Goal: Task Accomplishment & Management: Manage account settings

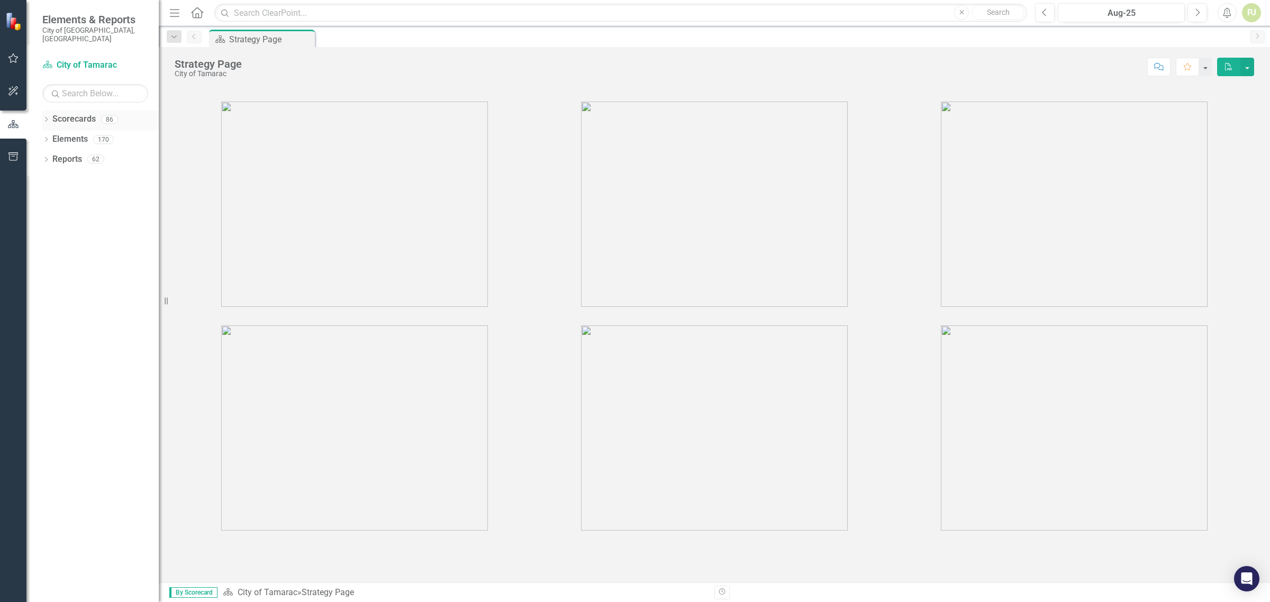
click at [45, 118] on icon "Dropdown" at bounding box center [45, 121] width 7 height 6
click at [51, 137] on icon at bounding box center [52, 139] width 3 height 5
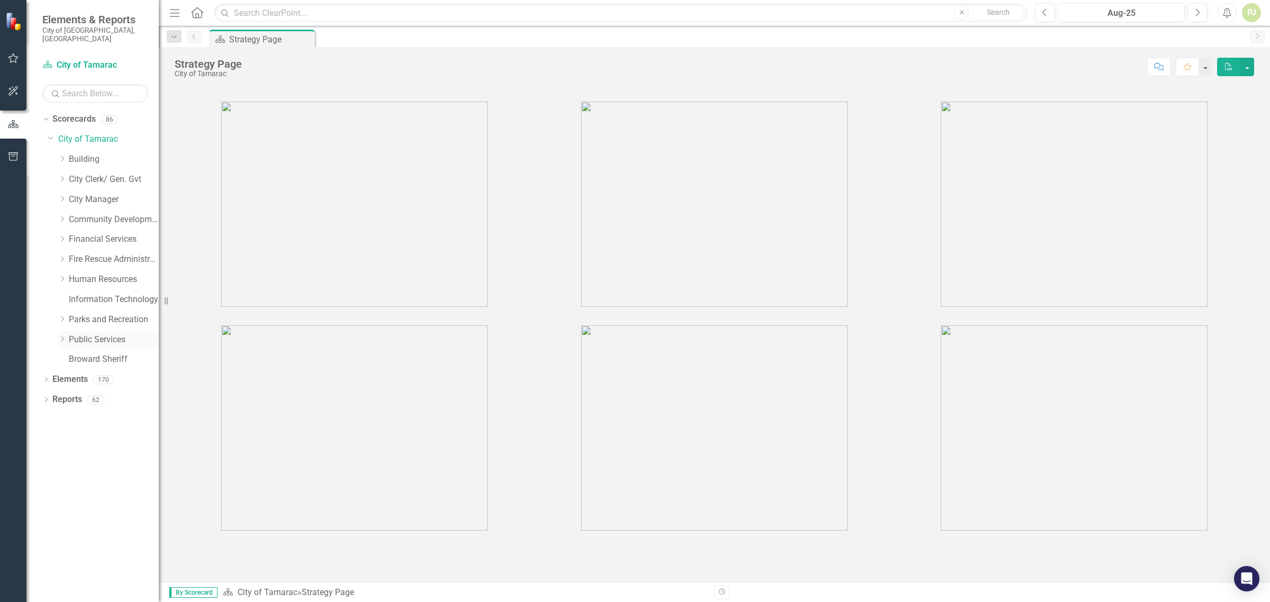
click at [65, 336] on icon "Dropdown" at bounding box center [62, 339] width 8 height 6
click at [72, 497] on icon "Dropdown" at bounding box center [73, 500] width 8 height 6
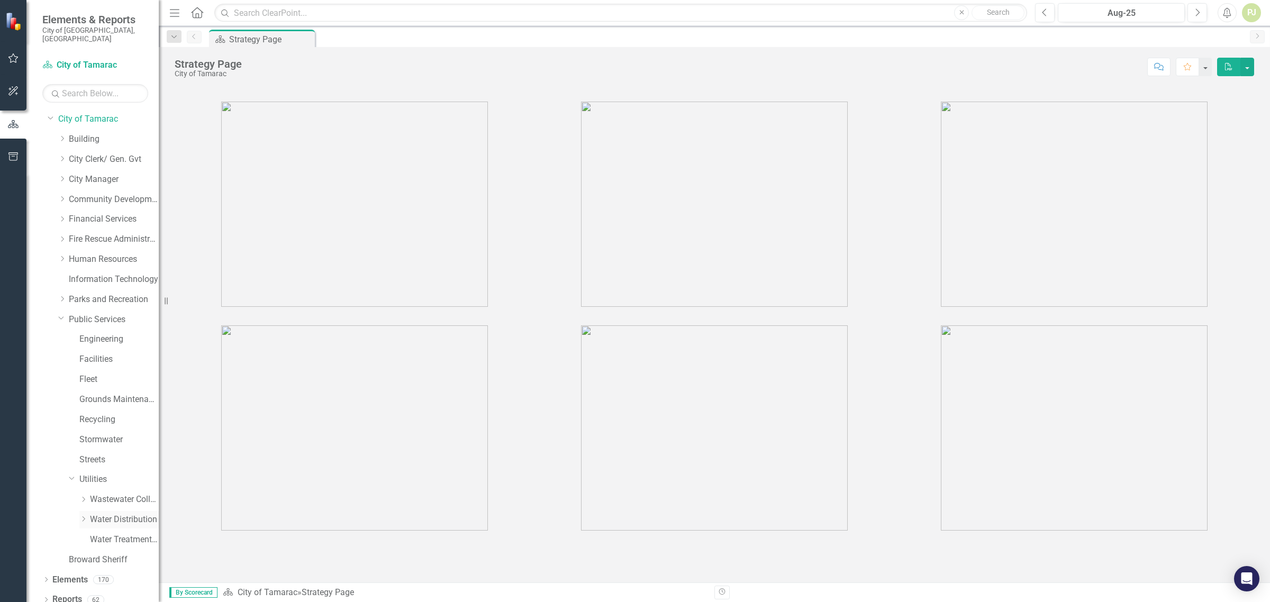
click at [85, 516] on icon "Dropdown" at bounding box center [83, 519] width 8 height 6
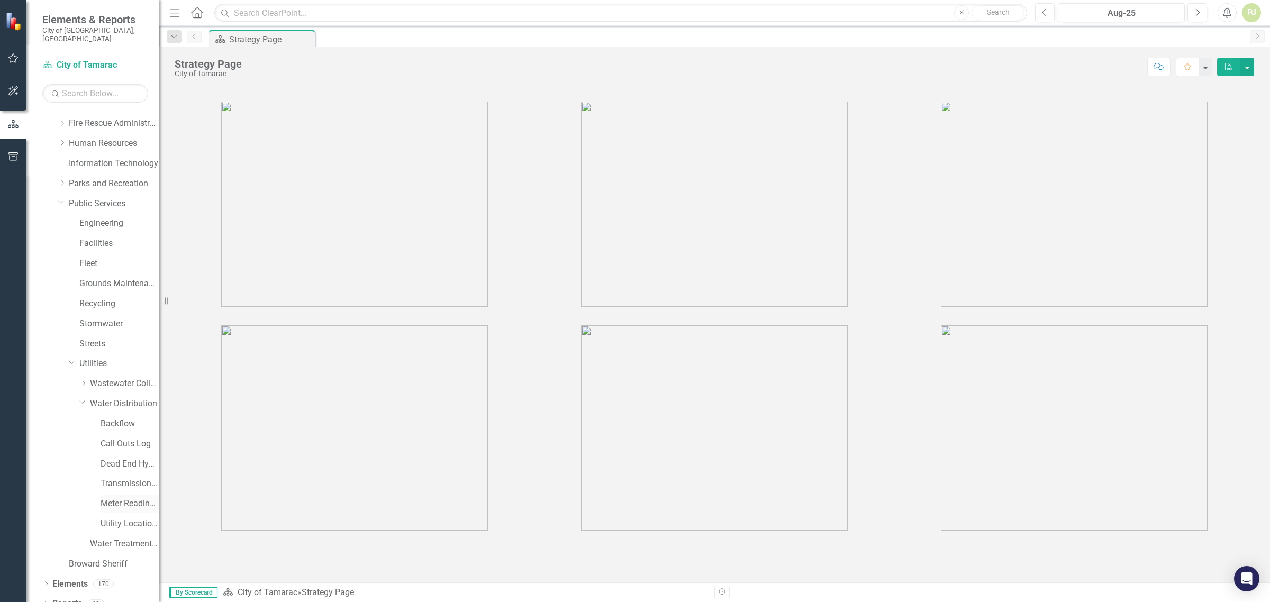
scroll to position [141, 0]
click at [106, 513] on link "Utility Location Requests" at bounding box center [130, 519] width 58 height 12
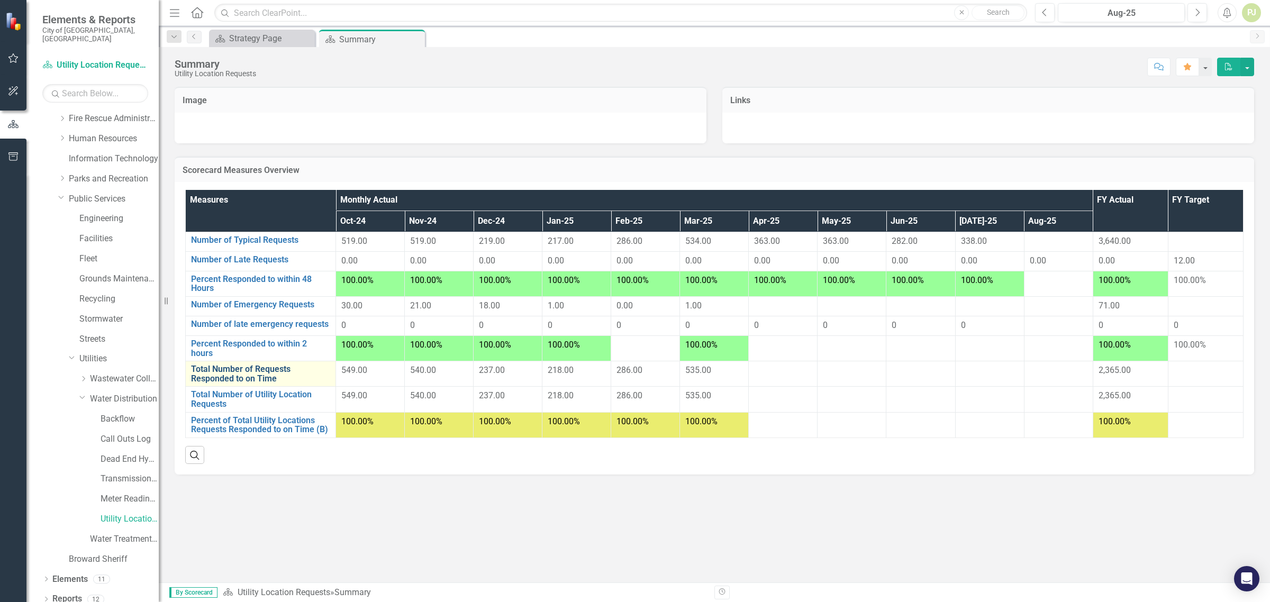
click at [284, 372] on link "Total Number of Requests Responded to on Time" at bounding box center [260, 374] width 139 height 19
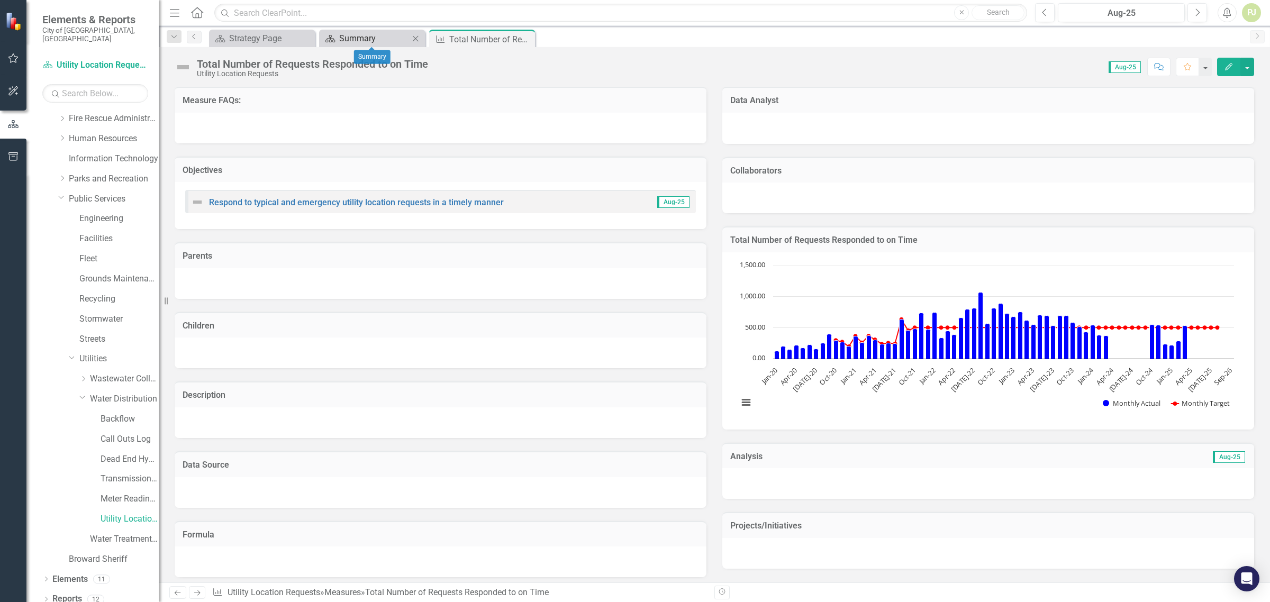
click at [359, 35] on div "Summary" at bounding box center [374, 38] width 70 height 13
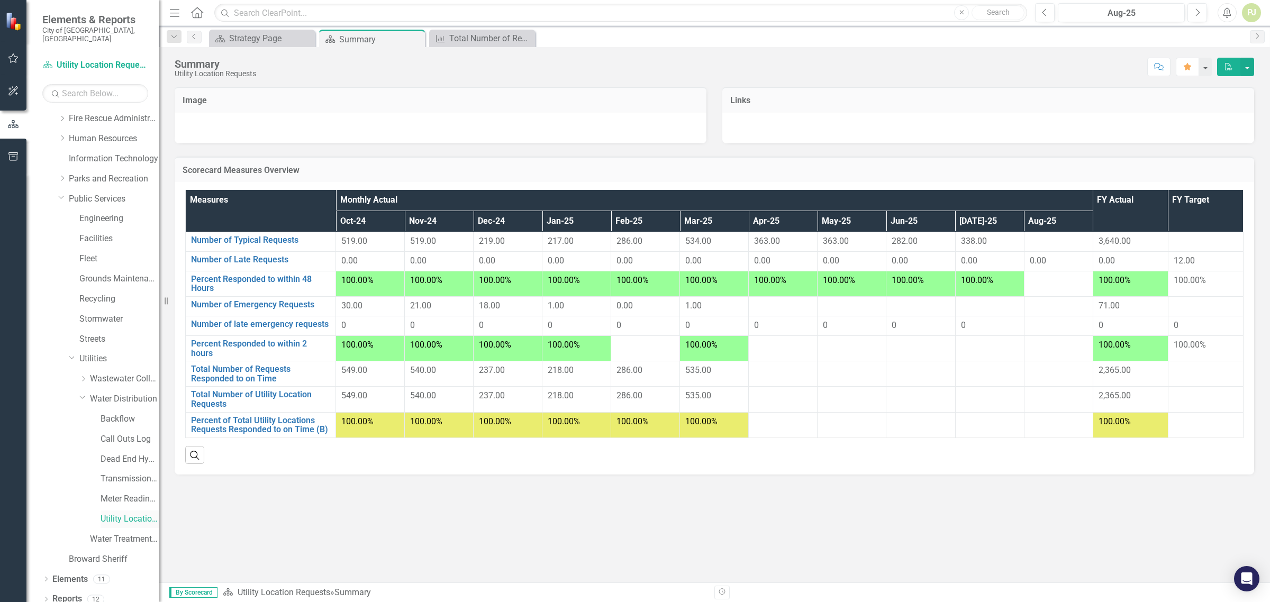
click at [109, 513] on link "Utility Location Requests" at bounding box center [130, 519] width 58 height 12
click at [261, 343] on link "Percent Responded to within 2 hours" at bounding box center [260, 348] width 139 height 19
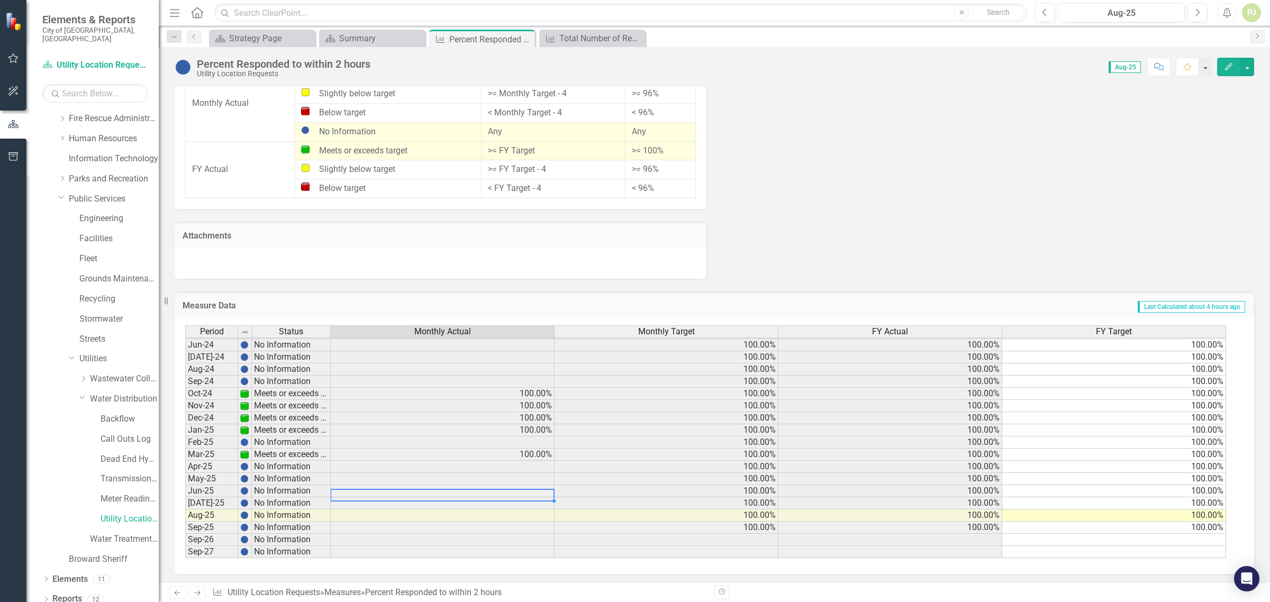
scroll to position [393, 0]
click at [115, 513] on link "Utility Location Requests" at bounding box center [130, 519] width 58 height 12
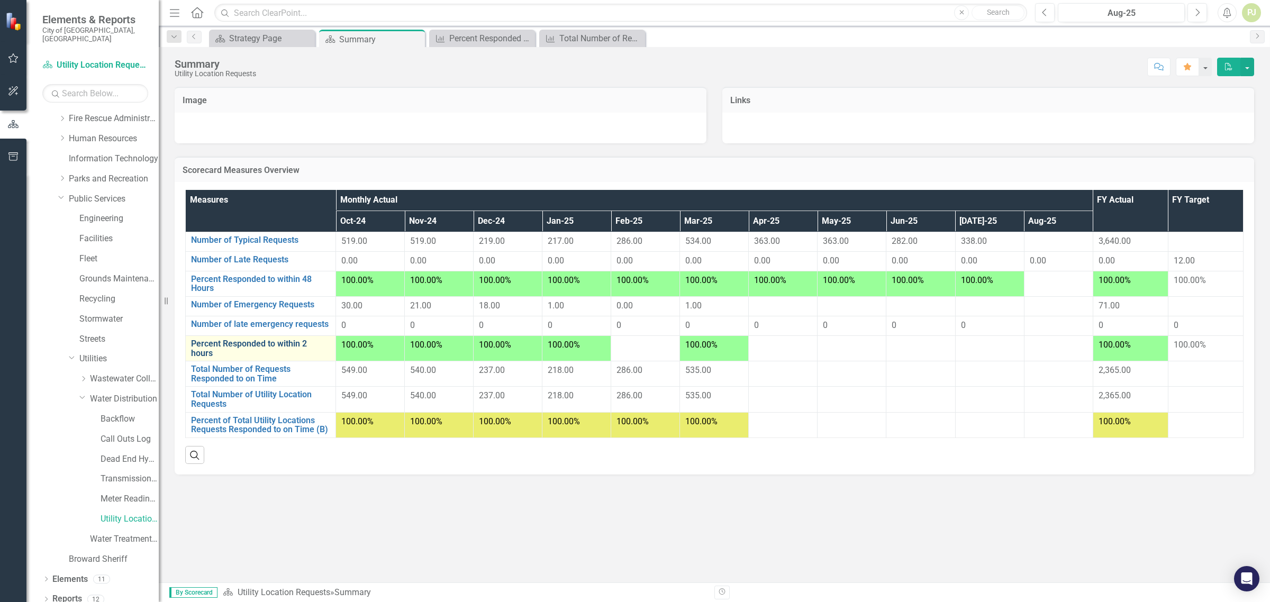
click at [239, 346] on link "Percent Responded to within 2 hours" at bounding box center [260, 348] width 139 height 19
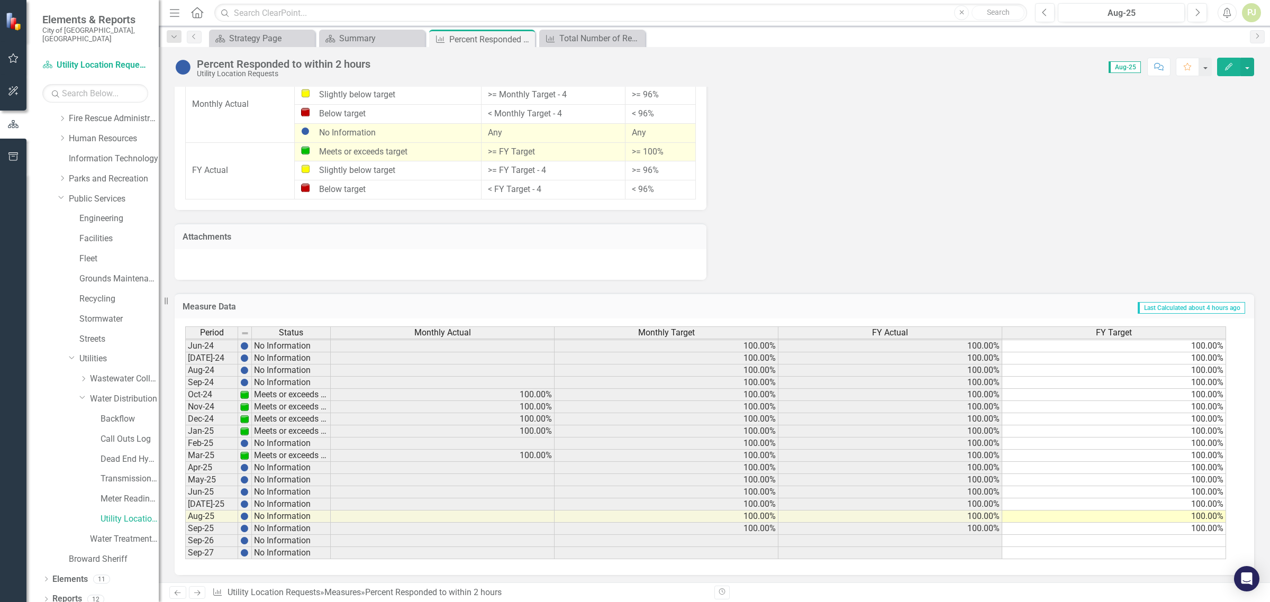
scroll to position [393, 0]
click at [593, 43] on div "Total Number of Requests Responded to on Time" at bounding box center [595, 38] width 70 height 13
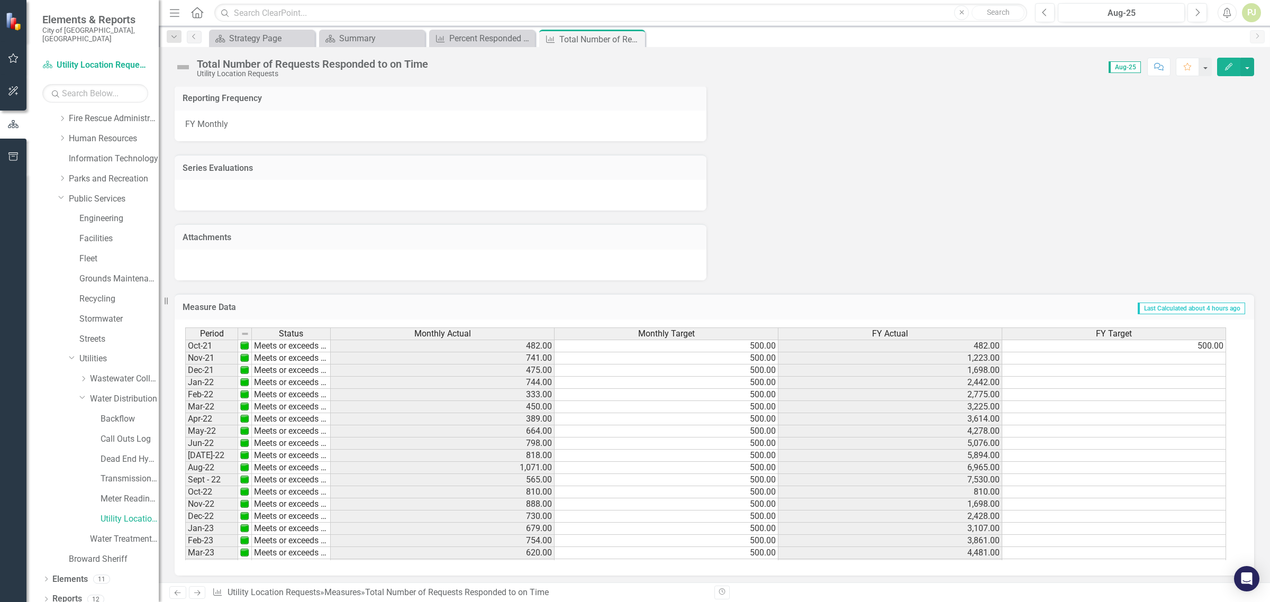
scroll to position [76, 0]
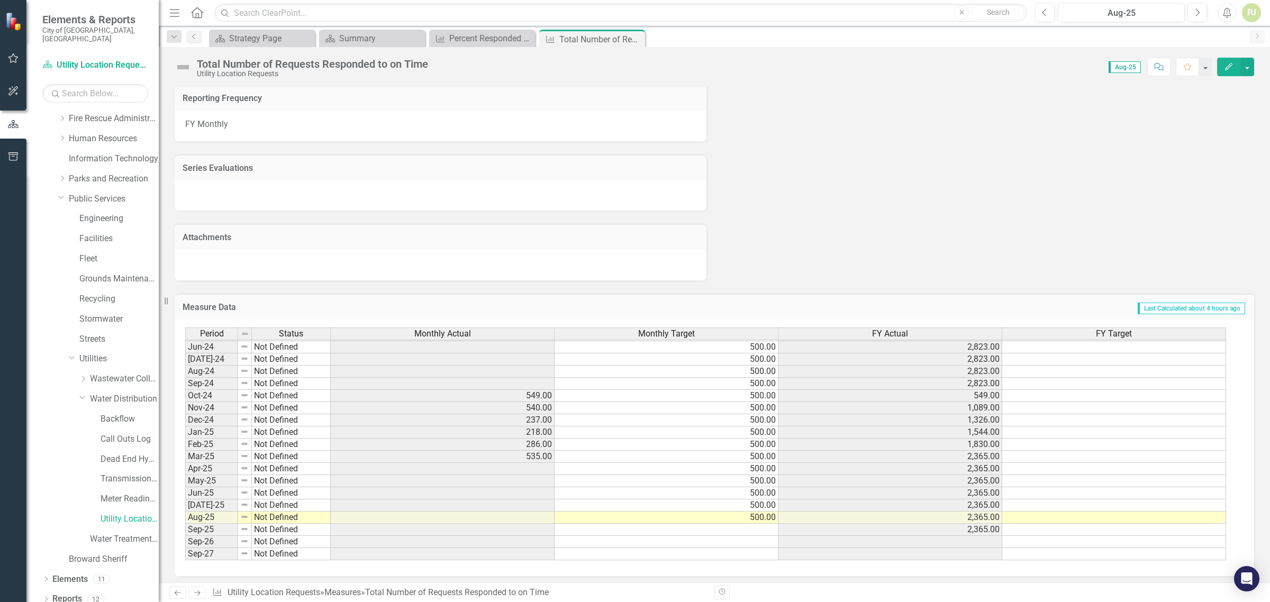
click at [581, 427] on tbody "Jan-23 Meets or exceeds target 679.00 500.00 3,107.00 Feb-23 Meets or exceeds t…" at bounding box center [705, 347] width 1041 height 427
click at [727, 428] on td "500.00" at bounding box center [667, 433] width 224 height 12
click at [743, 390] on td "500.00" at bounding box center [667, 396] width 224 height 12
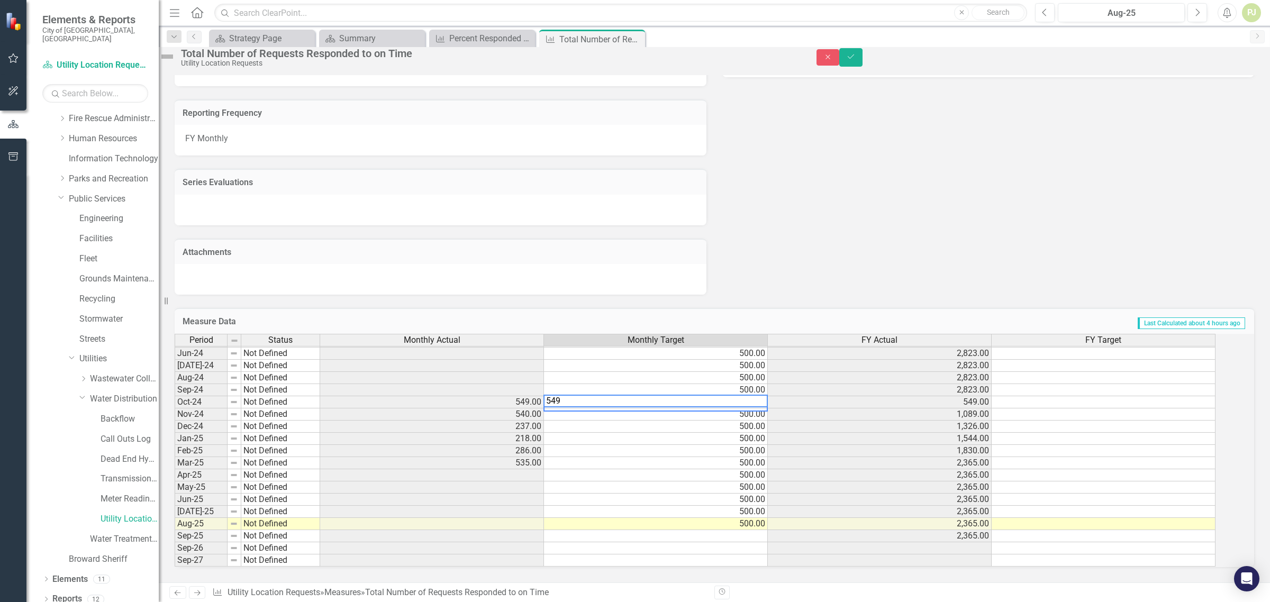
click at [744, 409] on td "500.00" at bounding box center [656, 415] width 224 height 12
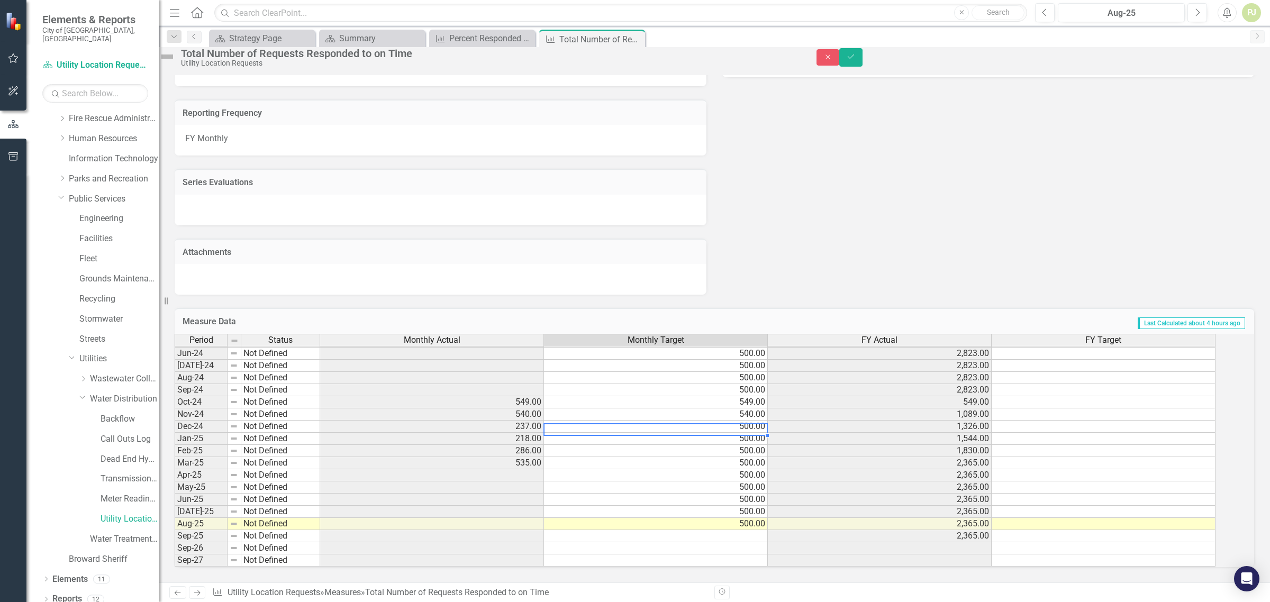
click at [740, 421] on td "500.00" at bounding box center [656, 427] width 224 height 12
click at [739, 433] on td "500.00" at bounding box center [656, 439] width 224 height 12
click at [739, 445] on td "500.00" at bounding box center [656, 451] width 224 height 12
click at [749, 457] on td "500.00" at bounding box center [656, 463] width 224 height 12
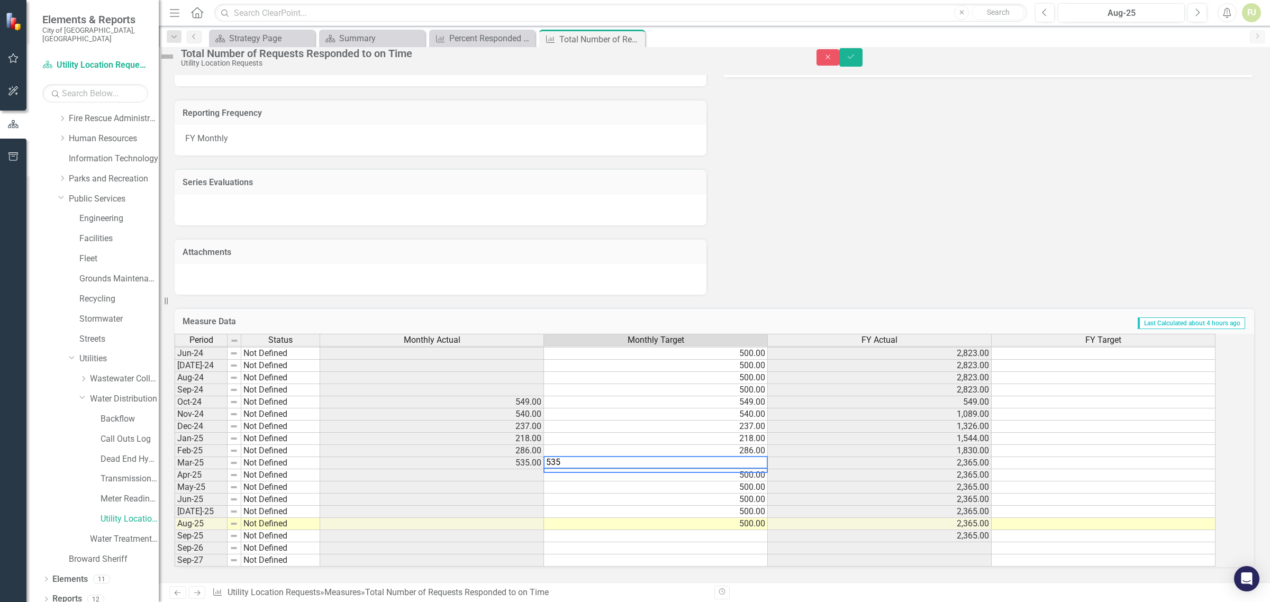
click at [536, 470] on td at bounding box center [432, 476] width 224 height 12
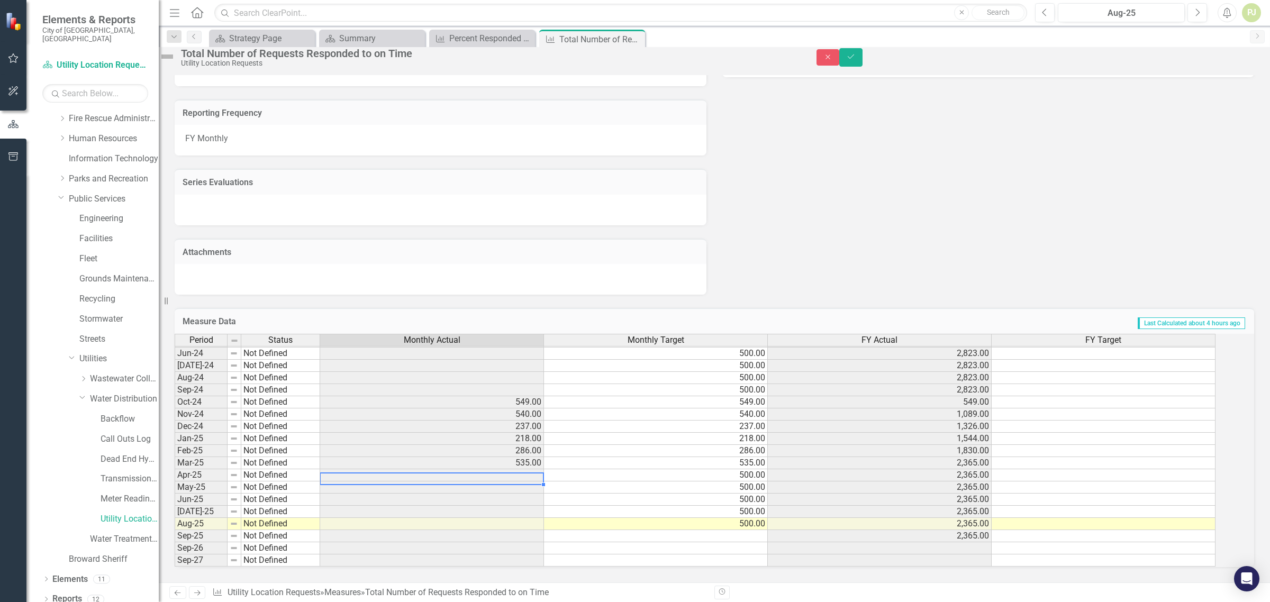
click at [539, 457] on td "535.00" at bounding box center [432, 463] width 224 height 12
click at [538, 470] on td at bounding box center [432, 476] width 224 height 12
click at [537, 470] on td at bounding box center [432, 476] width 224 height 12
click at [516, 484] on div at bounding box center [432, 484] width 224 height 1
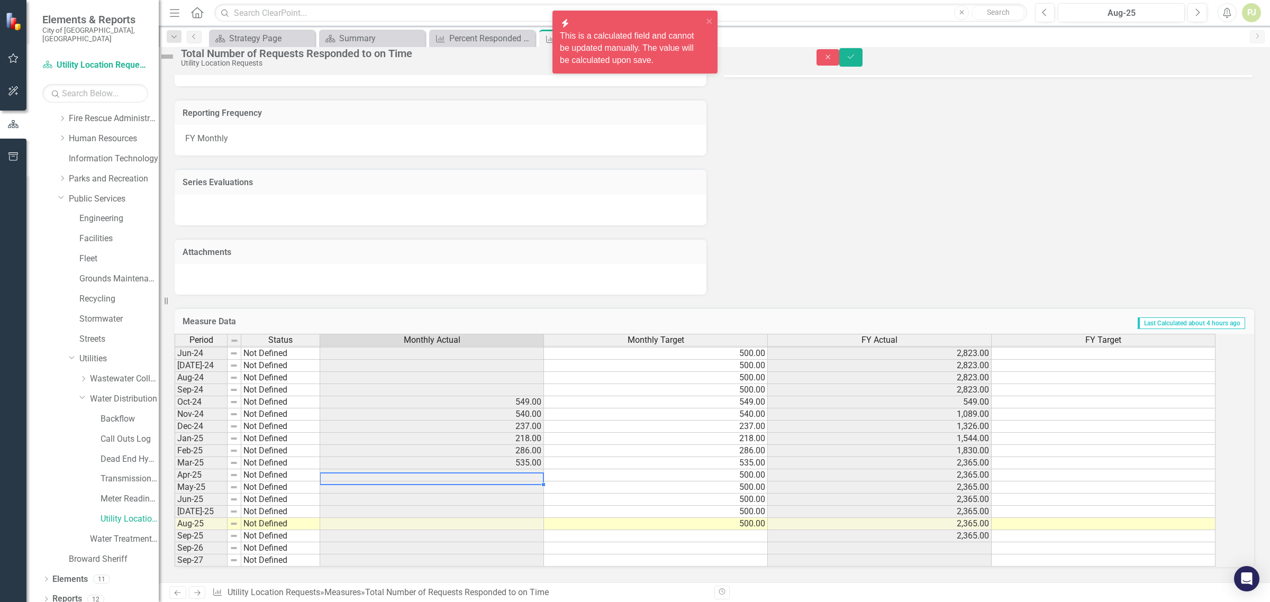
click at [581, 470] on td "500.00" at bounding box center [656, 476] width 224 height 12
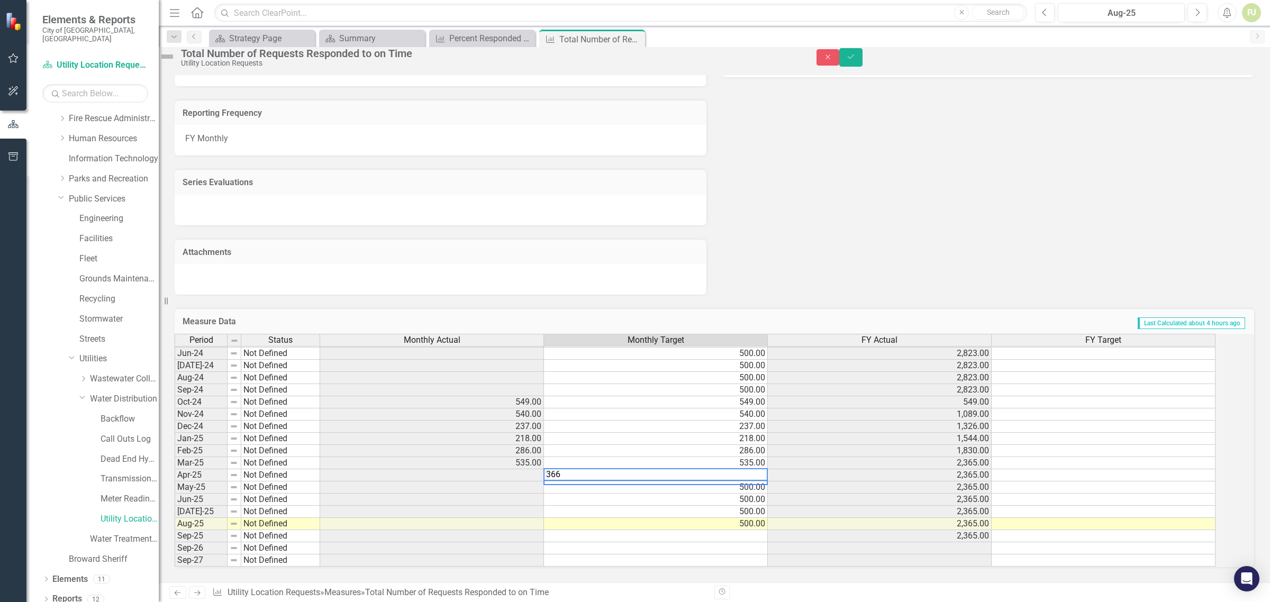
click at [636, 494] on td "500.00" at bounding box center [656, 500] width 224 height 12
click at [765, 470] on td "366.00" at bounding box center [656, 476] width 224 height 12
type textarea "363"
click at [517, 470] on td at bounding box center [432, 476] width 224 height 12
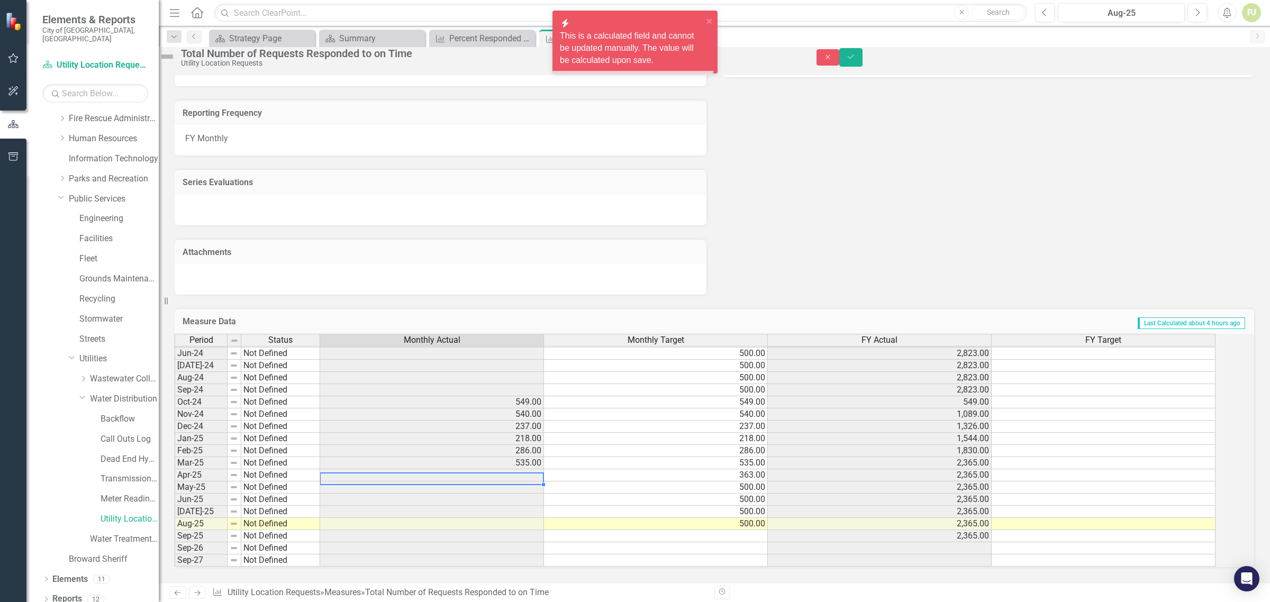
click at [516, 470] on td at bounding box center [432, 476] width 224 height 12
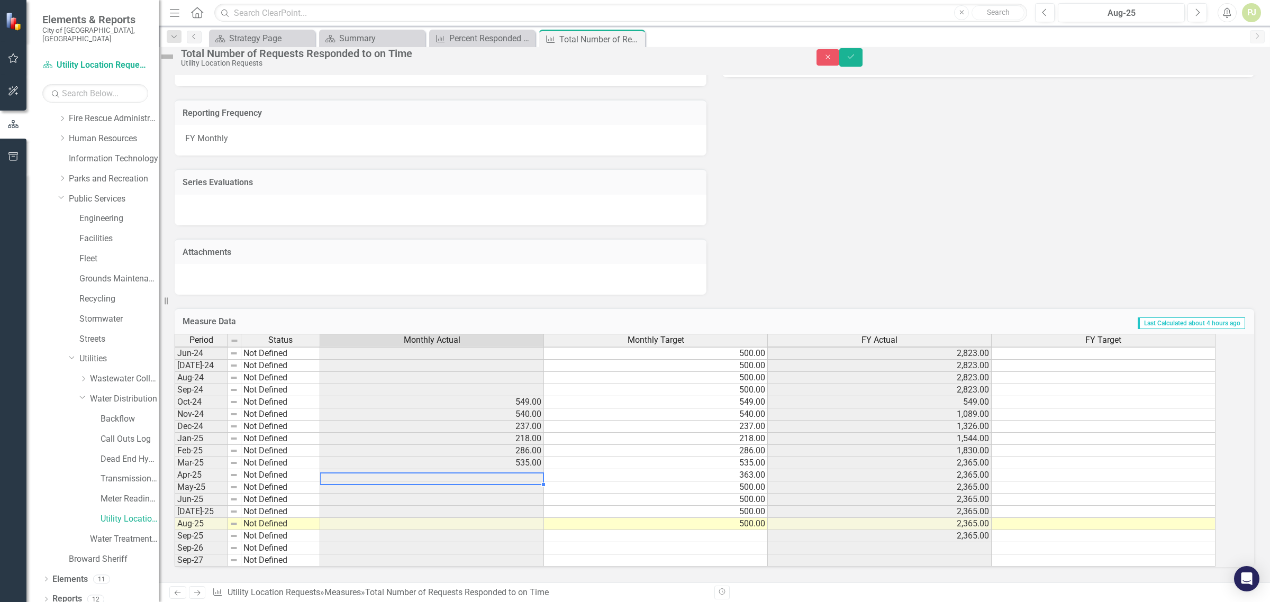
click at [372, 470] on td at bounding box center [432, 476] width 224 height 12
click at [382, 482] on td at bounding box center [432, 488] width 224 height 12
click at [856, 60] on icon "Save" at bounding box center [851, 56] width 10 height 7
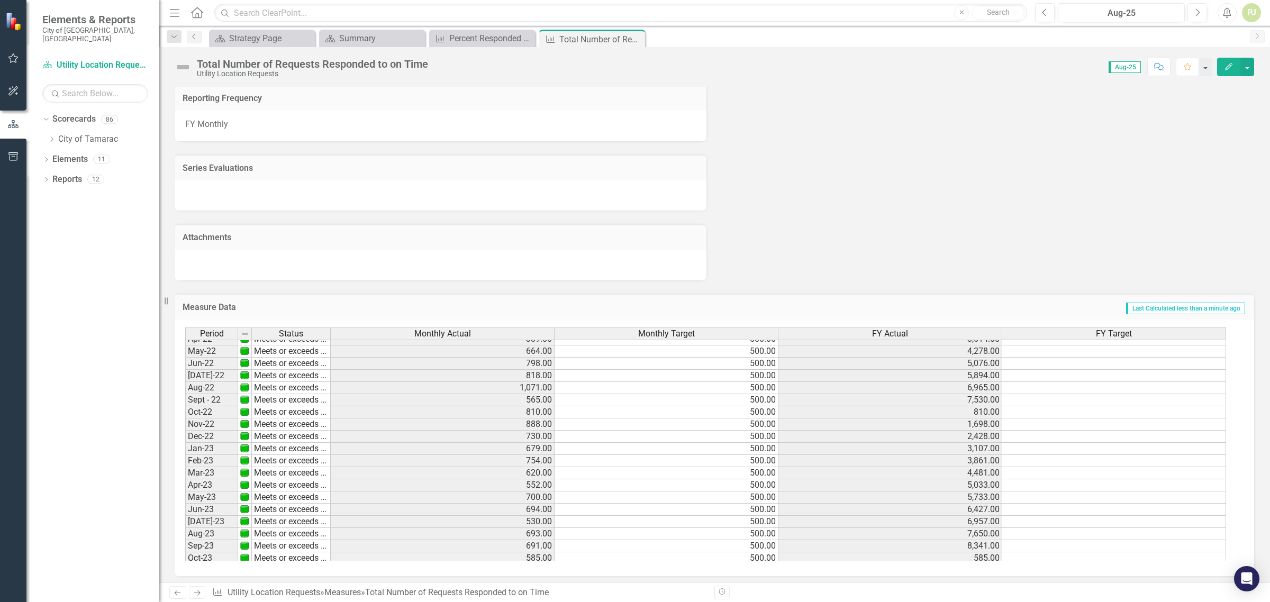
scroll to position [66, 0]
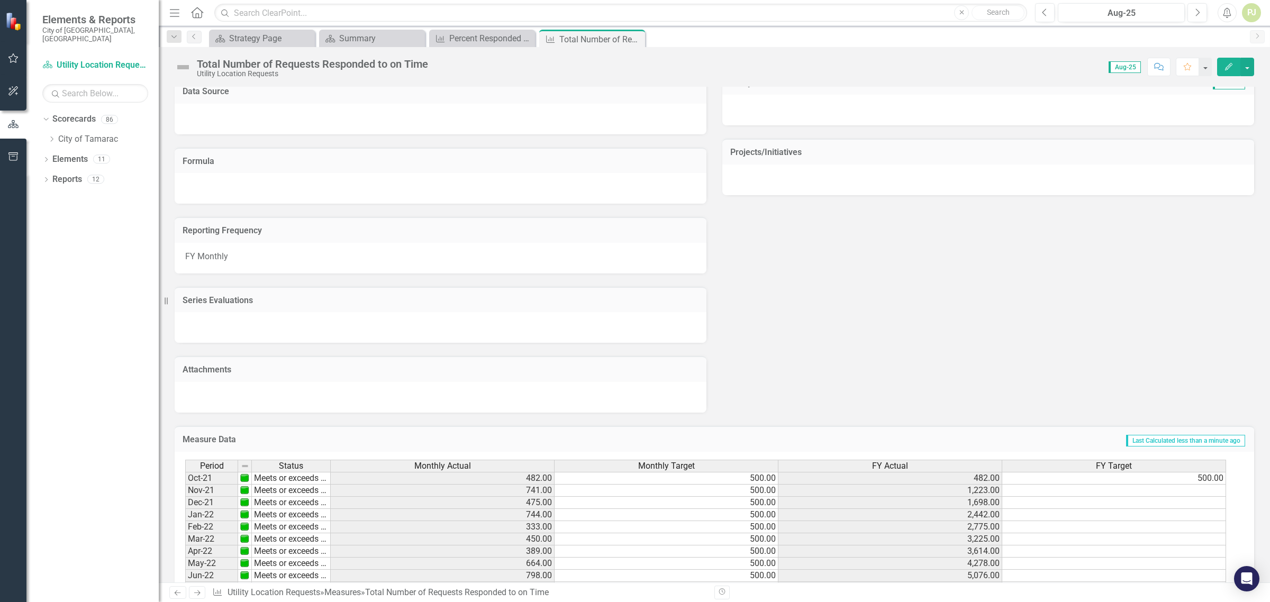
click at [745, 474] on td "500.00" at bounding box center [667, 478] width 224 height 13
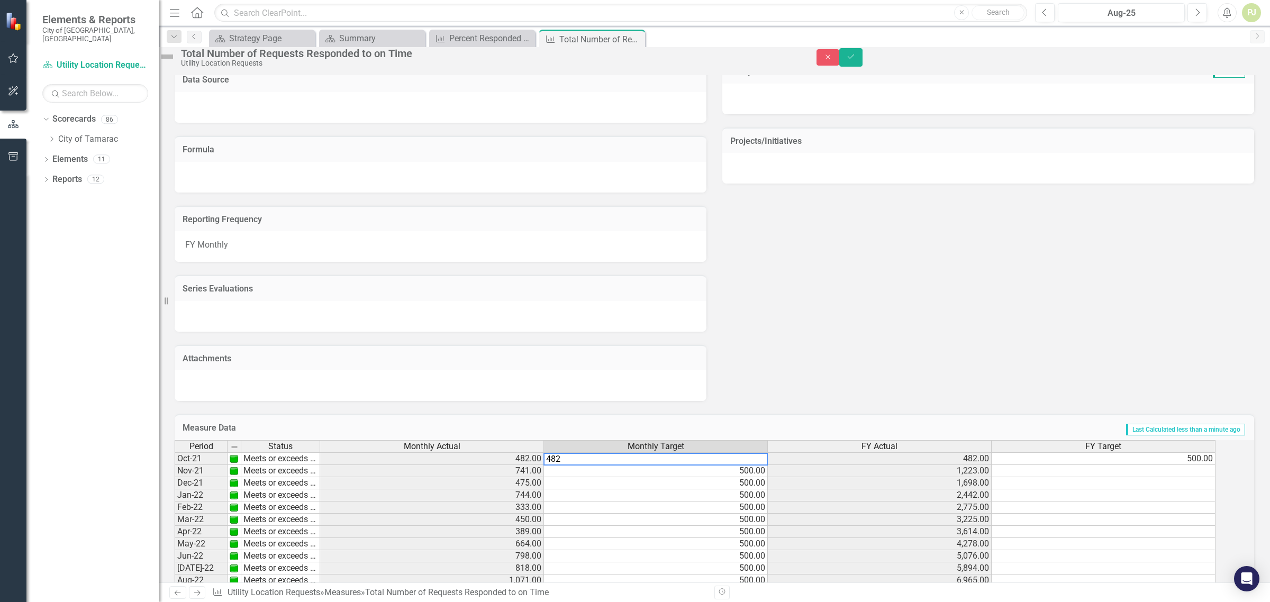
click at [741, 477] on td "500.00" at bounding box center [656, 471] width 224 height 12
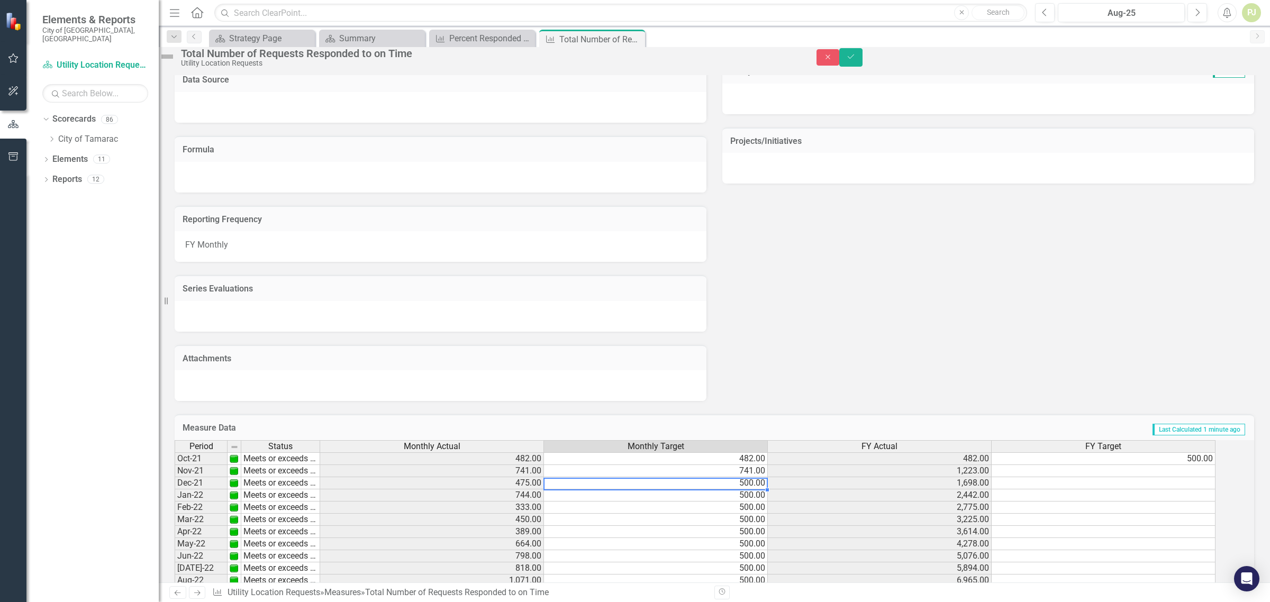
click at [742, 490] on td "500.00" at bounding box center [656, 483] width 224 height 12
click at [736, 502] on td "500.00" at bounding box center [656, 496] width 224 height 12
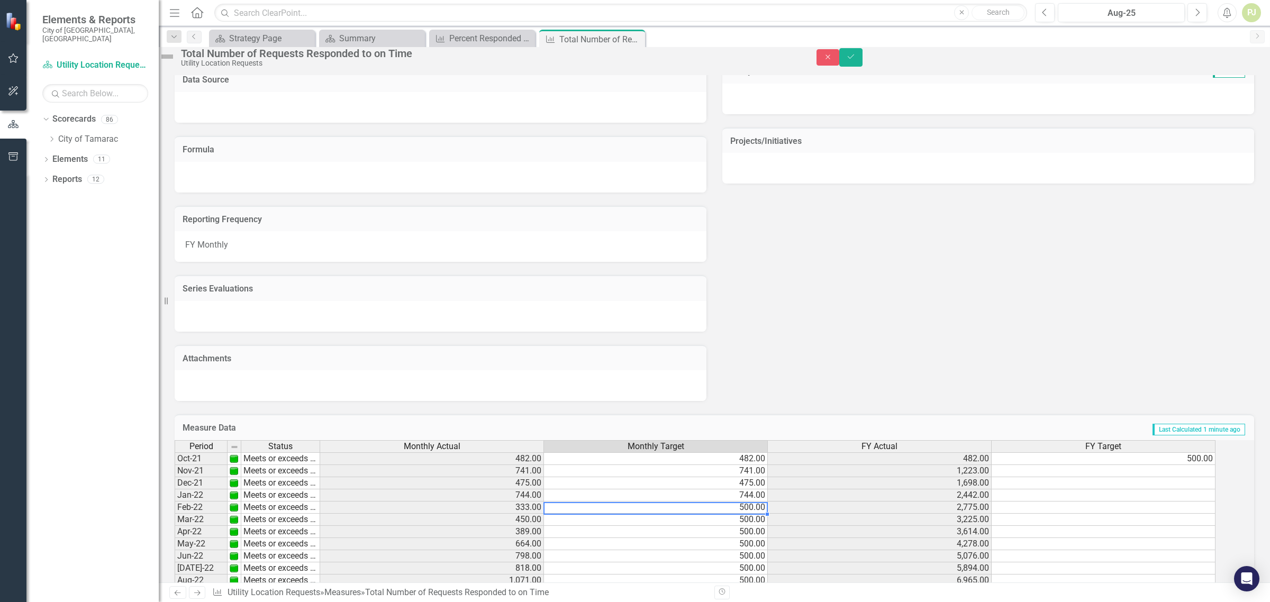
click at [736, 514] on td "500.00" at bounding box center [656, 508] width 224 height 12
click at [731, 526] on td "500.00" at bounding box center [656, 520] width 224 height 12
click at [734, 538] on td "500.00" at bounding box center [656, 532] width 224 height 12
click at [735, 551] on td "500.00" at bounding box center [656, 544] width 224 height 12
click at [736, 563] on td "500.00" at bounding box center [656, 557] width 224 height 12
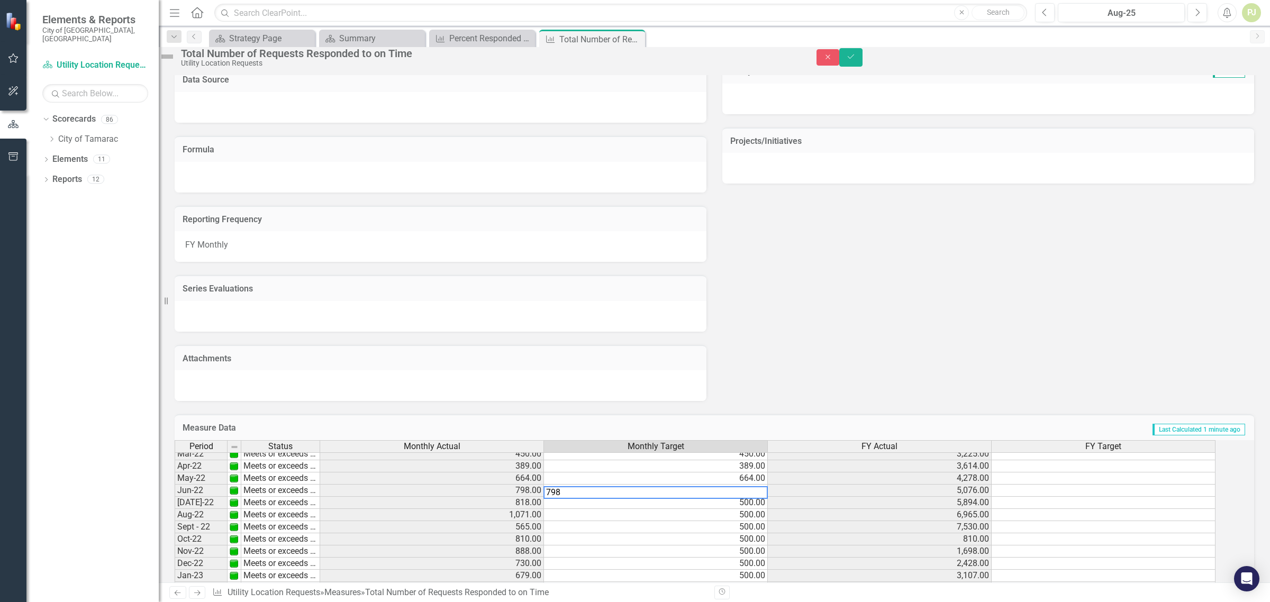
click at [731, 509] on td "500.00" at bounding box center [656, 503] width 224 height 12
click at [729, 521] on td "500.00" at bounding box center [656, 515] width 224 height 12
click at [721, 534] on td "500.00" at bounding box center [656, 527] width 224 height 12
click at [723, 546] on td "500.00" at bounding box center [656, 540] width 224 height 12
click at [723, 558] on td "500.00" at bounding box center [656, 552] width 224 height 12
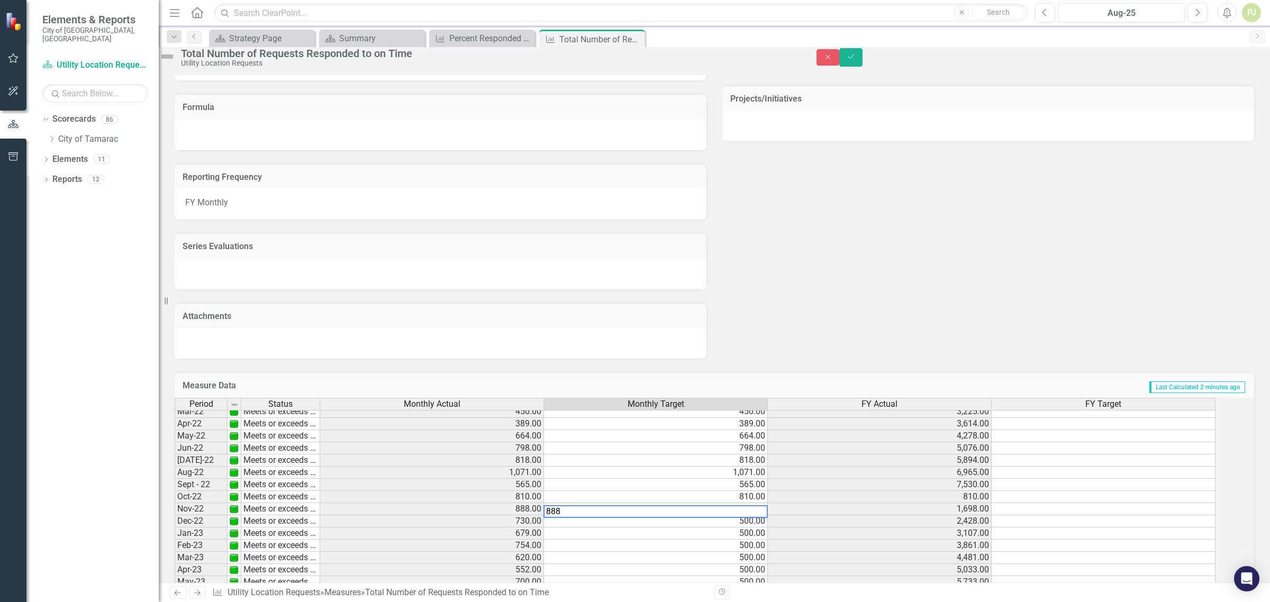
scroll to position [440, 0]
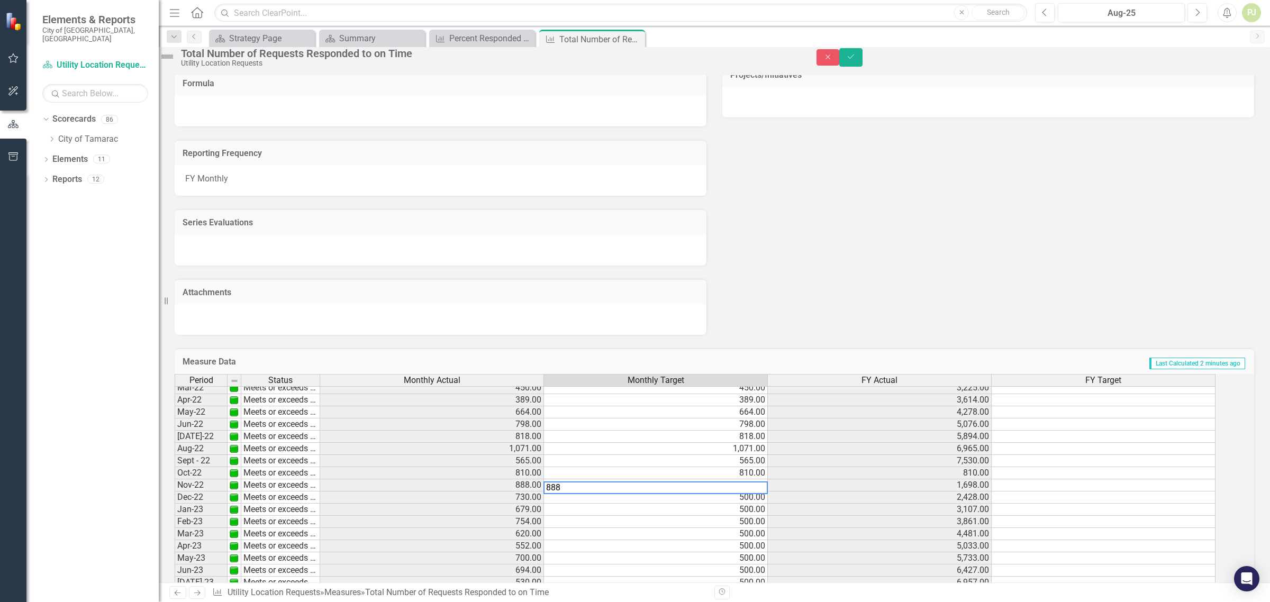
click at [734, 504] on td "500.00" at bounding box center [656, 498] width 224 height 12
click at [734, 516] on td "500.00" at bounding box center [656, 510] width 224 height 12
click at [734, 528] on td "500.00" at bounding box center [656, 522] width 224 height 12
click at [736, 540] on td "500.00" at bounding box center [656, 534] width 224 height 12
click at [736, 553] on td "500.00" at bounding box center [656, 546] width 224 height 12
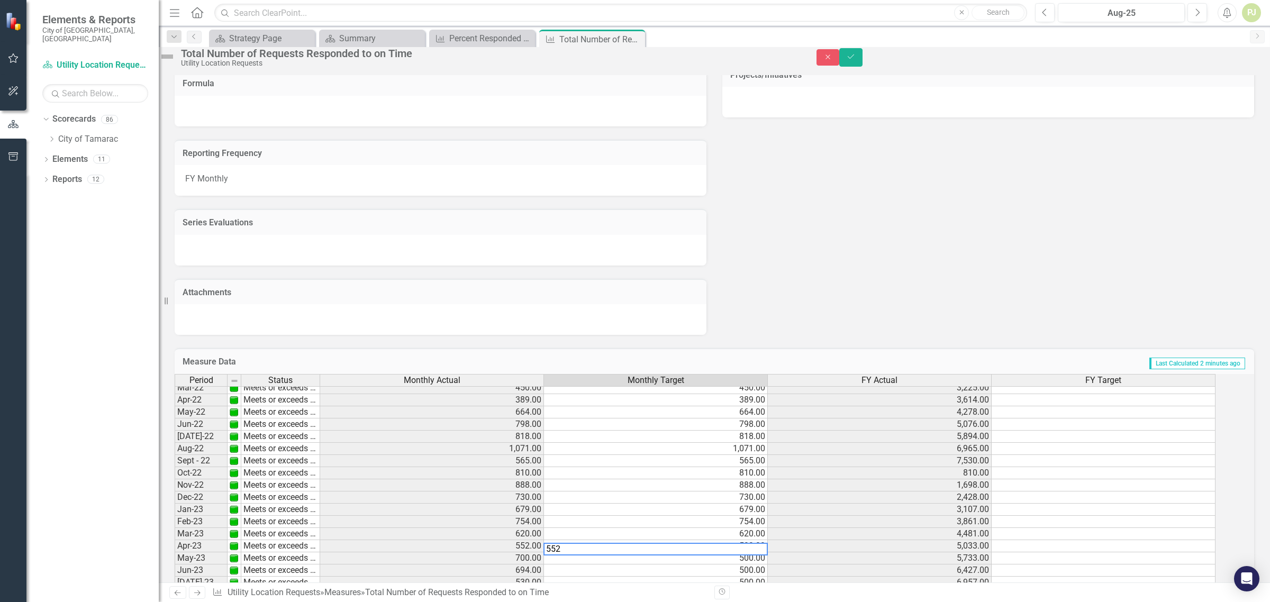
click at [733, 565] on td "500.00" at bounding box center [656, 559] width 224 height 12
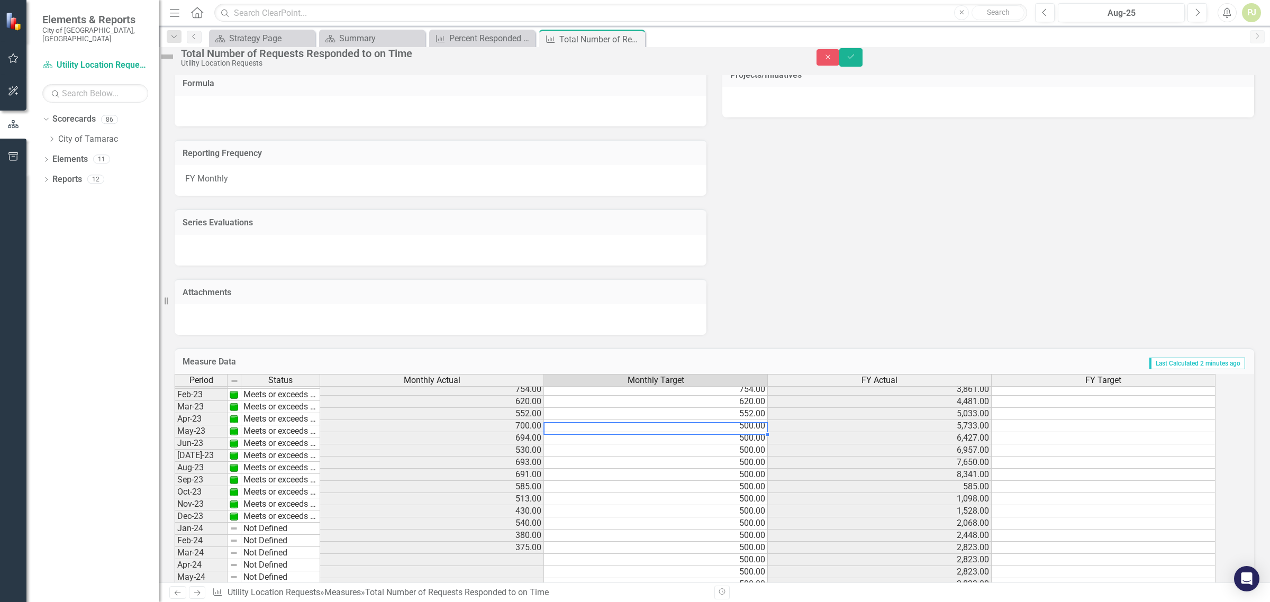
scroll to position [199, 0]
click at [726, 461] on tbody "Feb-22 Meets or exceeds target 333.00 333.00 2,775.00 Mar-22 Meets or exceeds t…" at bounding box center [695, 450] width 1041 height 427
click at [723, 457] on td "500.00" at bounding box center [656, 451] width 224 height 12
click at [728, 469] on td "500.00" at bounding box center [656, 463] width 224 height 12
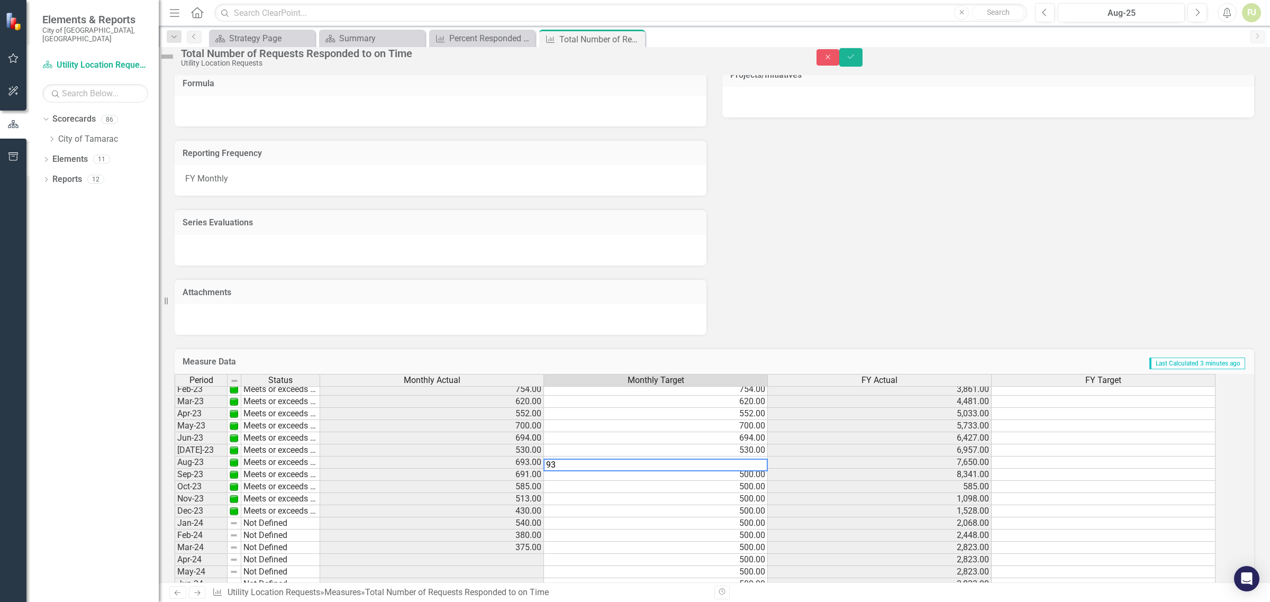
type textarea "9"
click at [727, 481] on td "500.00" at bounding box center [656, 475] width 224 height 12
click at [730, 493] on td "500.00" at bounding box center [656, 487] width 224 height 12
click at [728, 506] on td "500.00" at bounding box center [656, 499] width 224 height 12
click at [726, 518] on td "500.00" at bounding box center [656, 512] width 224 height 12
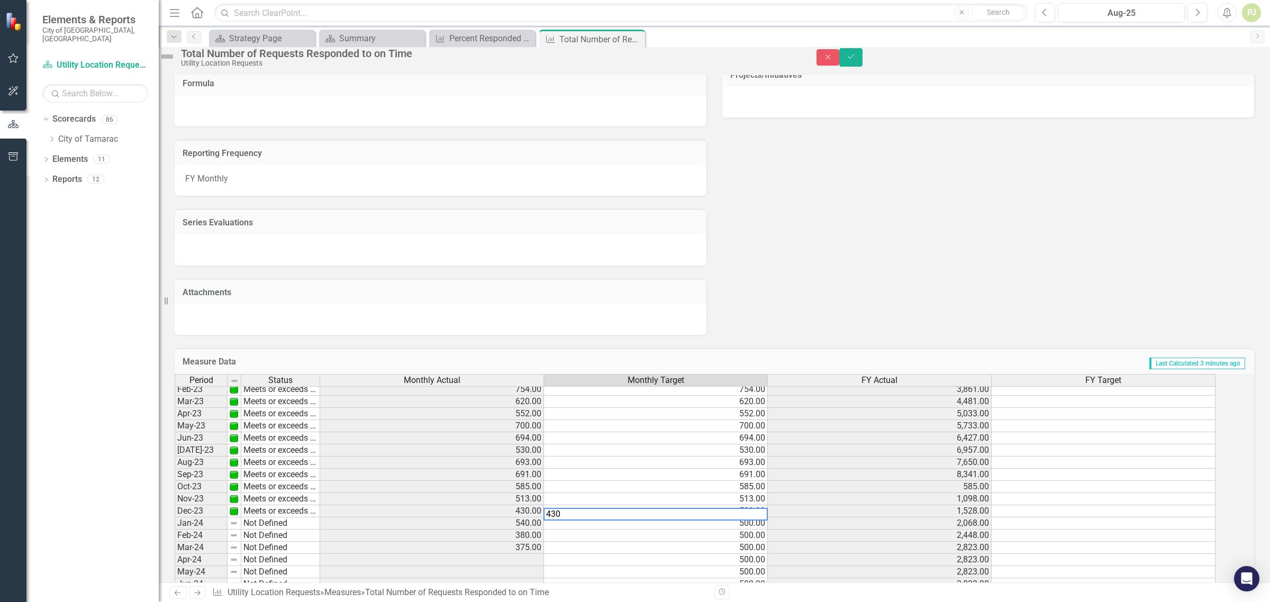
click at [732, 530] on td "500.00" at bounding box center [656, 524] width 224 height 12
click at [729, 542] on td "500.00" at bounding box center [656, 536] width 224 height 12
click at [732, 554] on td "500.00" at bounding box center [656, 548] width 224 height 12
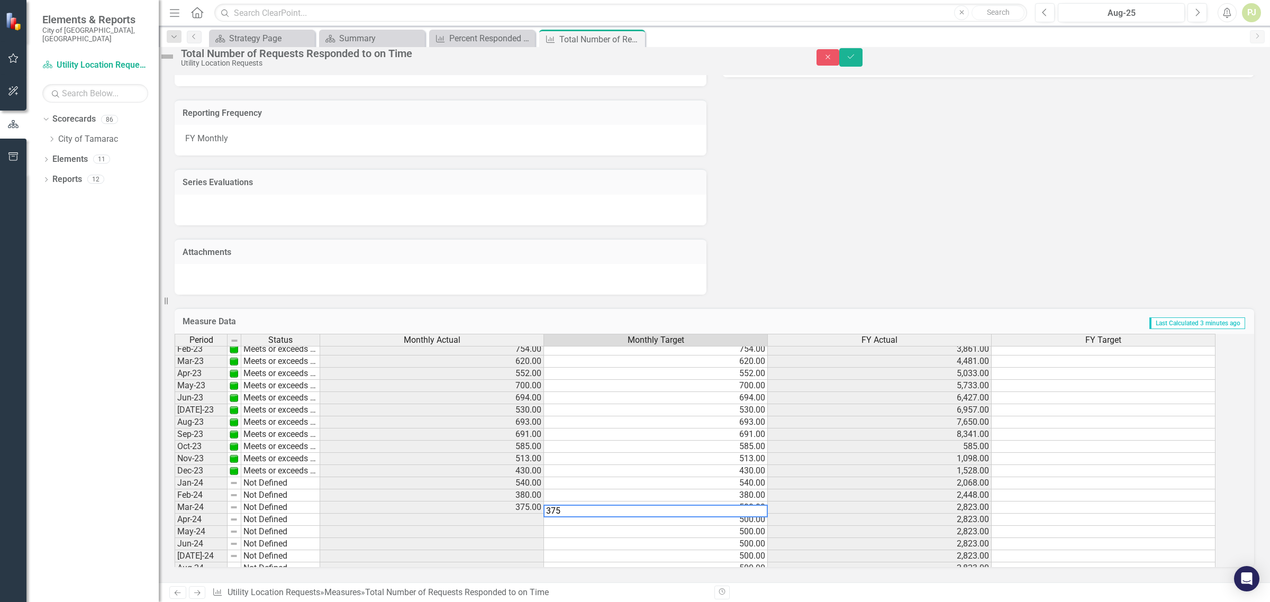
scroll to position [507, 0]
type textarea "375"
click at [737, 514] on td "500.00" at bounding box center [656, 520] width 224 height 12
click at [856, 60] on icon "Save" at bounding box center [851, 56] width 10 height 7
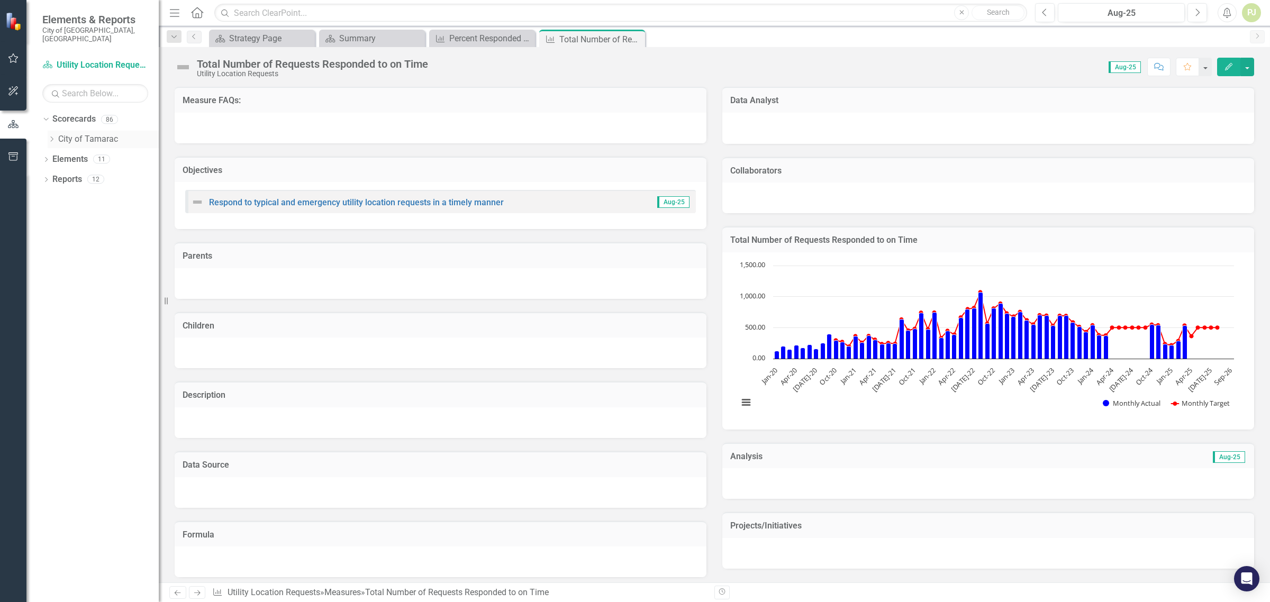
click at [51, 136] on icon "Dropdown" at bounding box center [52, 139] width 8 height 6
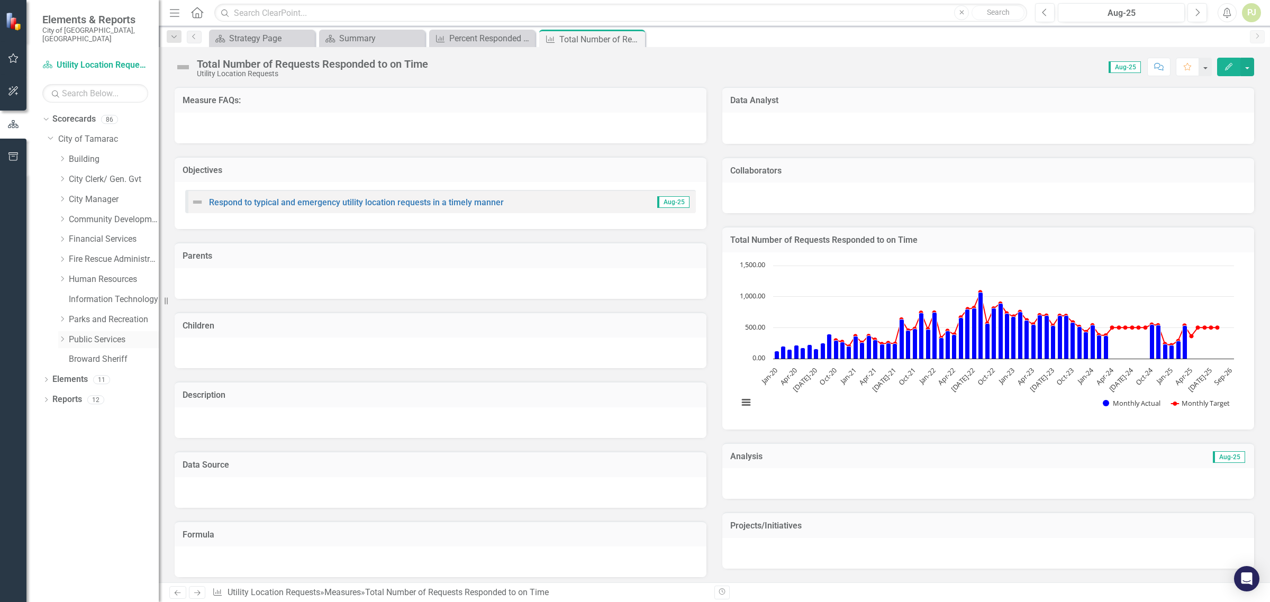
click at [65, 335] on div "Dropdown" at bounding box center [62, 339] width 8 height 9
click at [73, 497] on icon at bounding box center [73, 499] width 3 height 5
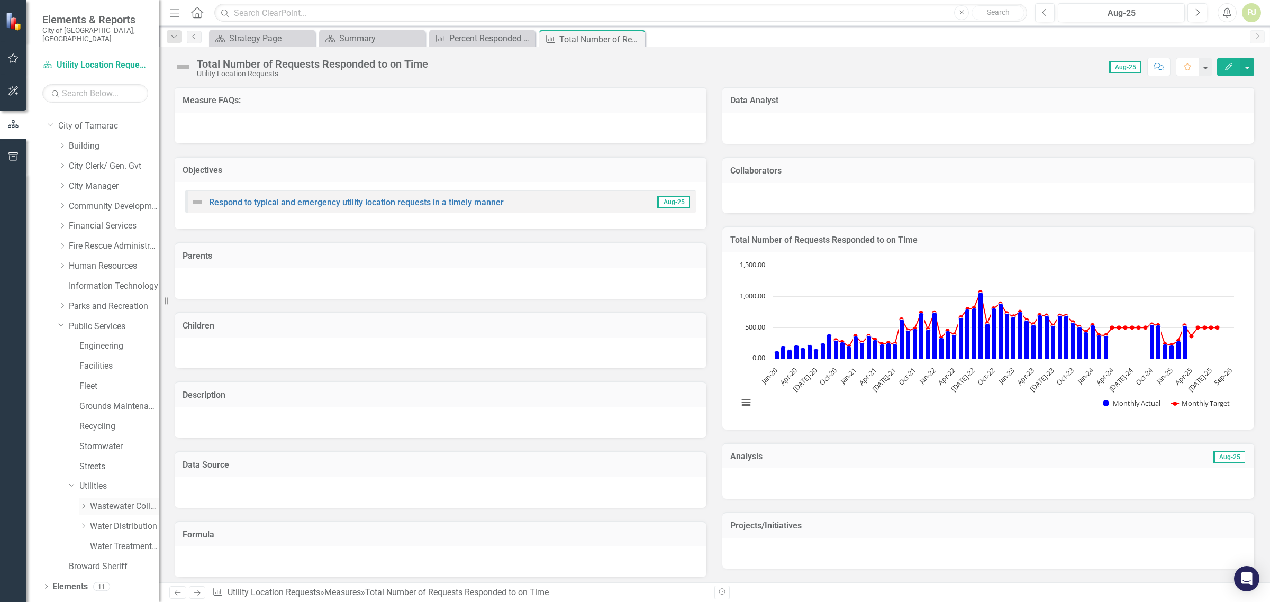
scroll to position [20, 0]
click at [84, 517] on icon at bounding box center [84, 519] width 3 height 5
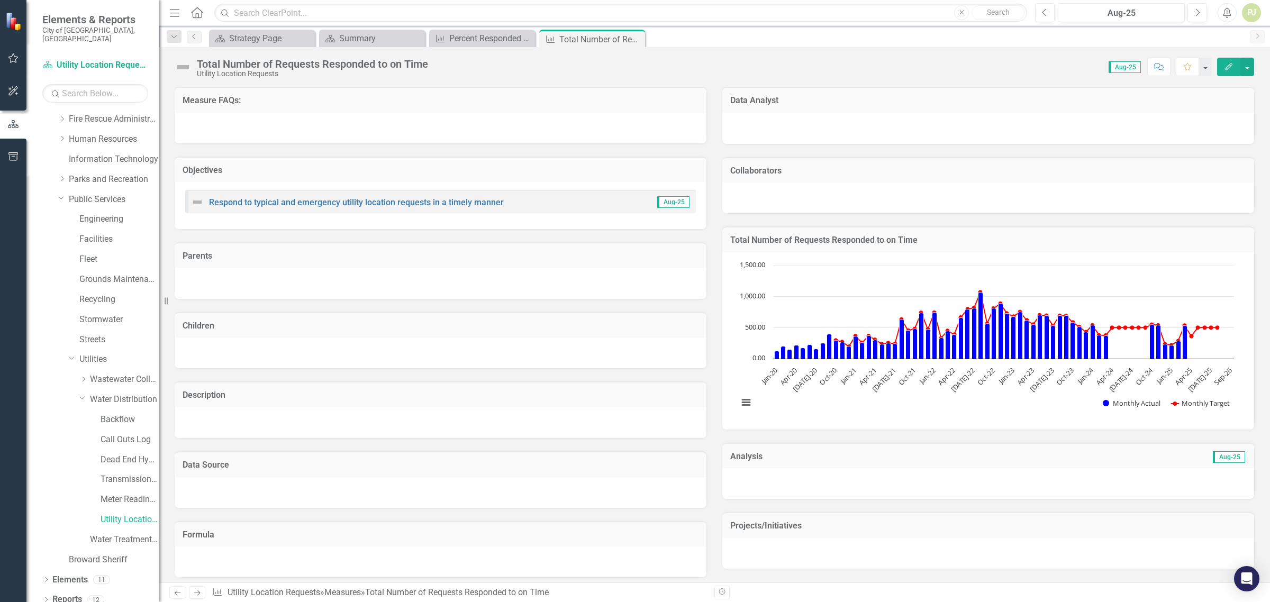
scroll to position [141, 0]
click at [99, 511] on div "Utility Location Requests" at bounding box center [108, 521] width 101 height 20
click at [109, 513] on link "Utility Location Requests" at bounding box center [130, 519] width 58 height 12
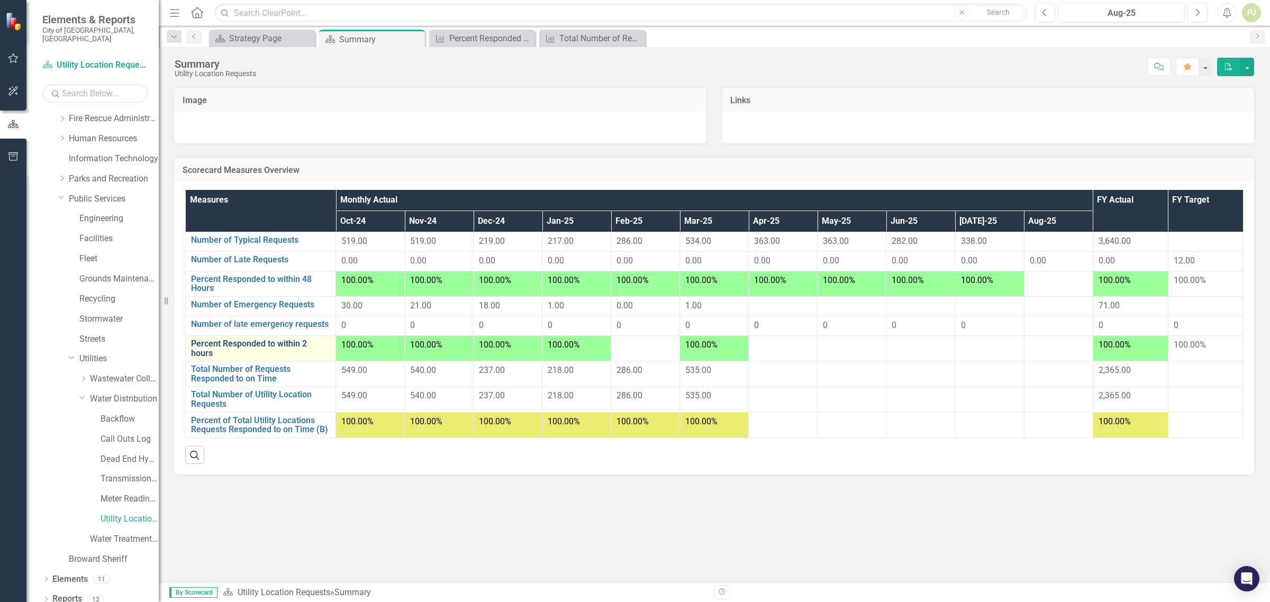
click at [268, 343] on link "Percent Responded to within 2 hours" at bounding box center [260, 348] width 139 height 19
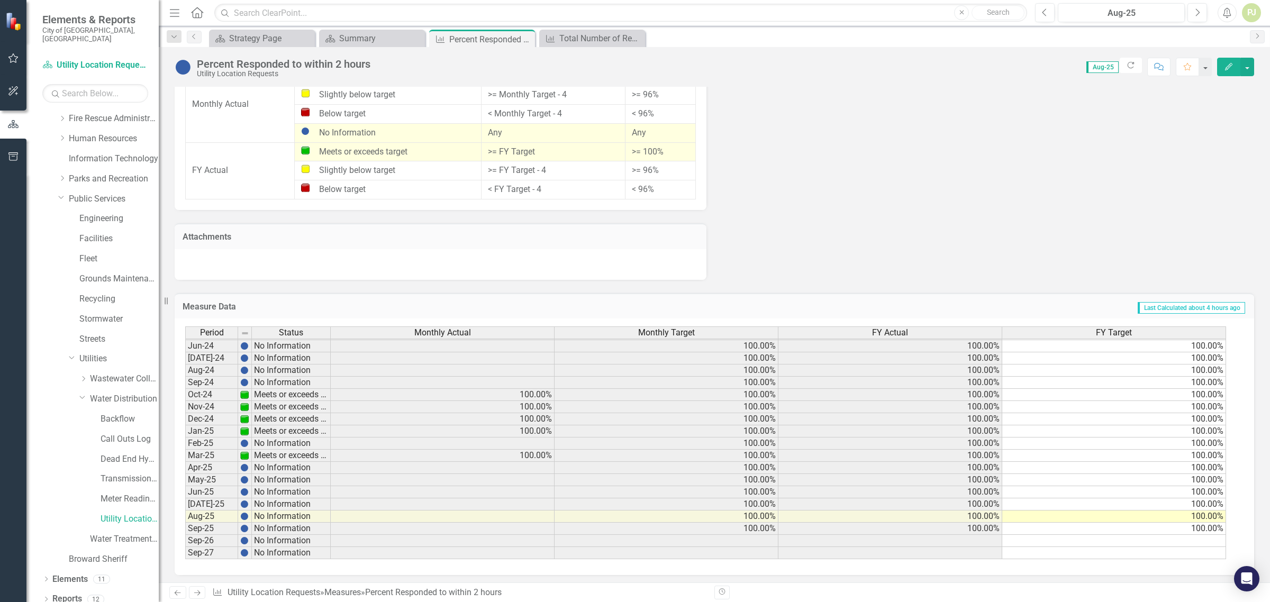
scroll to position [664, 0]
click at [267, 440] on tbody "Oct-22 Slightly below target Nov-22 Slightly below target Dec-22 Slightly below…" at bounding box center [258, 326] width 146 height 463
click at [267, 440] on td "No Information" at bounding box center [291, 443] width 79 height 12
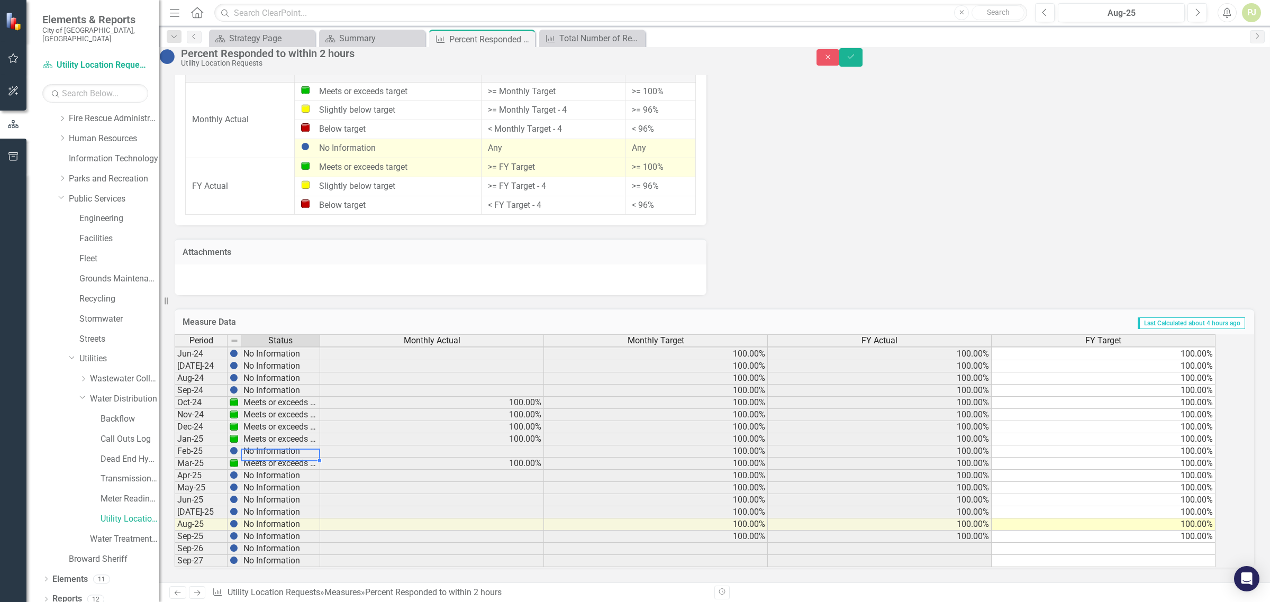
click at [533, 446] on td at bounding box center [432, 452] width 224 height 12
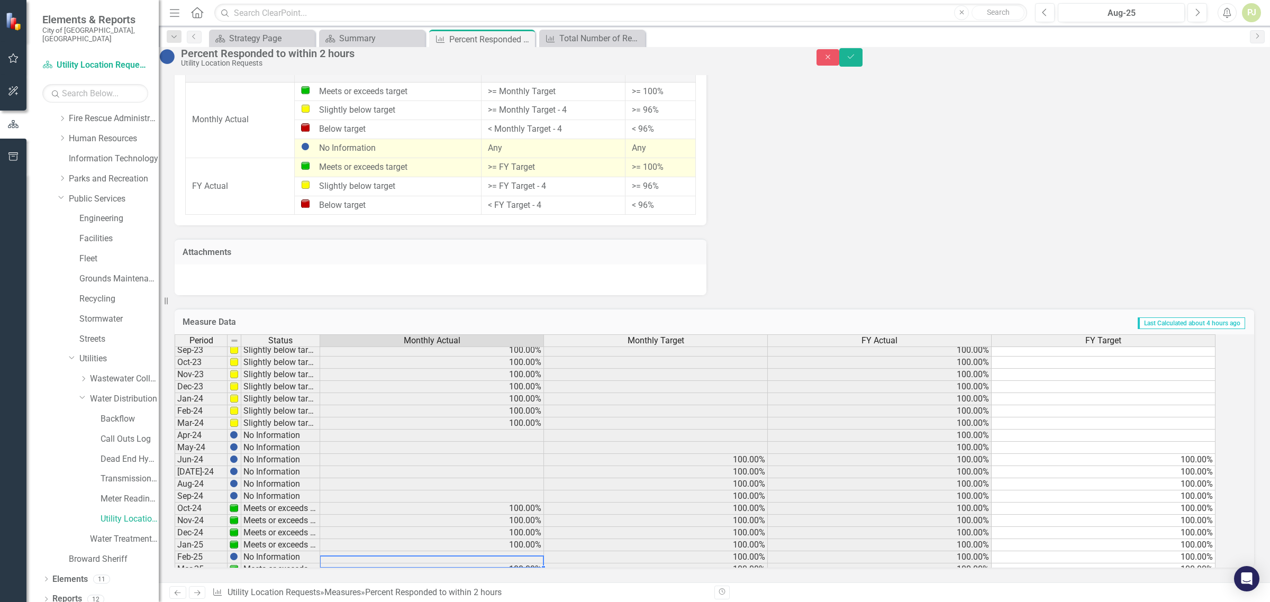
scroll to position [212, 0]
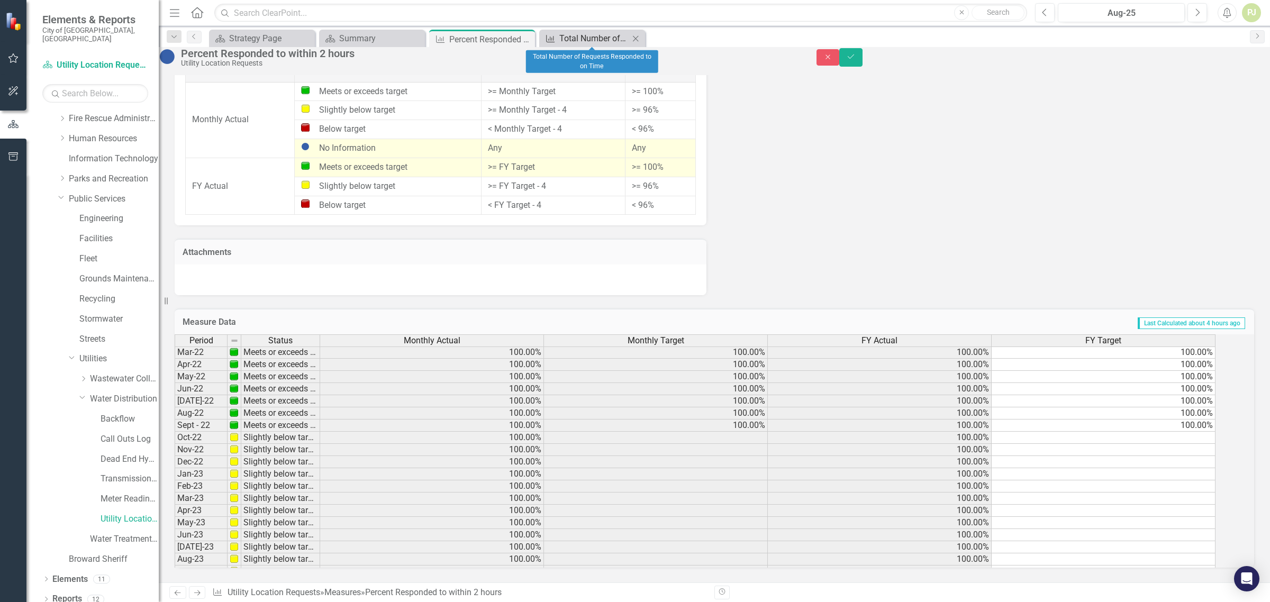
click at [586, 35] on div "Total Number of Requests Responded to on Time" at bounding box center [595, 38] width 70 height 13
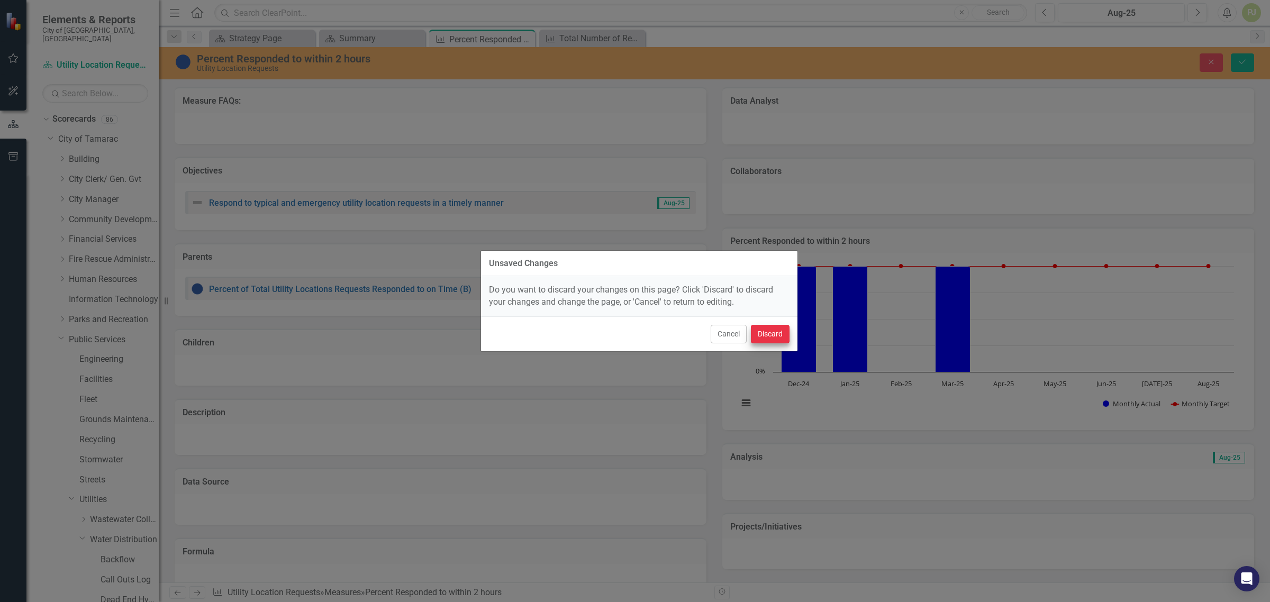
scroll to position [62, 0]
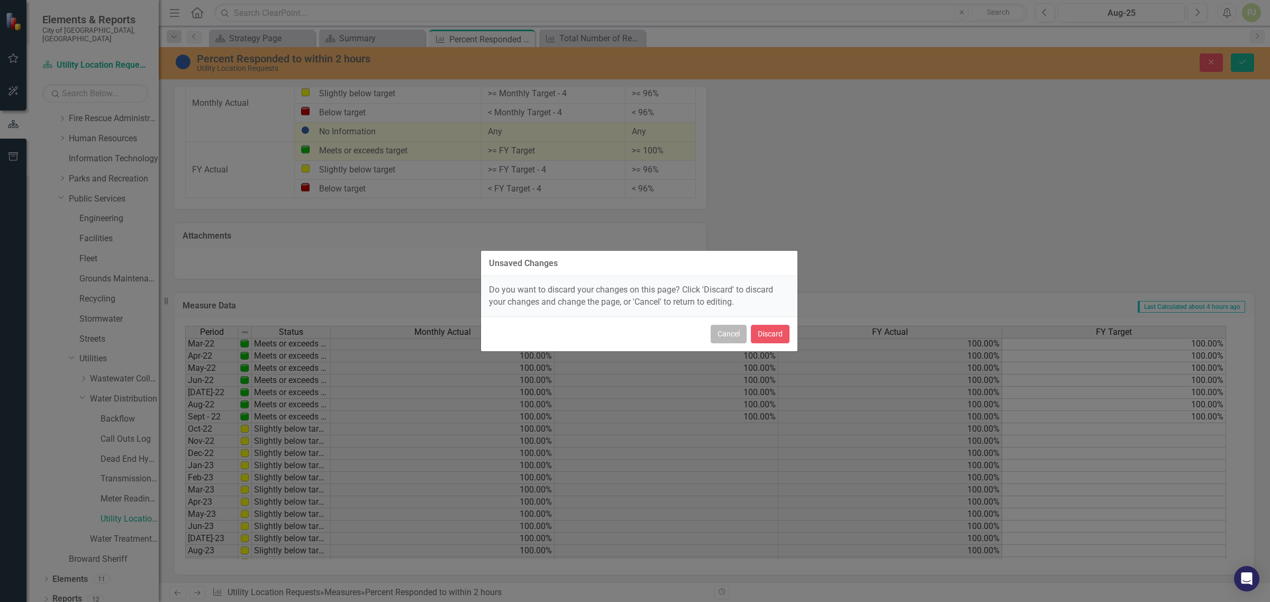
click at [729, 332] on button "Cancel" at bounding box center [729, 334] width 36 height 19
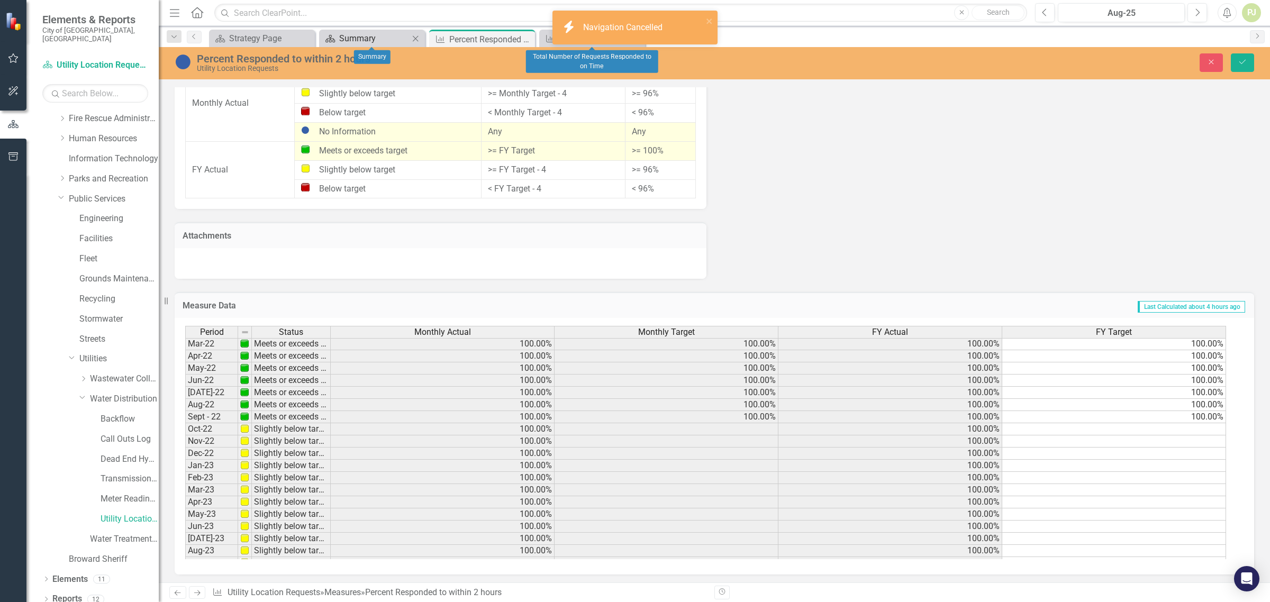
click at [377, 35] on div "Summary" at bounding box center [374, 38] width 70 height 13
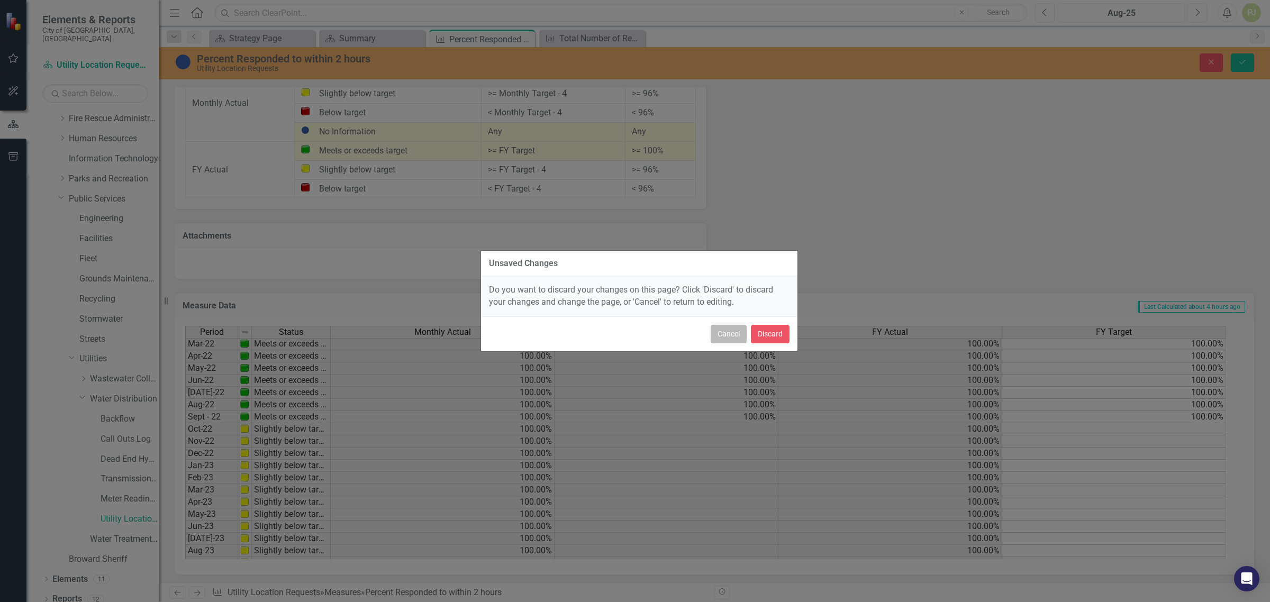
click at [736, 336] on button "Cancel" at bounding box center [729, 334] width 36 height 19
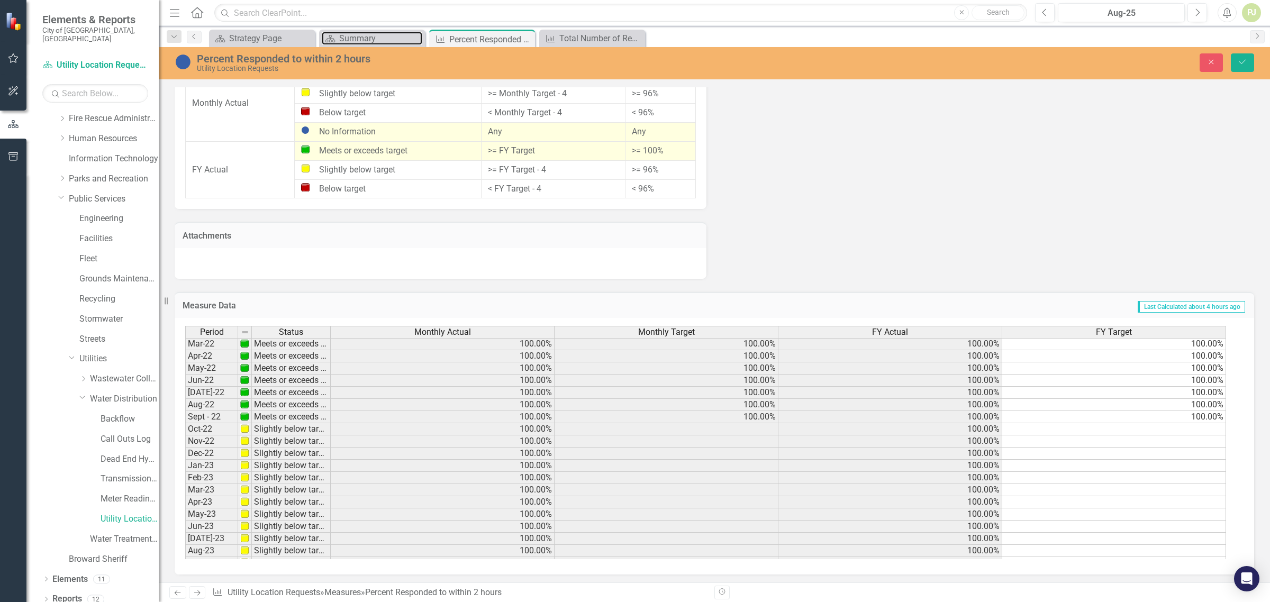
scroll to position [194, 0]
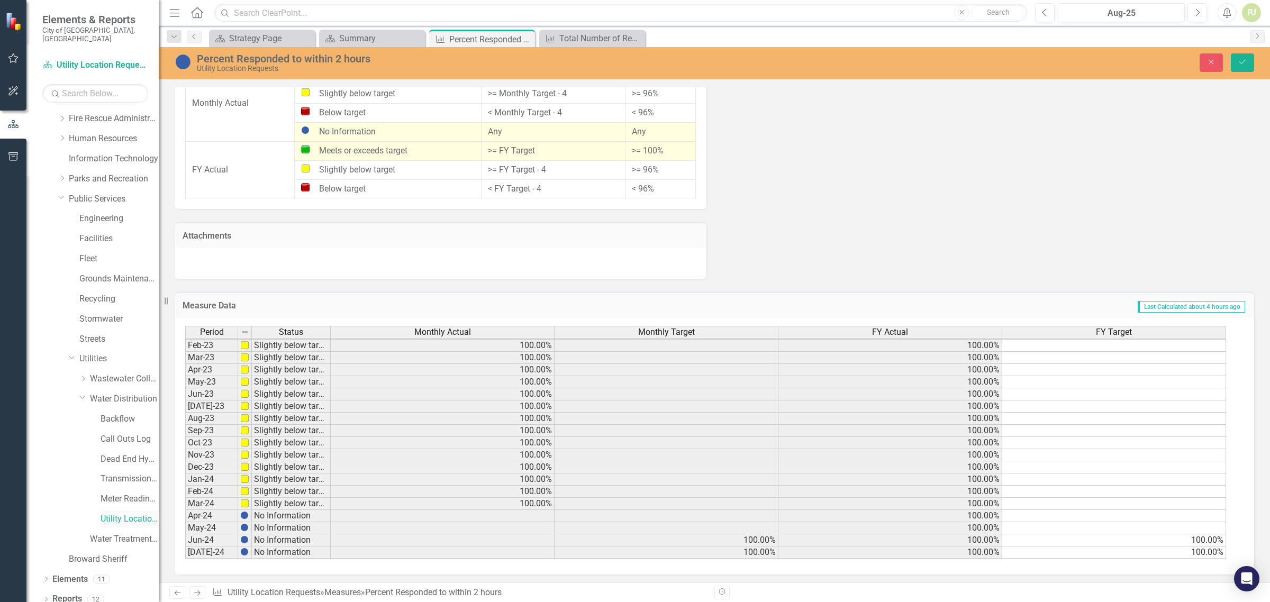
click at [128, 513] on link "Utility Location Requests" at bounding box center [130, 519] width 58 height 12
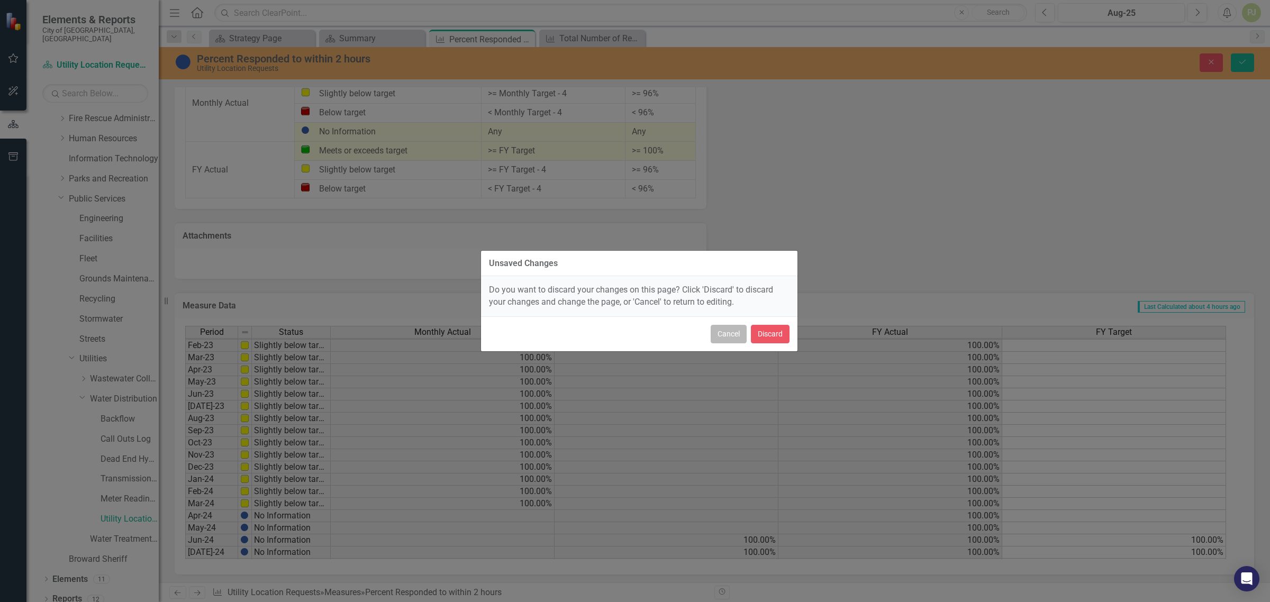
click at [716, 331] on button "Cancel" at bounding box center [729, 334] width 36 height 19
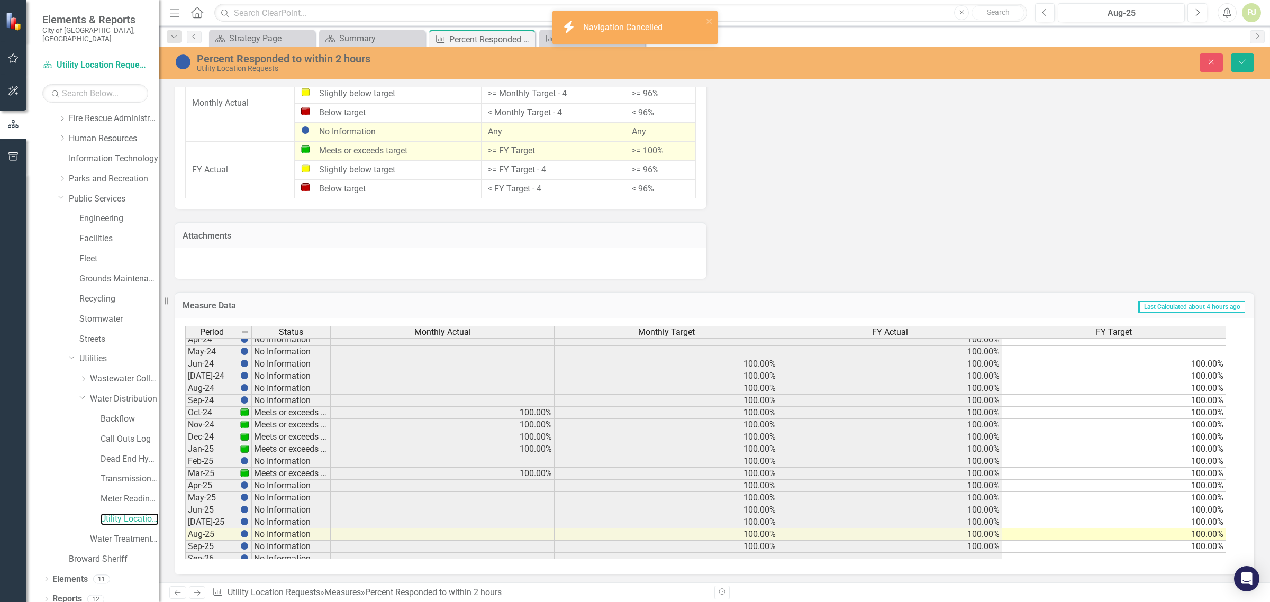
scroll to position [393, 0]
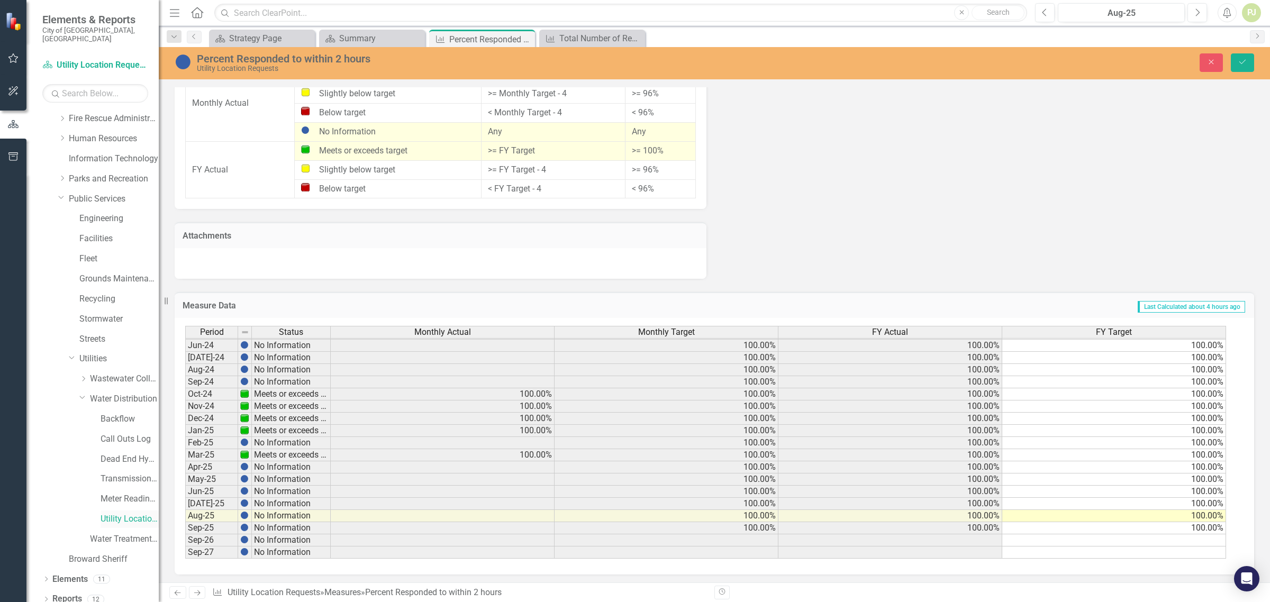
click at [125, 513] on link "Utility Location Requests" at bounding box center [130, 519] width 58 height 12
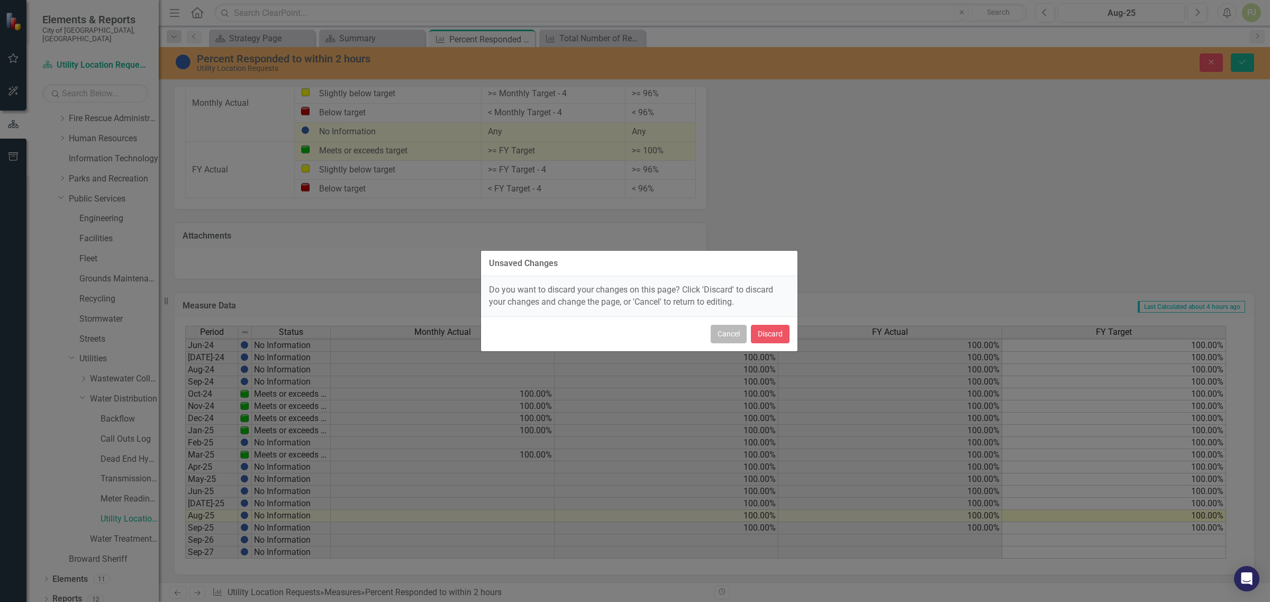
click at [737, 336] on button "Cancel" at bounding box center [729, 334] width 36 height 19
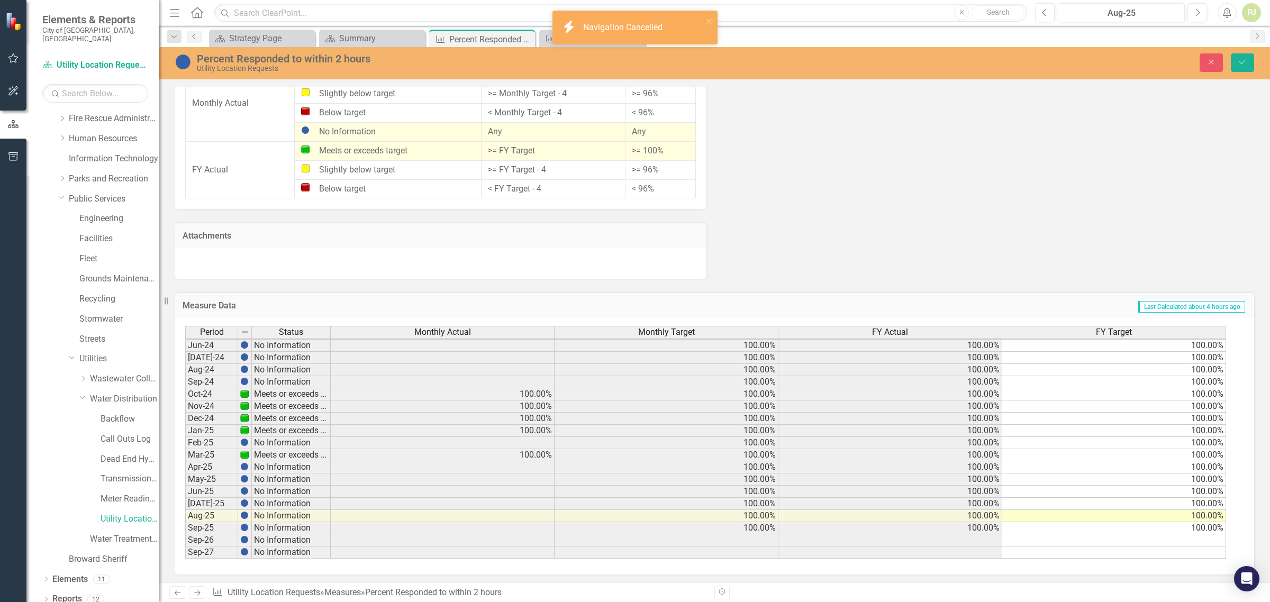
click at [1249, 66] on button "Save" at bounding box center [1242, 62] width 23 height 19
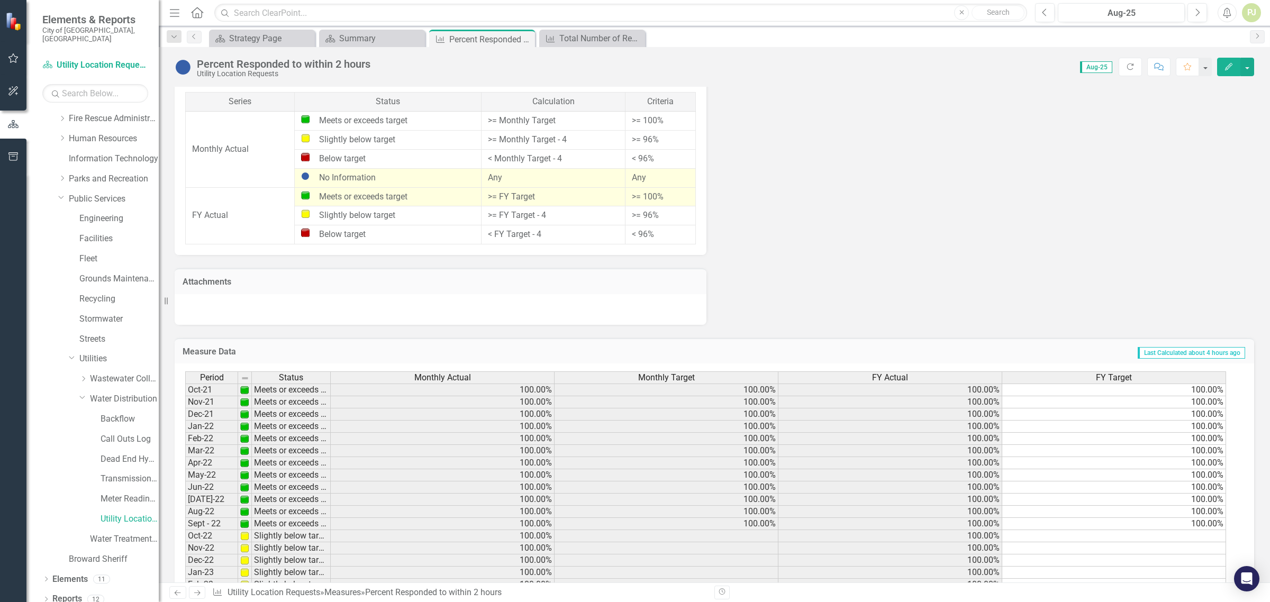
scroll to position [531, 0]
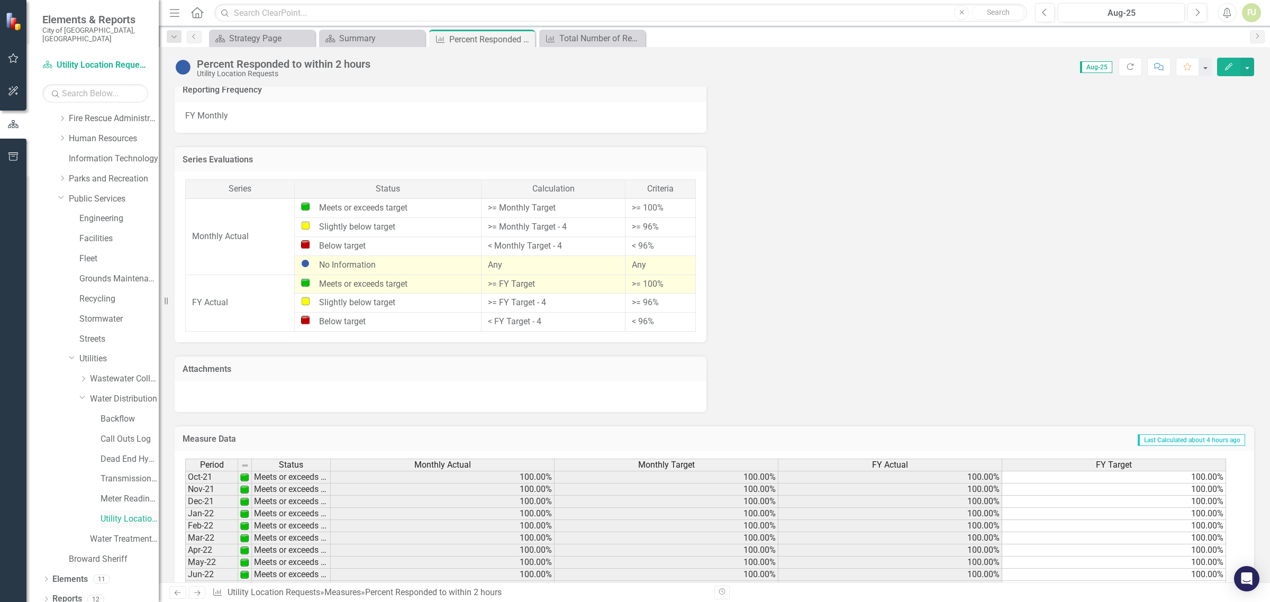
click at [115, 513] on link "Utility Location Requests" at bounding box center [130, 519] width 58 height 12
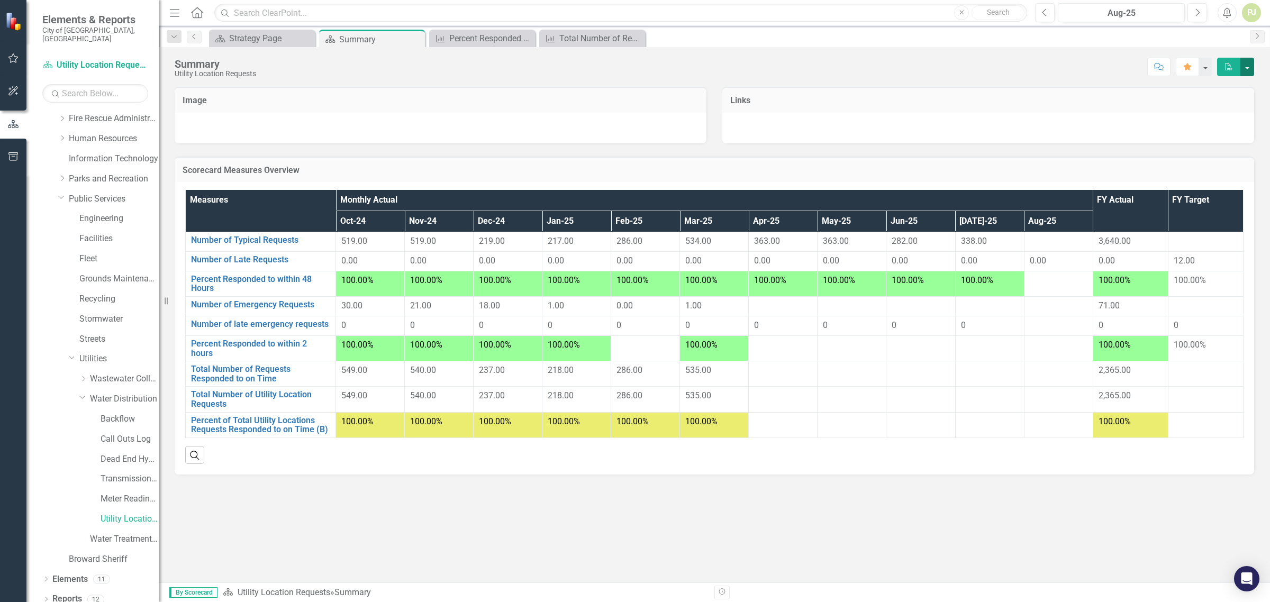
click at [1248, 73] on button "button" at bounding box center [1248, 67] width 14 height 19
click at [1009, 104] on h3 "Links" at bounding box center [988, 101] width 516 height 10
click at [276, 343] on link "Percent Responded to within 2 hours" at bounding box center [260, 348] width 139 height 19
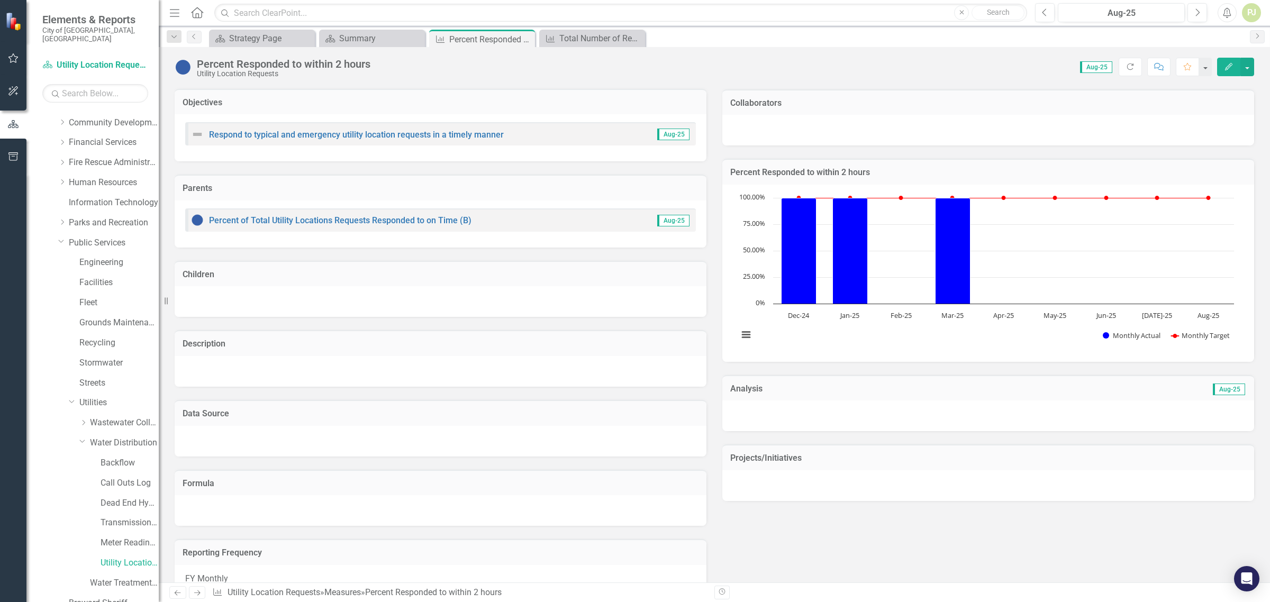
scroll to position [75, 0]
click at [268, 136] on link "Respond to typical and emergency utility location requests in a timely manner" at bounding box center [356, 135] width 295 height 10
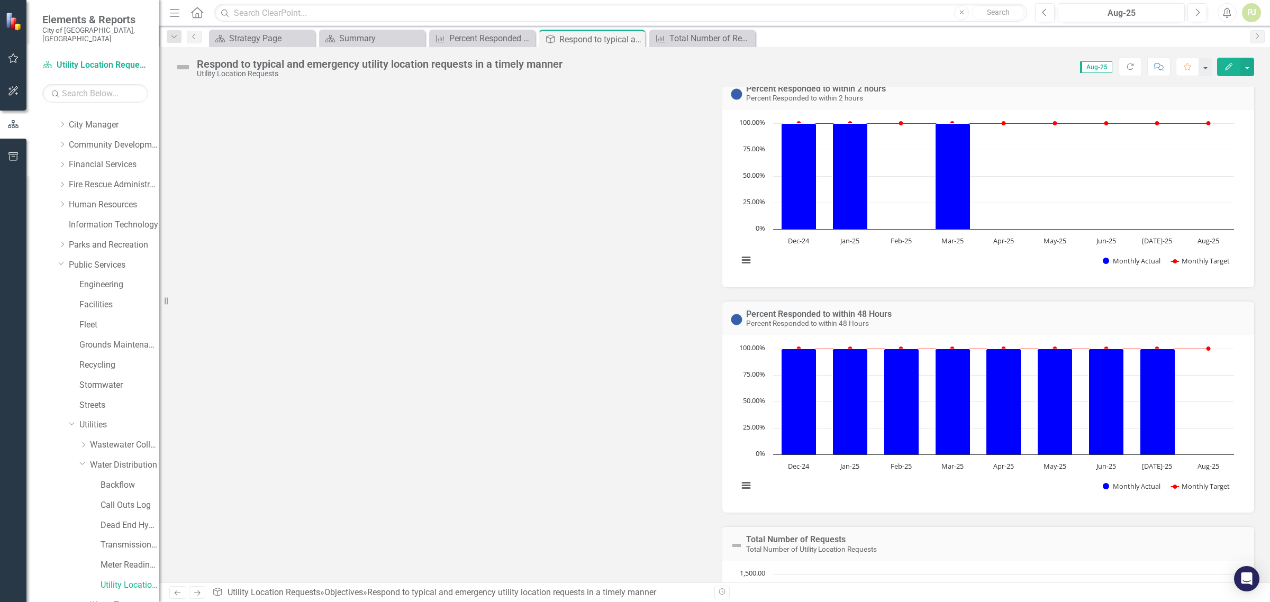
scroll to position [1078, 0]
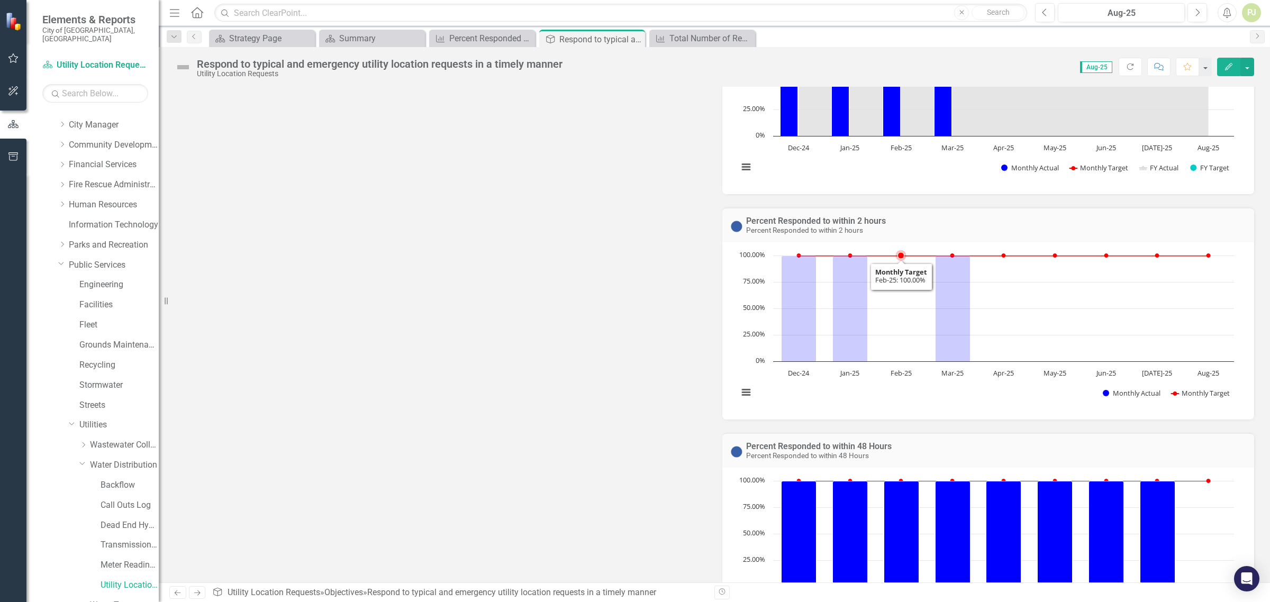
click at [895, 264] on rect "Interactive chart" at bounding box center [986, 329] width 507 height 159
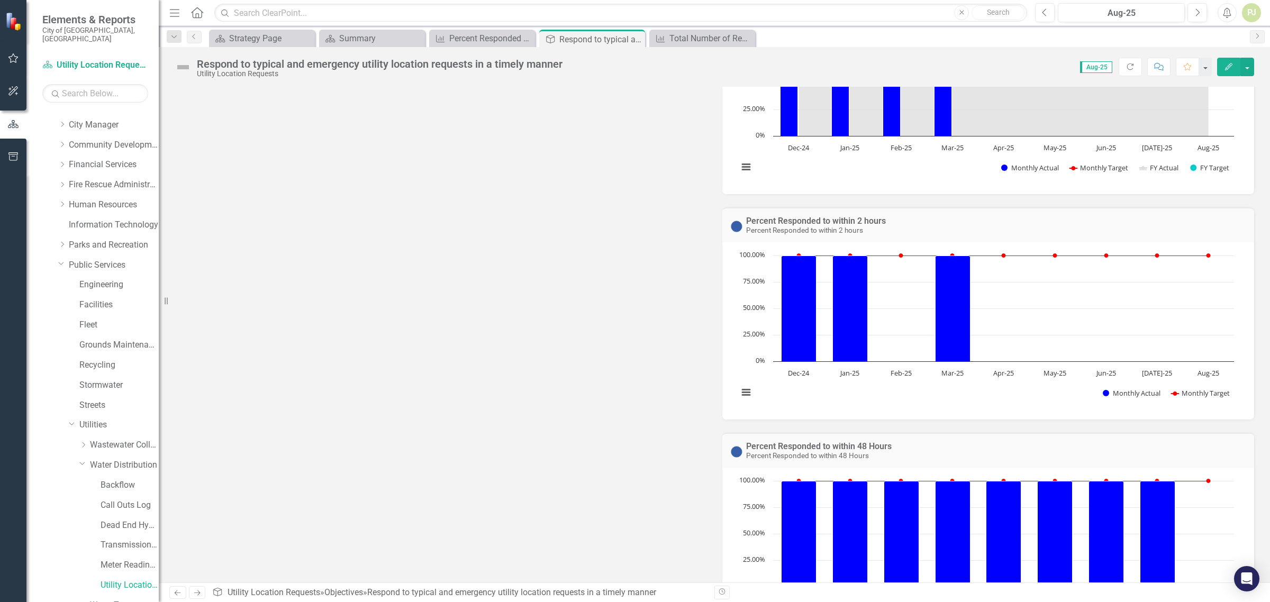
click at [894, 372] on text "Feb-25" at bounding box center [901, 373] width 21 height 10
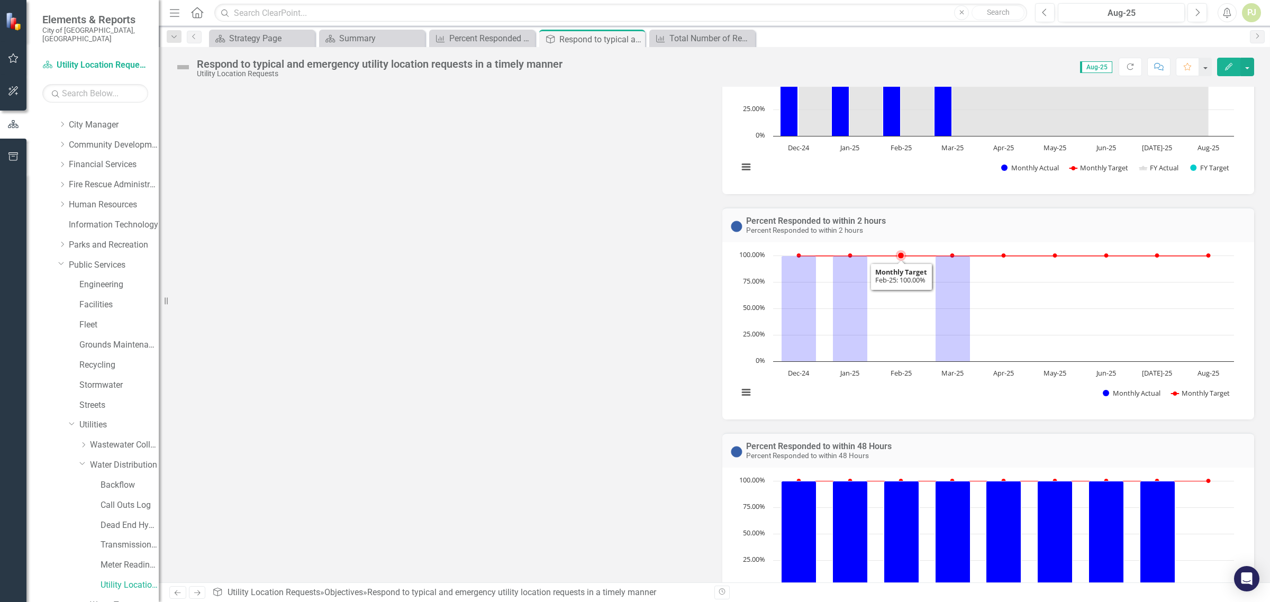
click at [898, 252] on icon "Feb-25, 100. Monthly Target." at bounding box center [901, 255] width 6 height 6
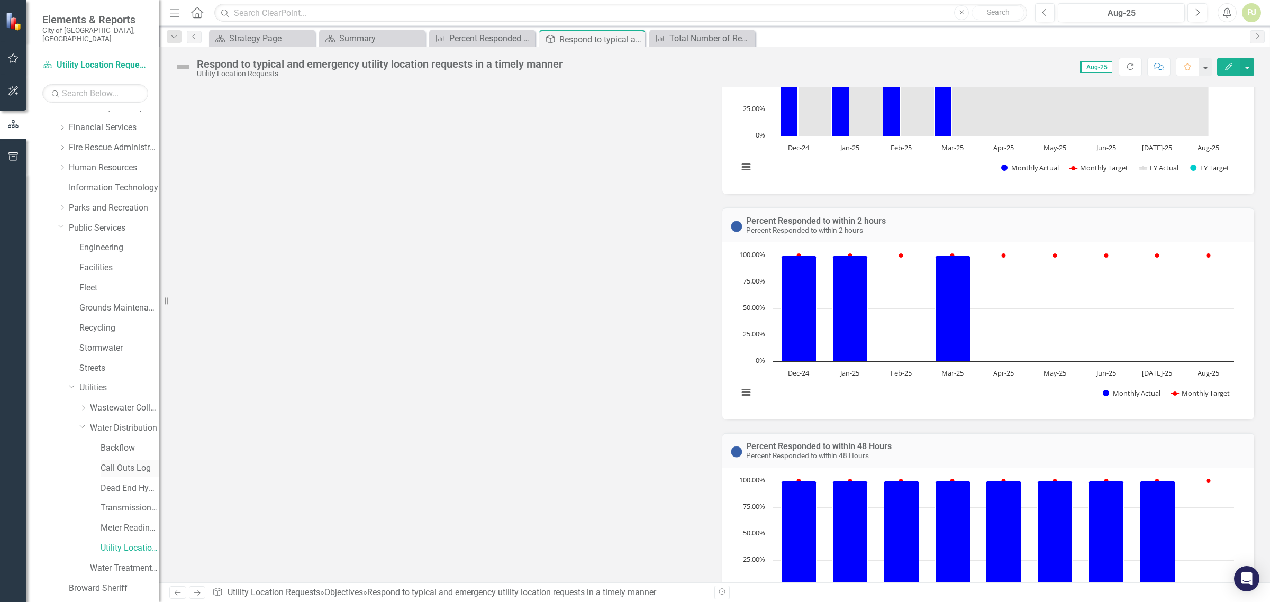
scroll to position [141, 0]
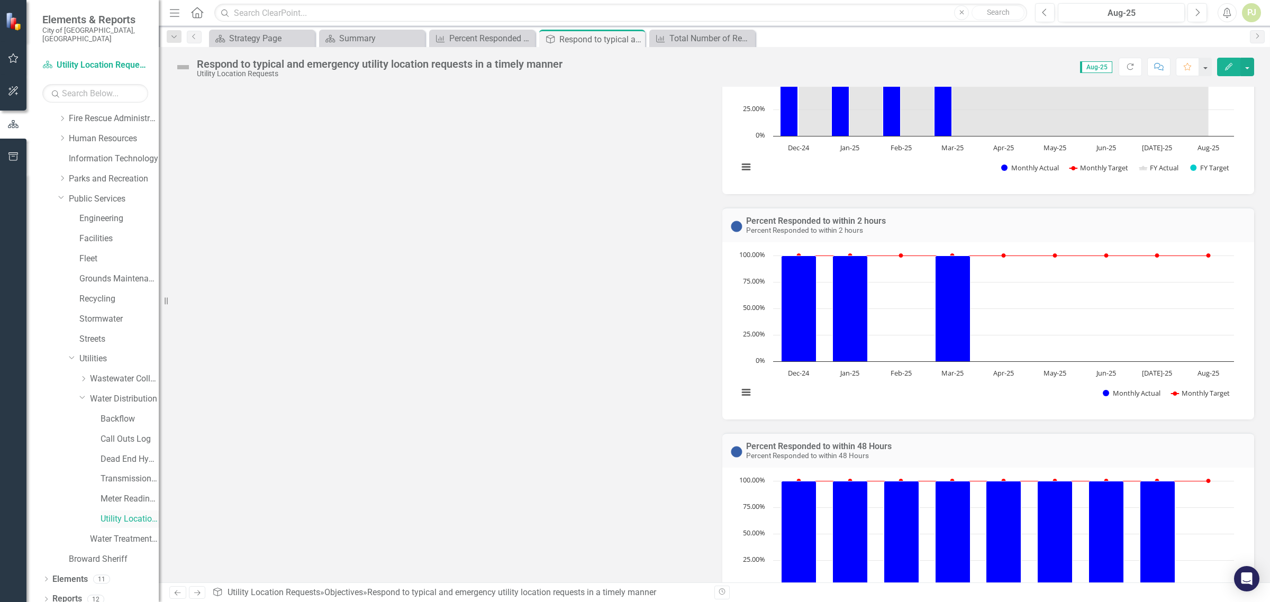
click at [114, 513] on link "Utility Location Requests" at bounding box center [130, 519] width 58 height 12
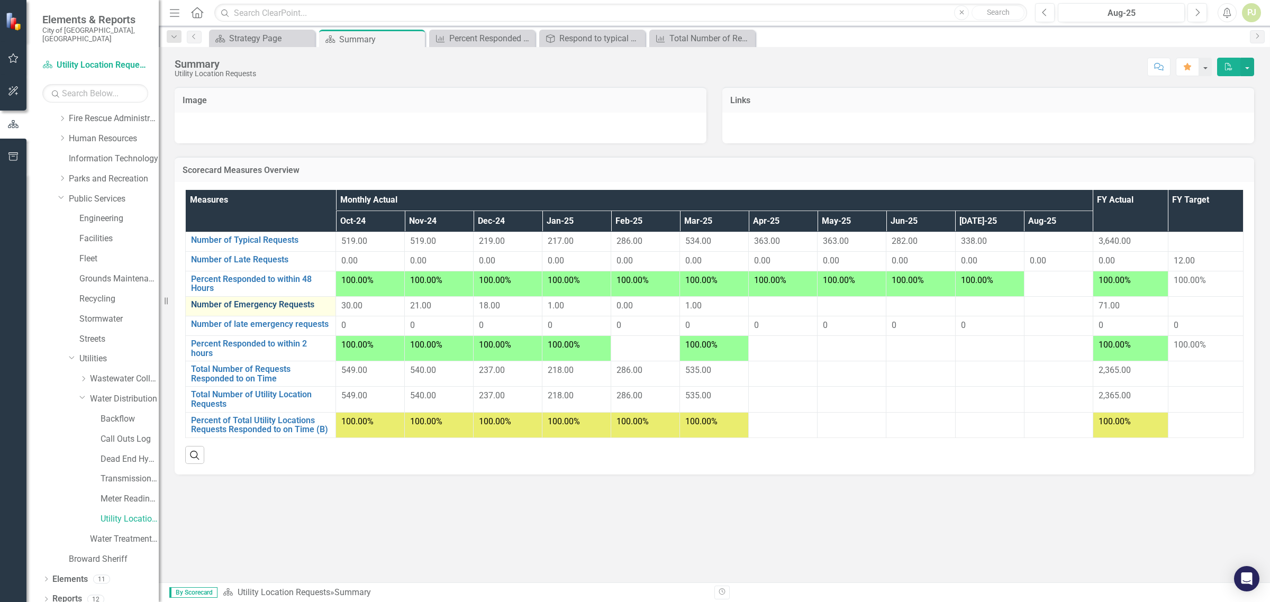
click at [253, 305] on link "Number of Emergency Requests" at bounding box center [260, 305] width 139 height 10
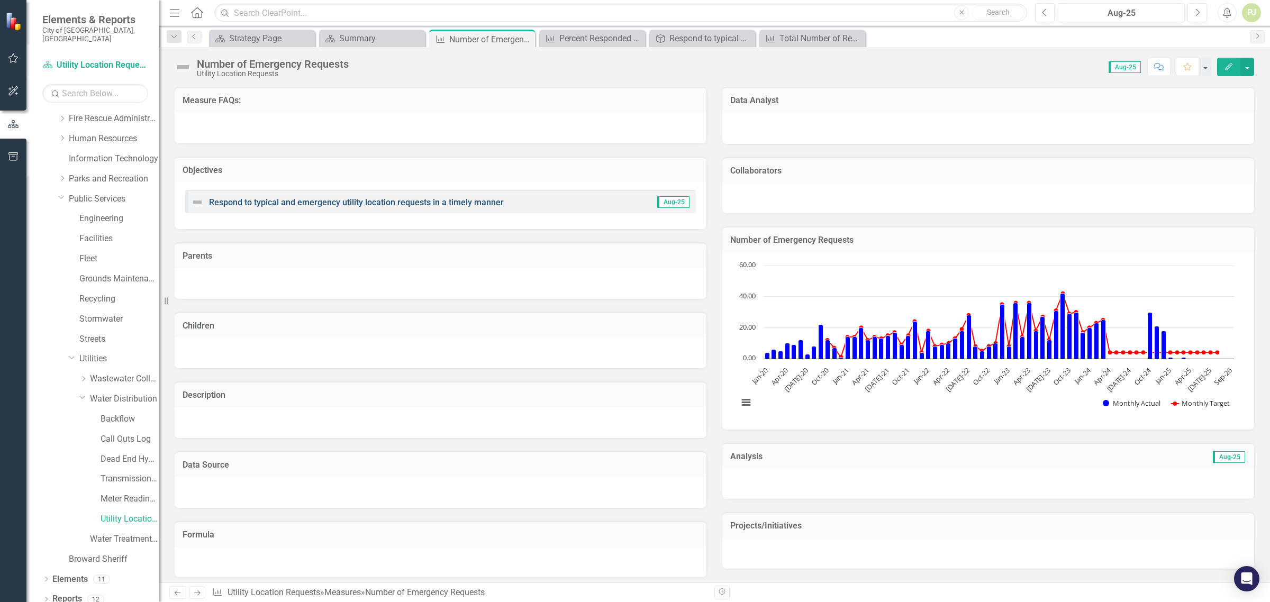
click at [357, 202] on link "Respond to typical and emergency utility location requests in a timely manner" at bounding box center [356, 202] width 295 height 10
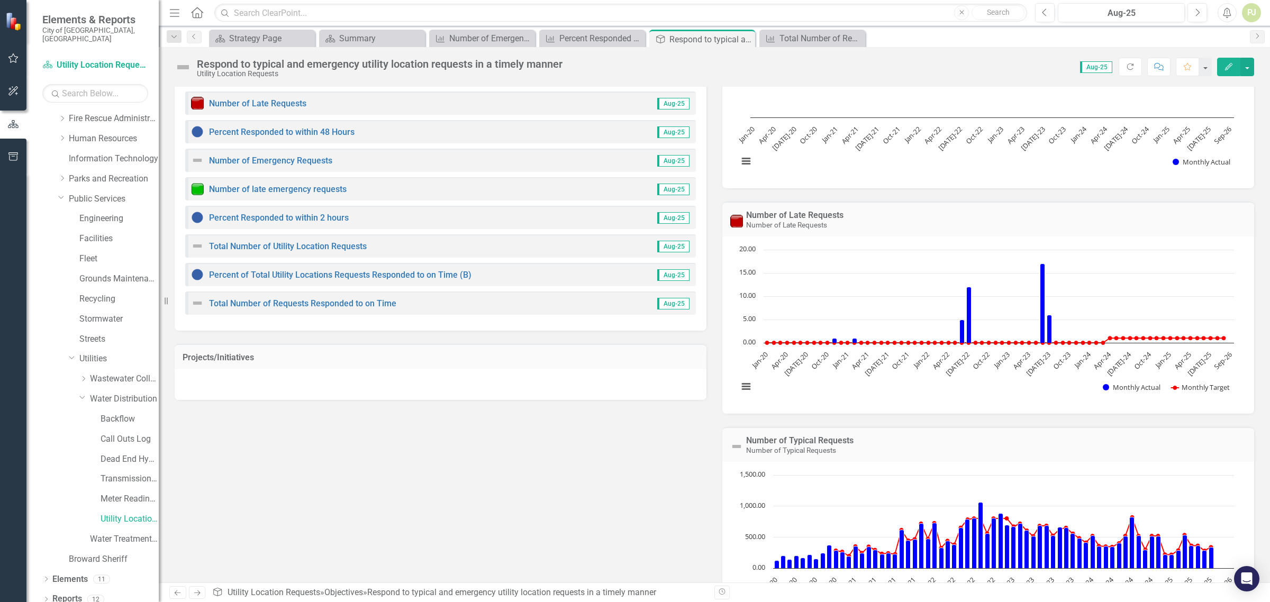
scroll to position [331, 0]
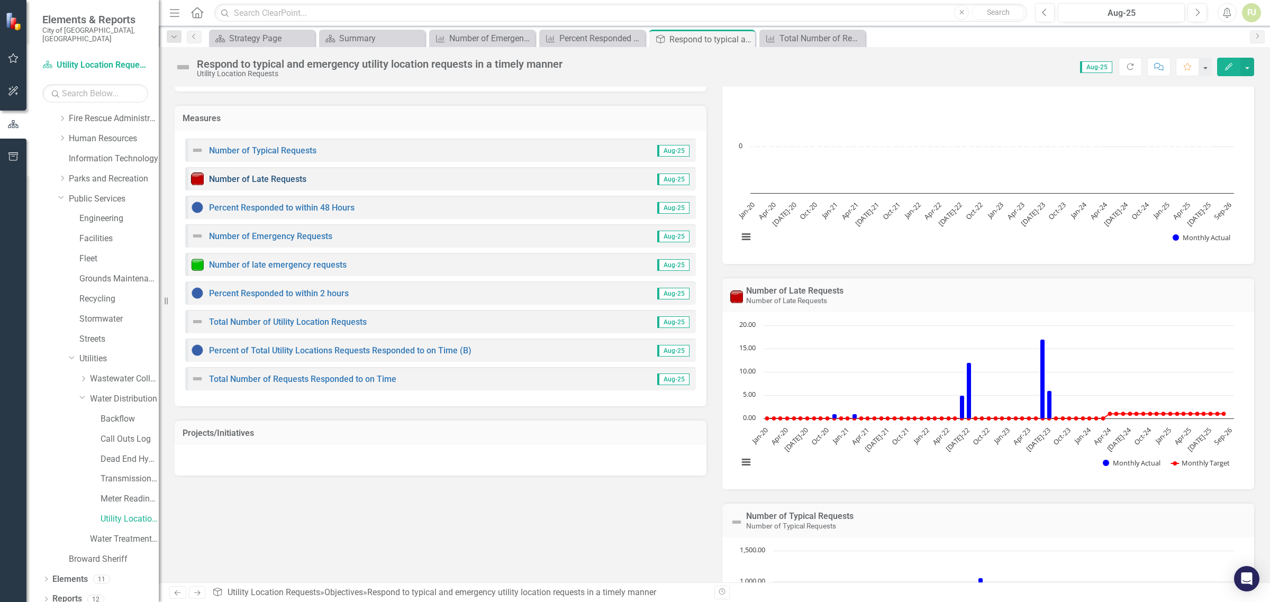
click at [256, 179] on link "Number of Late Requests" at bounding box center [257, 179] width 97 height 10
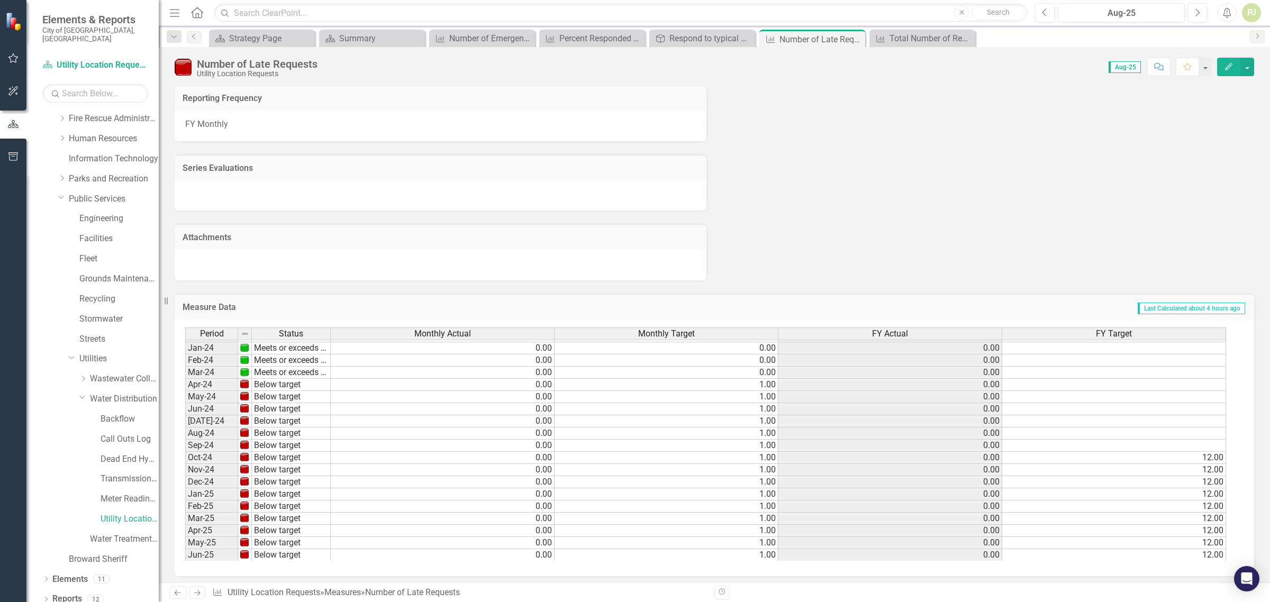
scroll to position [261, 0]
click at [354, 43] on div "Summary" at bounding box center [374, 38] width 70 height 13
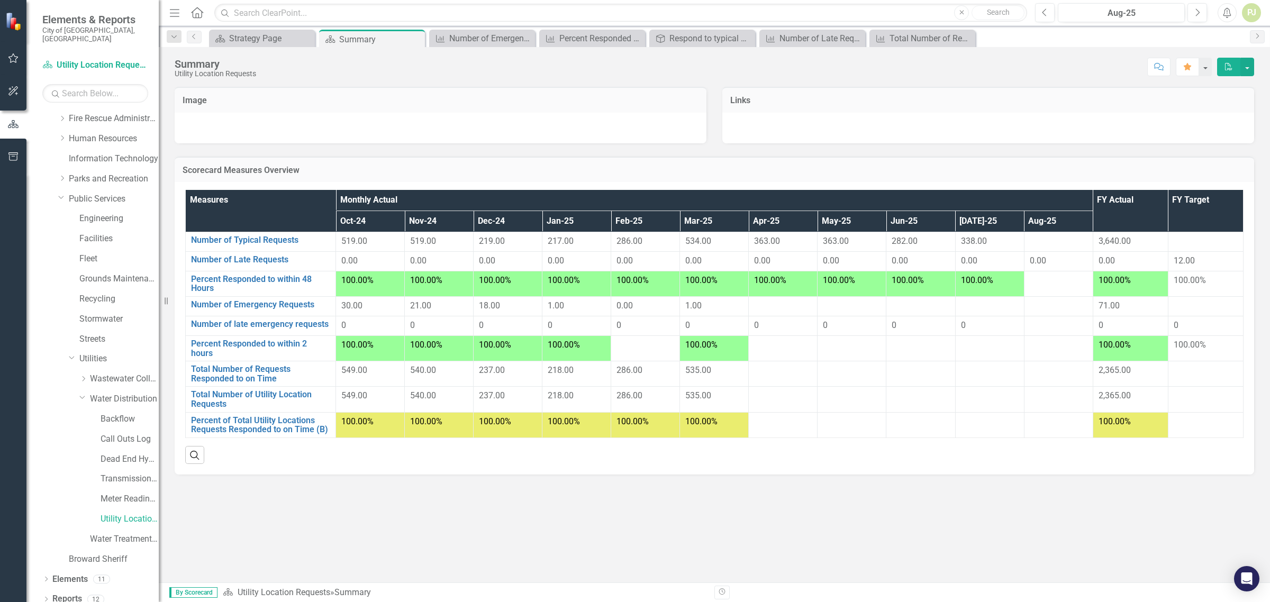
click at [620, 305] on span "0.00" at bounding box center [625, 306] width 16 height 10
click at [267, 260] on link "Number of Late Requests" at bounding box center [260, 260] width 139 height 10
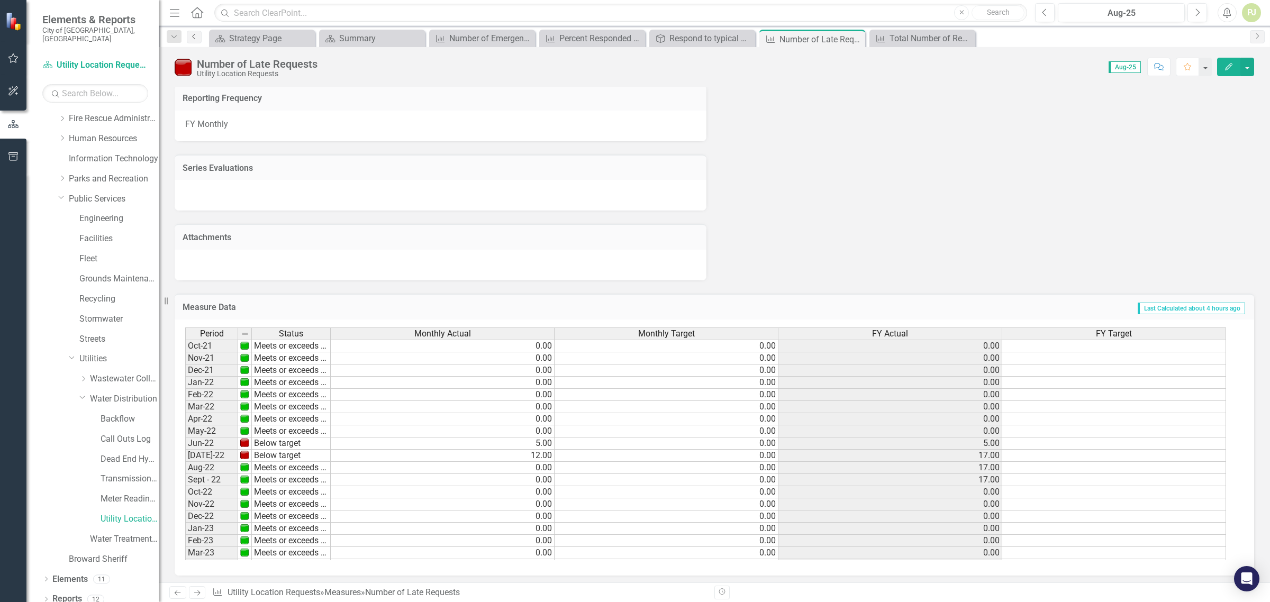
click at [196, 36] on icon "Previous" at bounding box center [194, 36] width 8 height 6
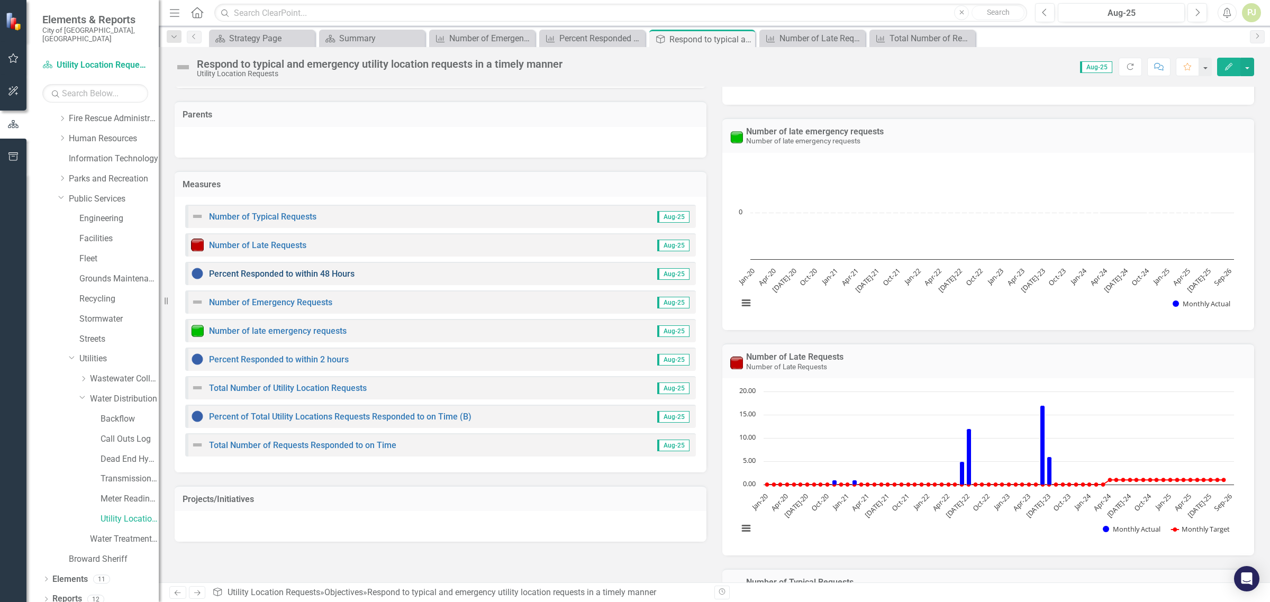
click at [284, 270] on link "Percent Responded to within 48 Hours" at bounding box center [282, 274] width 146 height 10
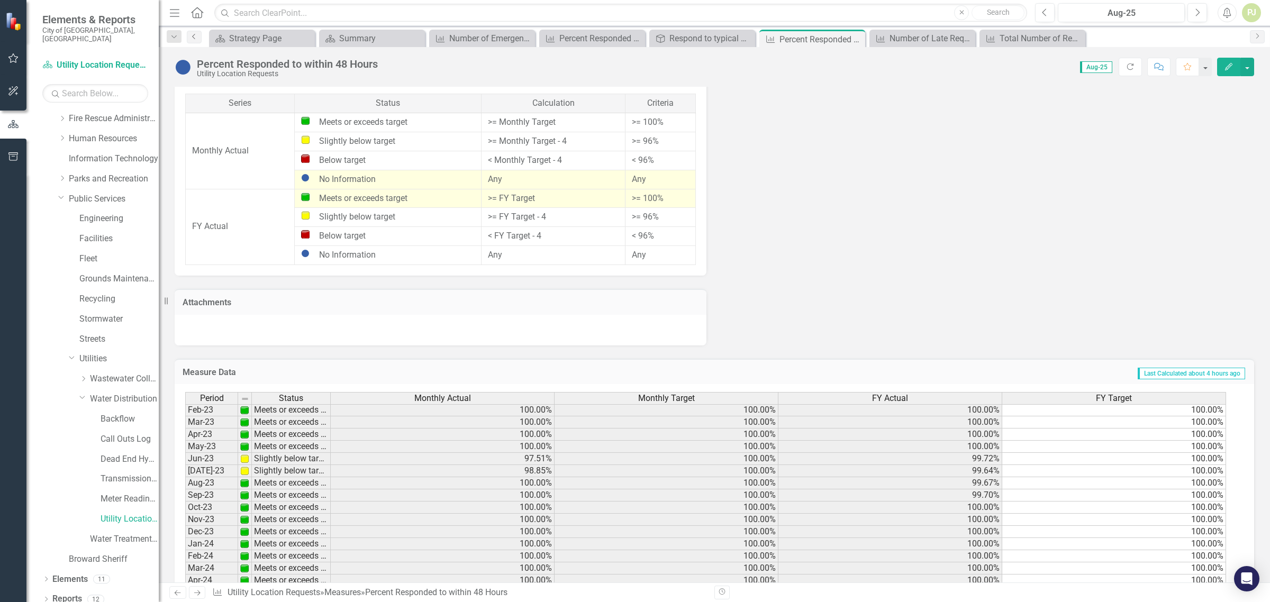
click at [192, 35] on icon "Previous" at bounding box center [194, 36] width 8 height 6
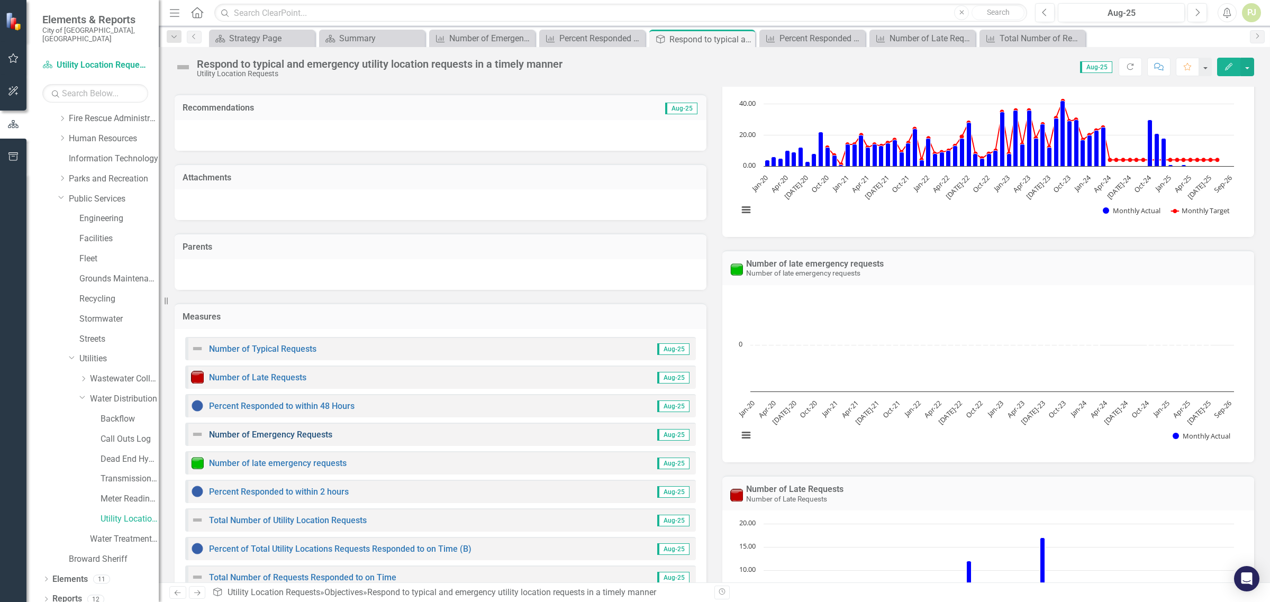
click at [243, 432] on link "Number of Emergency Requests" at bounding box center [270, 435] width 123 height 10
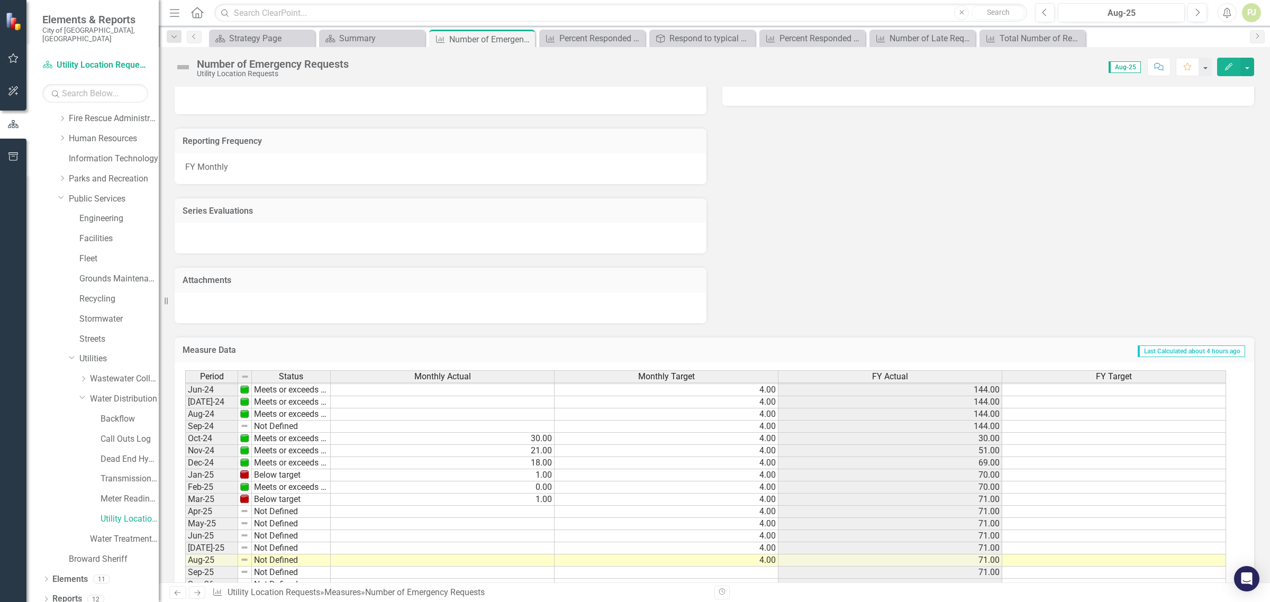
click at [300, 448] on tbody "Jan-23 Meets or exceeds target Feb-23 Meets or exceeds target Mar-23 Meets or e…" at bounding box center [258, 390] width 146 height 427
click at [543, 450] on td "21.00" at bounding box center [443, 451] width 224 height 12
click at [712, 446] on td "4.00" at bounding box center [667, 451] width 224 height 12
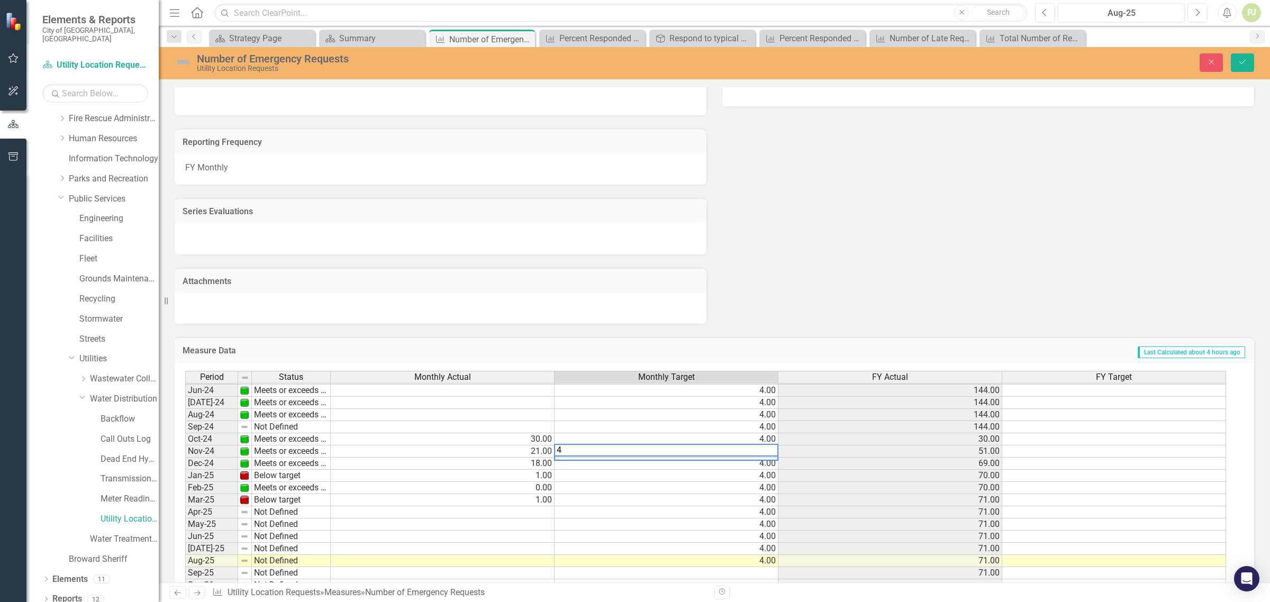
click at [728, 436] on td "4.00" at bounding box center [667, 440] width 224 height 12
click at [731, 435] on td "4.00" at bounding box center [667, 440] width 224 height 12
click at [715, 472] on td "4.00" at bounding box center [667, 476] width 224 height 12
click at [697, 473] on td "4.00" at bounding box center [667, 476] width 224 height 12
click at [699, 494] on td "4.00" at bounding box center [667, 500] width 224 height 12
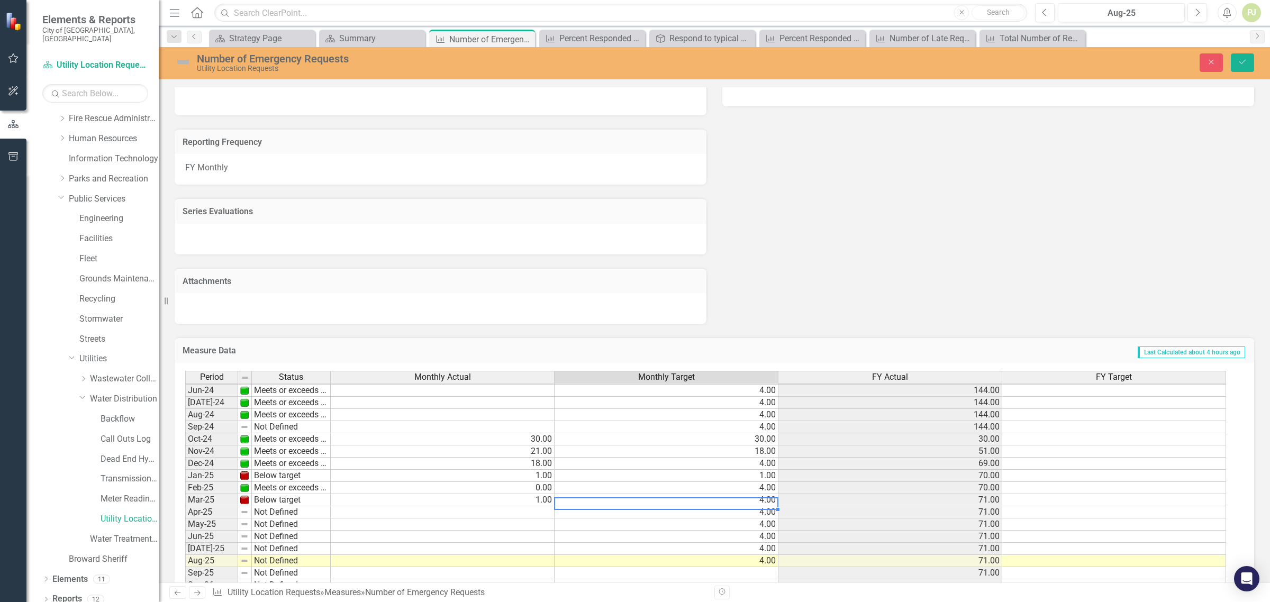
click at [677, 486] on td "4.00" at bounding box center [667, 488] width 224 height 12
click at [185, 501] on div "Period Status Monthly Actual Monthly Target FY Actual FY Target May-23 Meets or…" at bounding box center [185, 408] width 0 height 391
click at [755, 496] on td "4.00" at bounding box center [667, 500] width 224 height 12
click at [185, 515] on div "Period Status Monthly Actual Monthly Target FY Actual FY Target May-23 Meets or…" at bounding box center [185, 408] width 0 height 391
click at [746, 507] on td "4.00" at bounding box center [667, 513] width 224 height 12
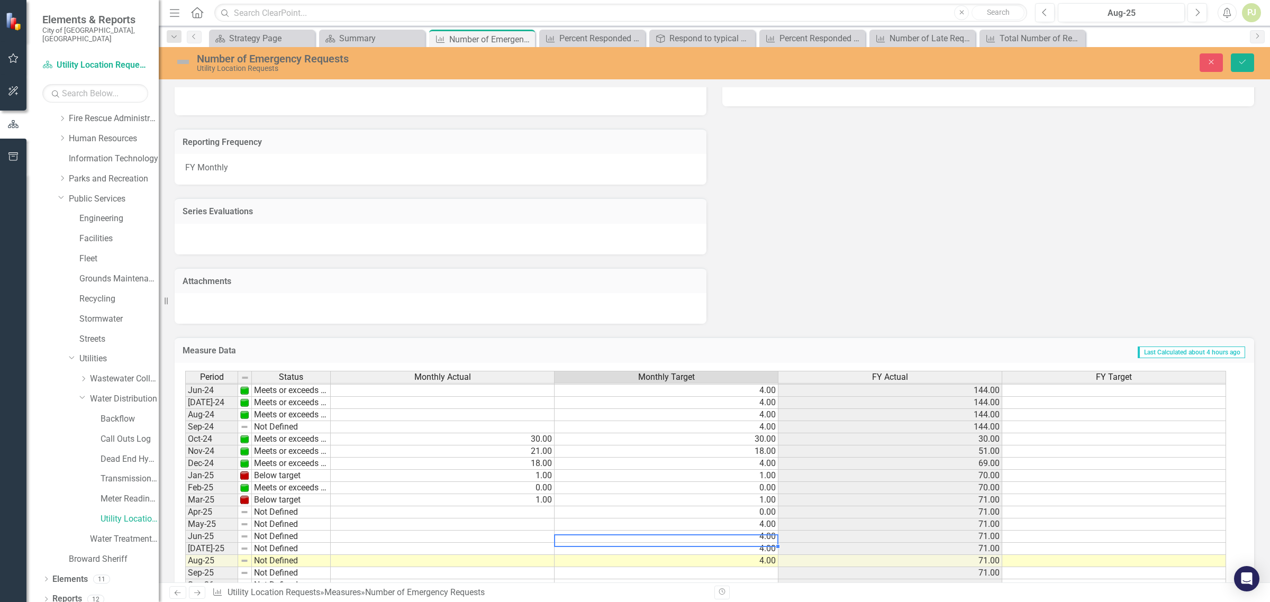
click at [745, 531] on td "4.00" at bounding box center [667, 537] width 224 height 12
click at [752, 519] on td "4.00" at bounding box center [667, 525] width 224 height 12
click at [751, 535] on td "4.00" at bounding box center [667, 537] width 224 height 12
click at [746, 543] on td "4.00" at bounding box center [667, 549] width 224 height 12
click at [742, 544] on td "4.00" at bounding box center [667, 549] width 224 height 12
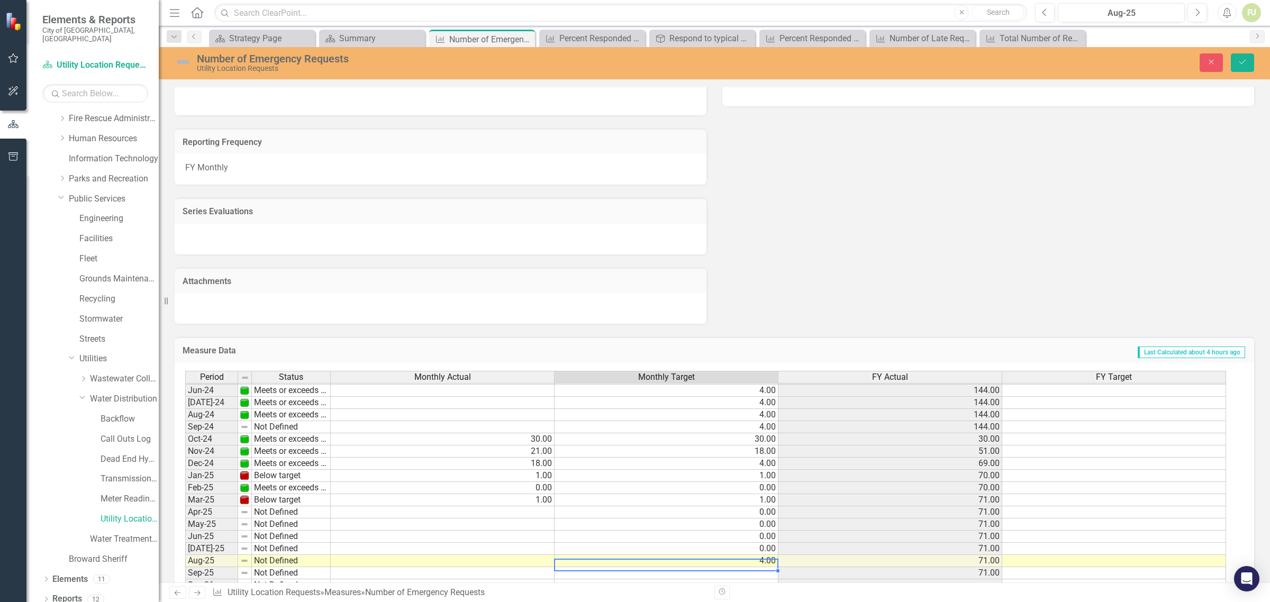
click at [750, 557] on td "4.00" at bounding box center [667, 561] width 224 height 12
click at [720, 562] on textarea "0" at bounding box center [666, 561] width 224 height 13
type textarea "0"
click at [724, 524] on td "0.00" at bounding box center [667, 525] width 224 height 12
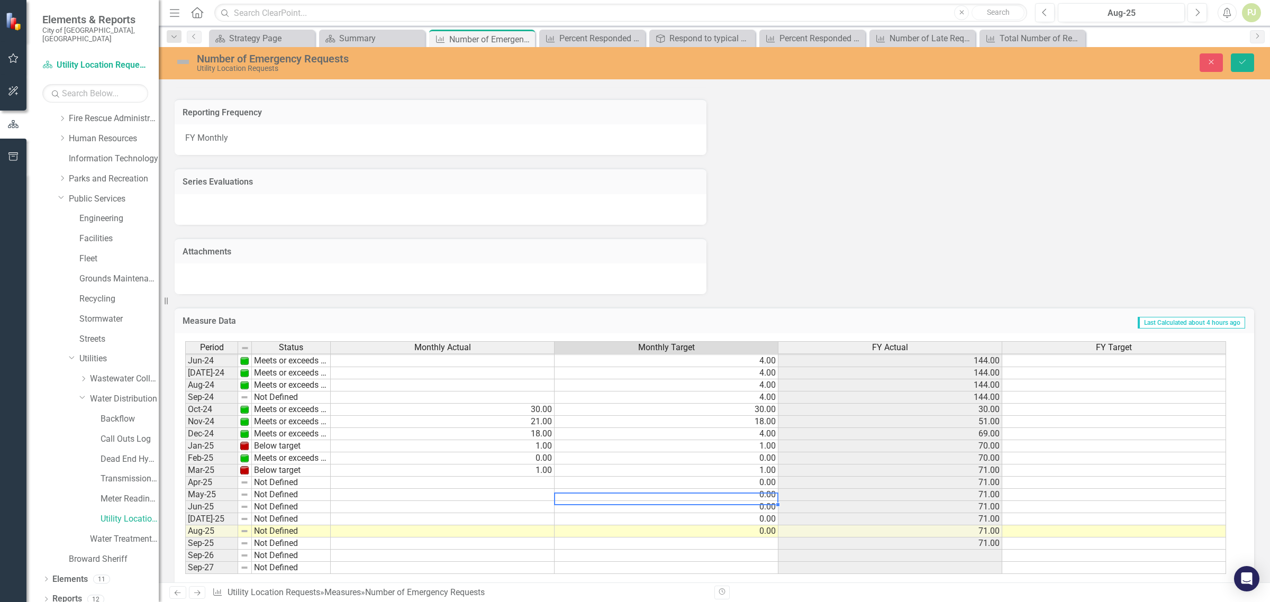
scroll to position [507, 0]
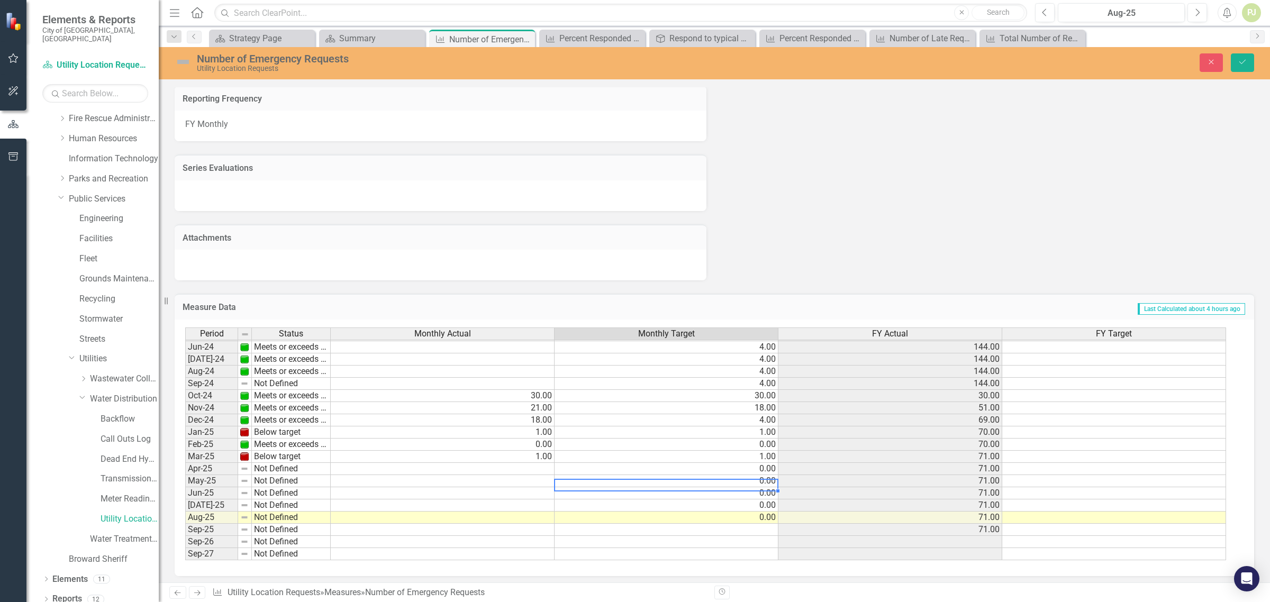
click at [900, 512] on td "71.00" at bounding box center [891, 518] width 224 height 12
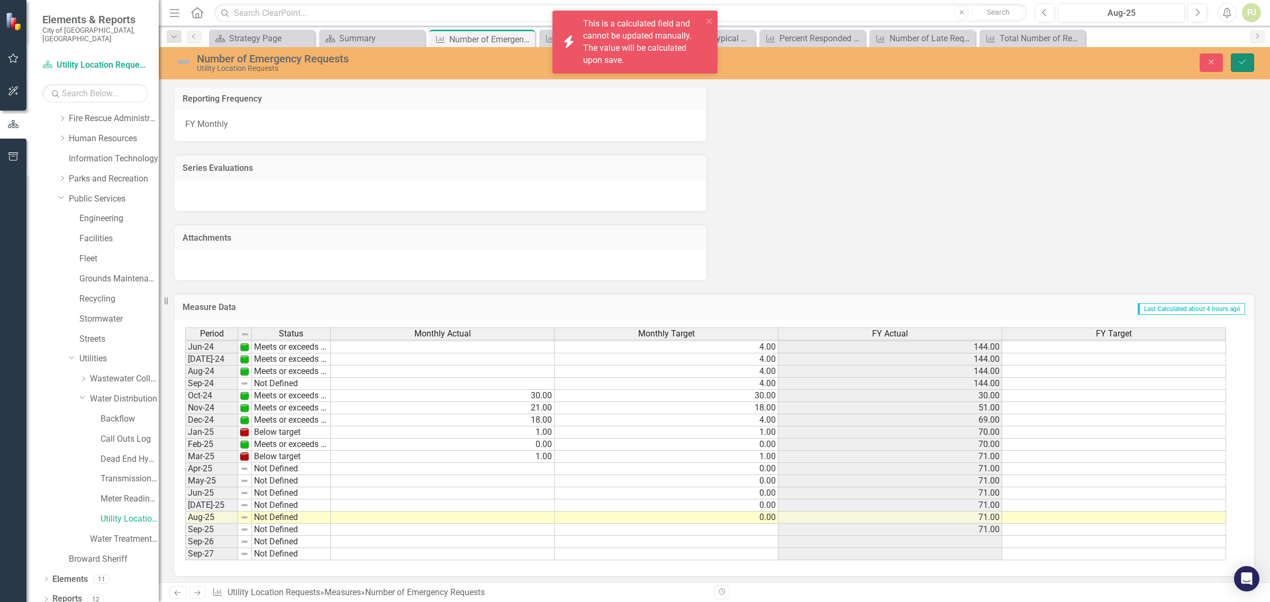
click at [1239, 60] on icon "Save" at bounding box center [1243, 61] width 10 height 7
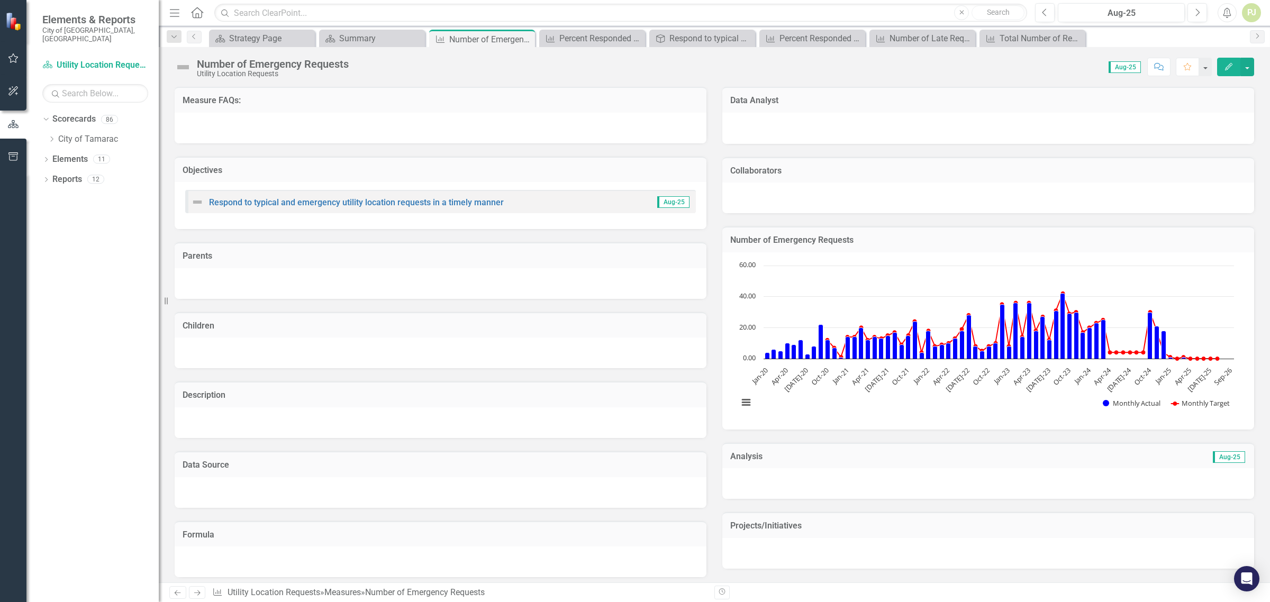
scroll to position [0, 0]
click at [46, 115] on icon "Dropdown" at bounding box center [45, 118] width 6 height 7
click at [46, 118] on icon "Dropdown" at bounding box center [45, 121] width 7 height 6
click at [46, 158] on icon "Dropdown" at bounding box center [45, 161] width 7 height 6
click at [65, 154] on link "Elements" at bounding box center [69, 160] width 35 height 12
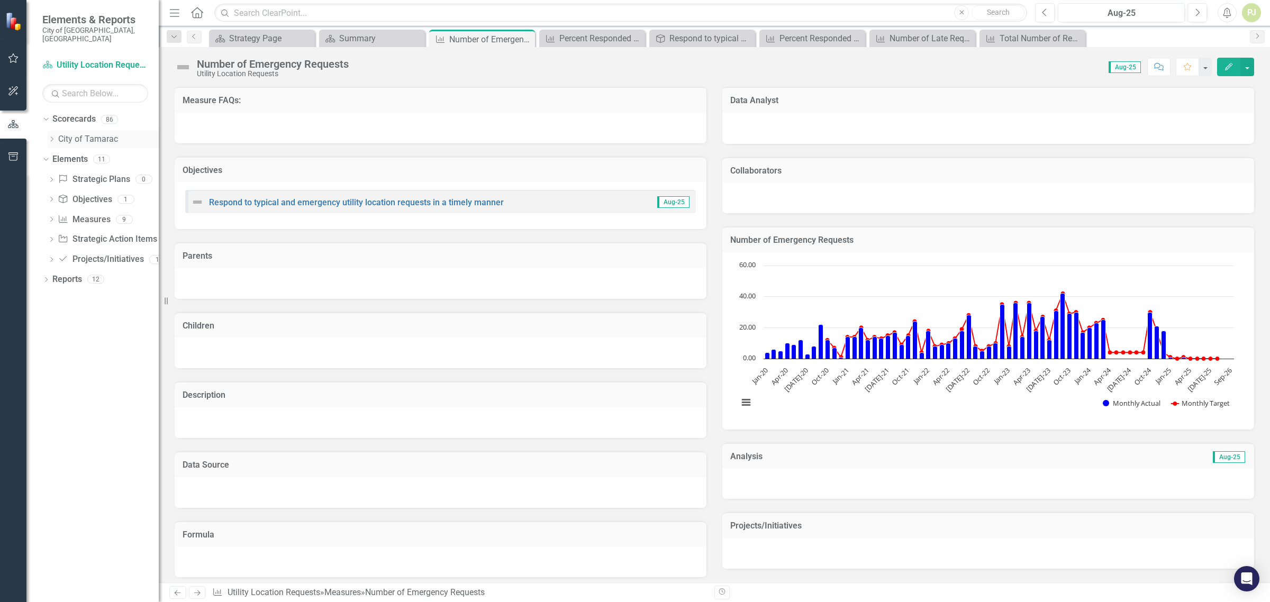
click at [51, 136] on icon "Dropdown" at bounding box center [52, 139] width 8 height 6
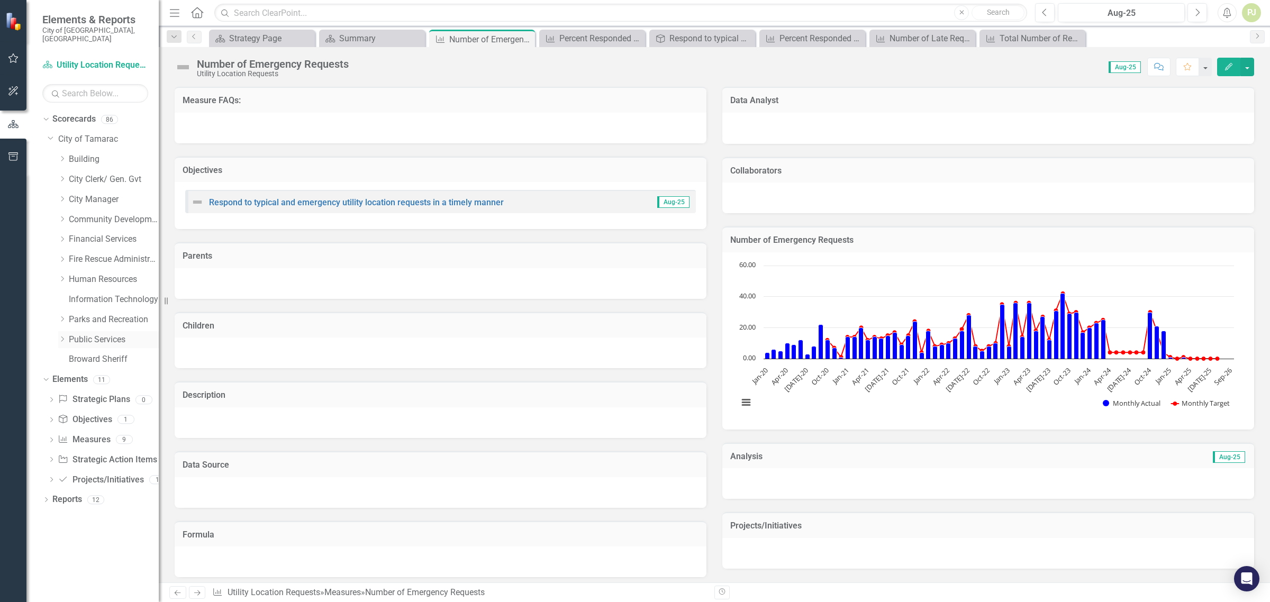
click at [60, 336] on icon "Dropdown" at bounding box center [62, 339] width 8 height 6
click at [73, 497] on icon "Dropdown" at bounding box center [73, 500] width 8 height 6
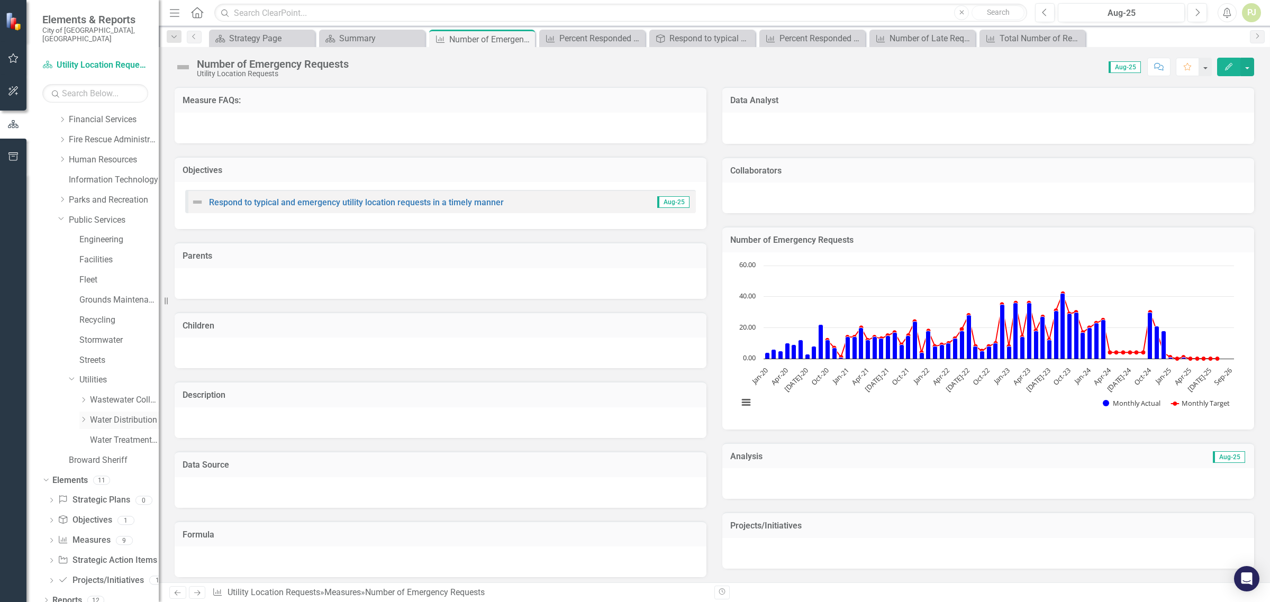
scroll to position [121, 0]
click at [83, 417] on icon at bounding box center [84, 419] width 3 height 5
click at [106, 534] on link "Utility Location Requests" at bounding box center [130, 540] width 58 height 12
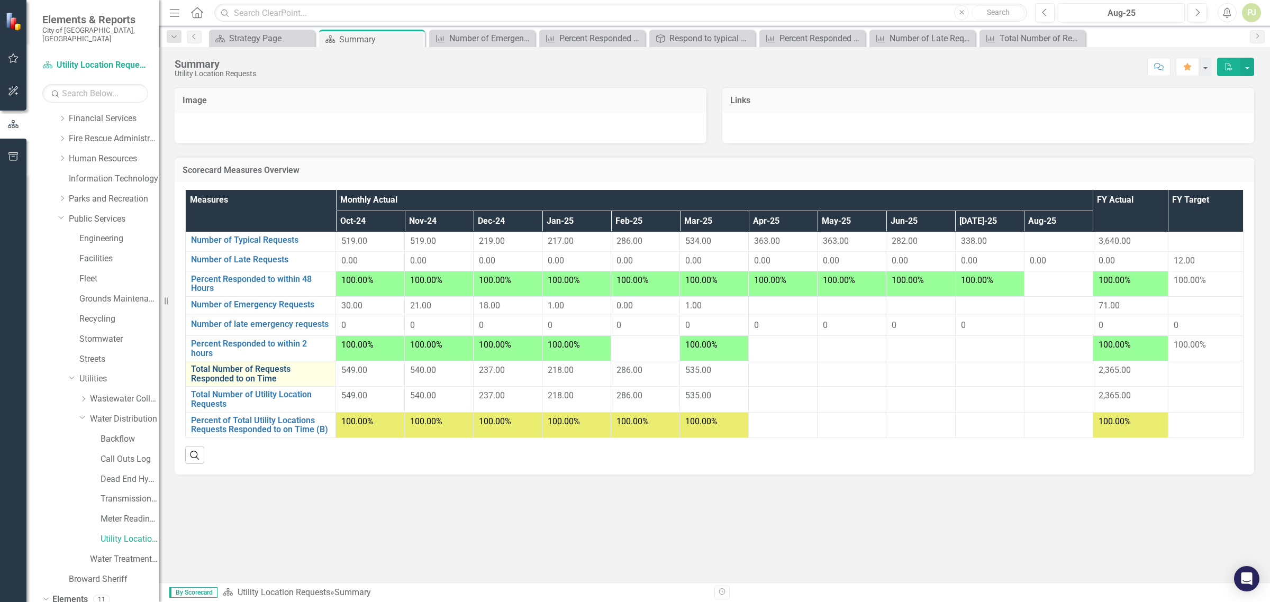
click at [252, 371] on link "Total Number of Requests Responded to on Time" at bounding box center [260, 374] width 139 height 19
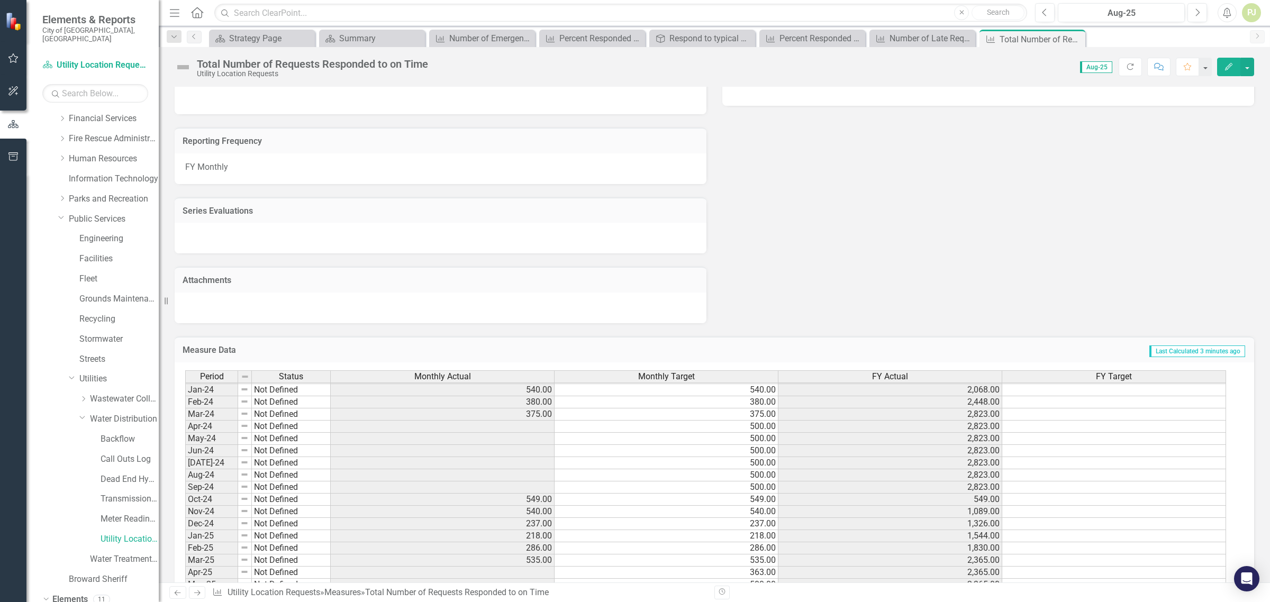
scroll to position [393, 0]
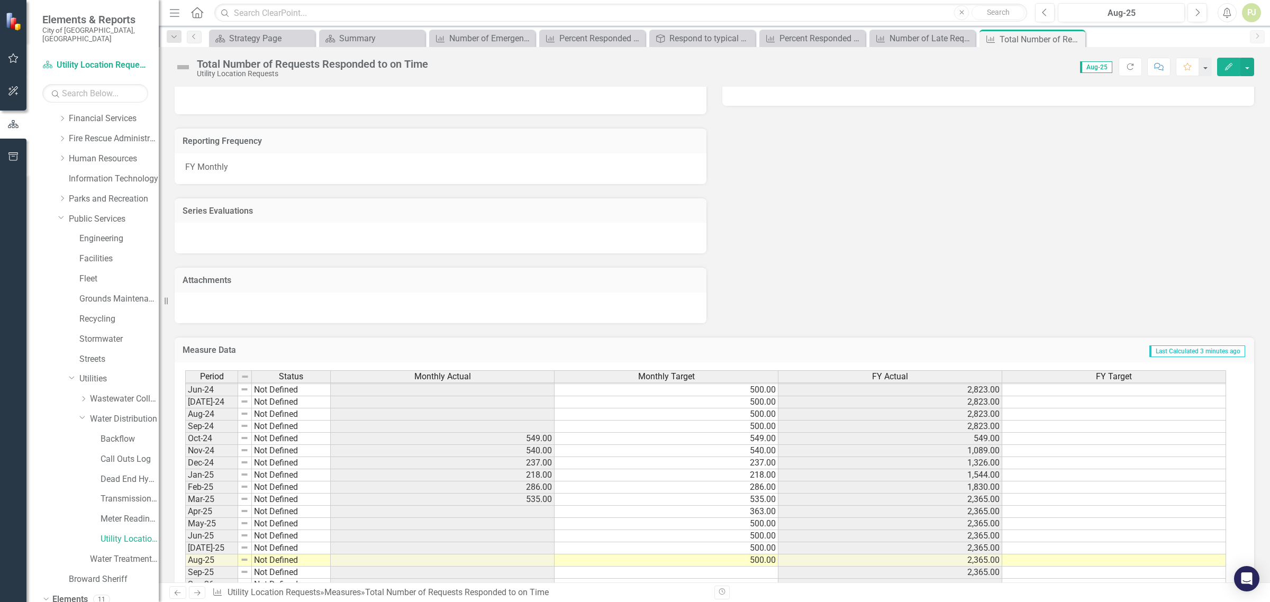
click at [507, 506] on tbody "Jan-23 Meets or exceeds target 679.00 679.00 3,107.00 Feb-23 Meets or exceeds t…" at bounding box center [705, 390] width 1041 height 427
click at [548, 506] on td at bounding box center [443, 512] width 224 height 12
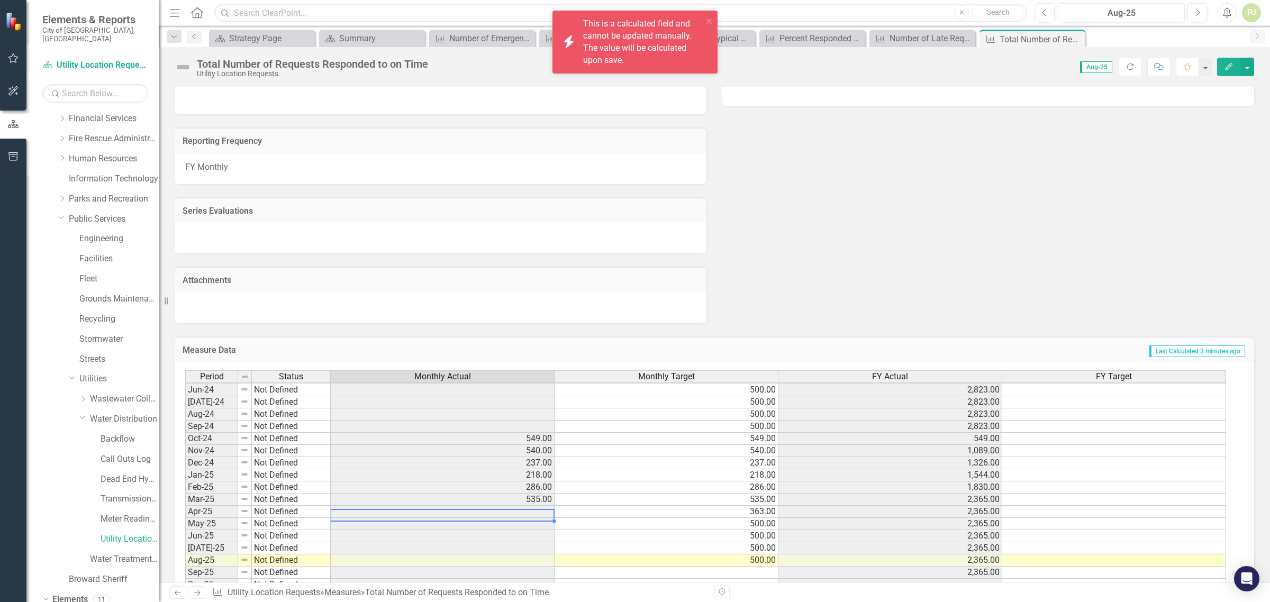
click at [548, 506] on td at bounding box center [443, 512] width 224 height 12
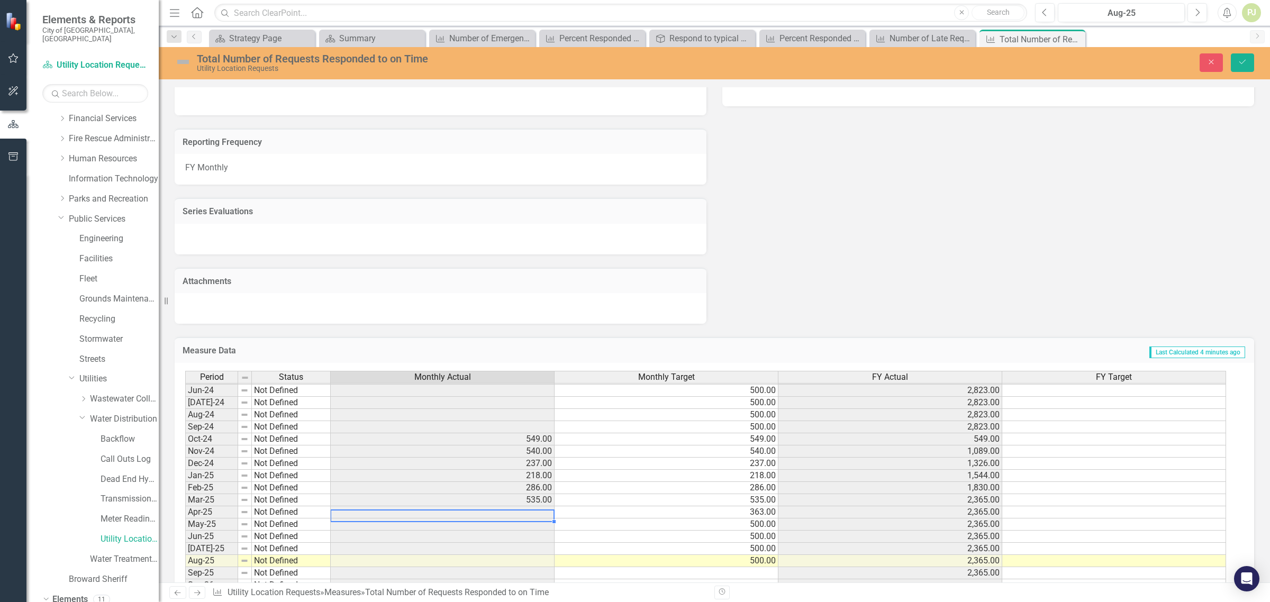
click at [648, 508] on td "363.00" at bounding box center [667, 513] width 224 height 12
click at [544, 509] on td at bounding box center [443, 513] width 224 height 12
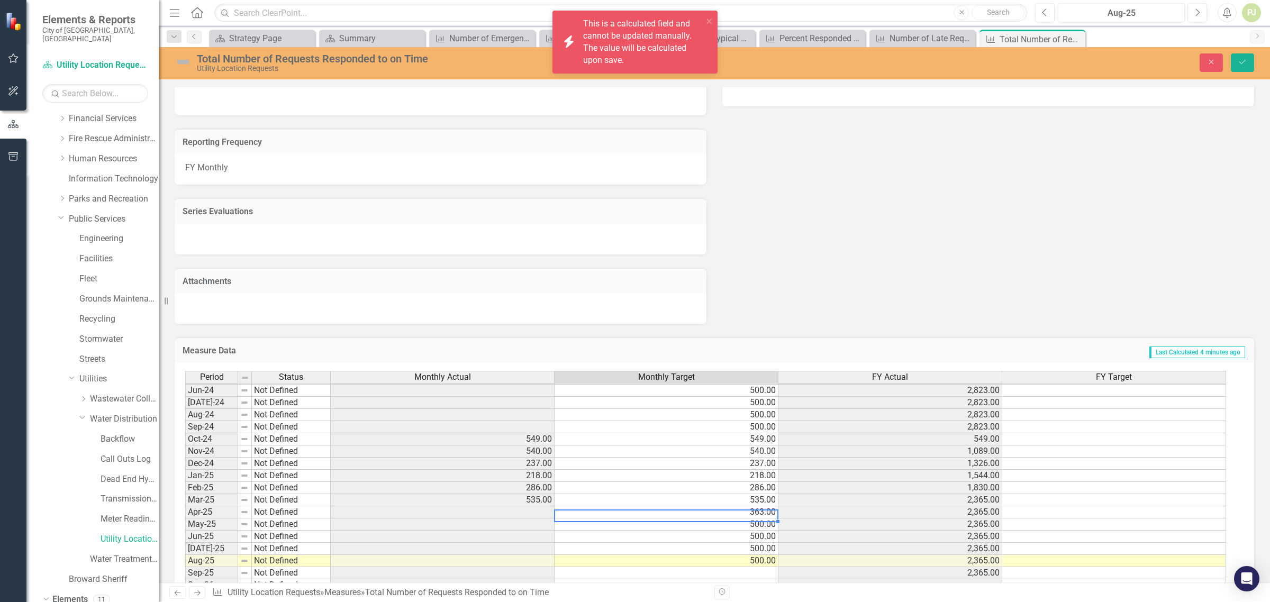
click at [684, 507] on td "363.00" at bounding box center [667, 513] width 224 height 12
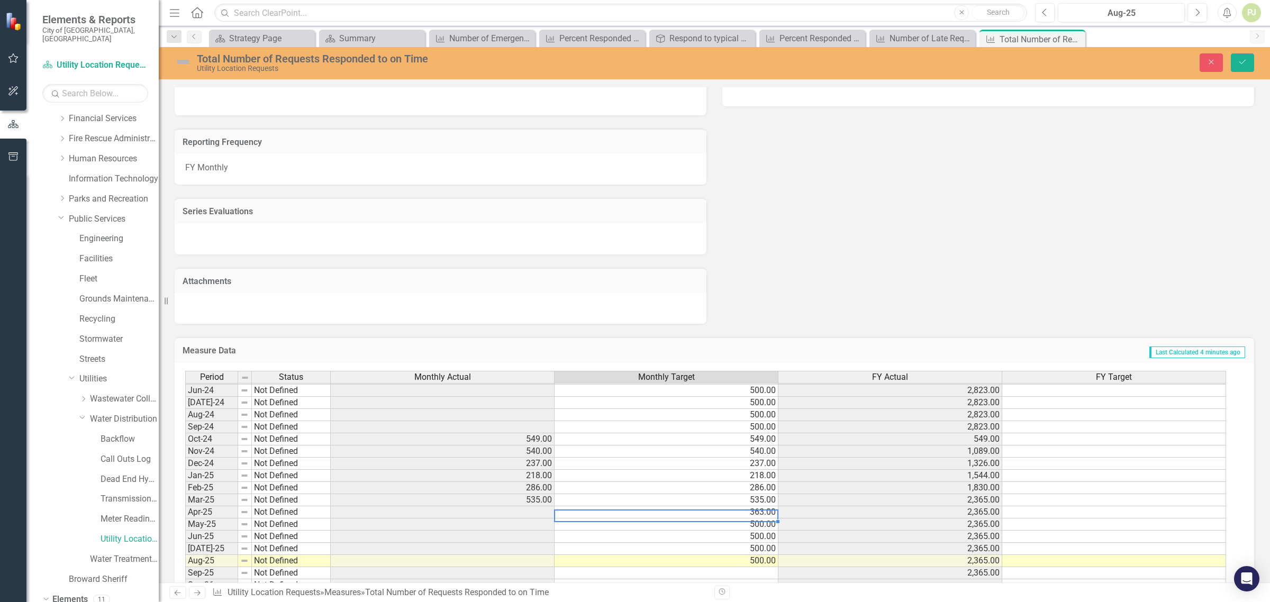
click at [718, 522] on td "500.00" at bounding box center [667, 525] width 224 height 12
click at [723, 534] on td "500.00" at bounding box center [667, 537] width 224 height 12
click at [729, 549] on td "500.00" at bounding box center [667, 549] width 224 height 12
type textarea "500"
click at [727, 559] on td "500.00" at bounding box center [667, 561] width 224 height 12
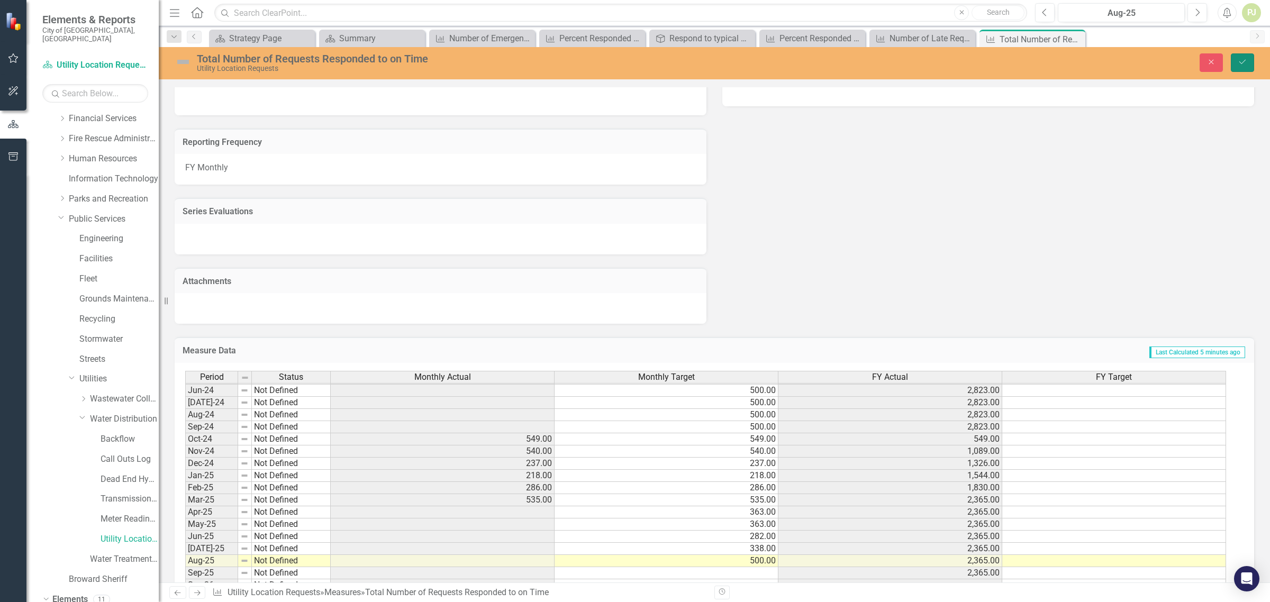
click at [1244, 62] on icon "Save" at bounding box center [1243, 61] width 10 height 7
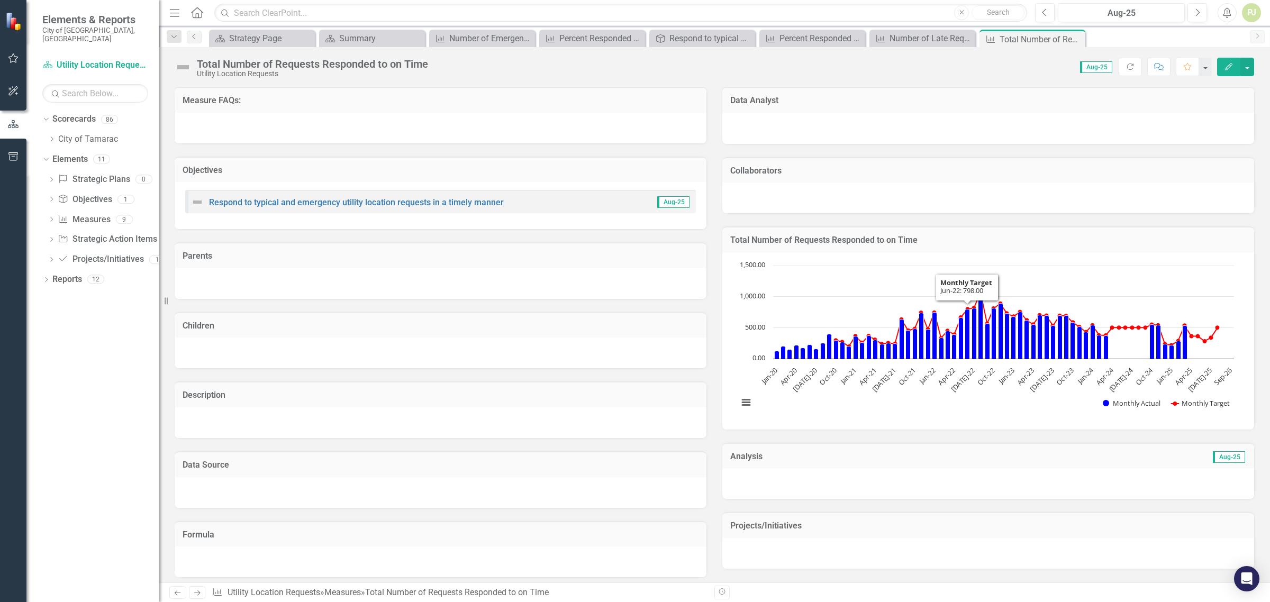
scroll to position [0, 0]
click at [1247, 70] on button "button" at bounding box center [1248, 67] width 14 height 19
click at [52, 136] on icon "Dropdown" at bounding box center [52, 139] width 8 height 6
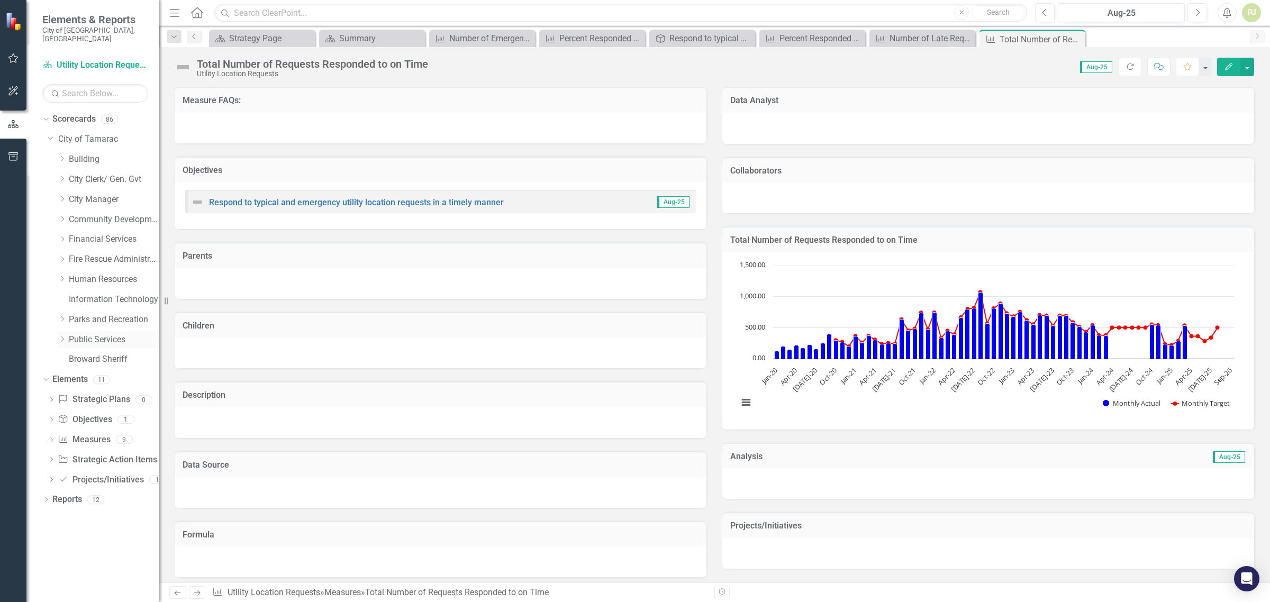
click at [64, 336] on icon "Dropdown" at bounding box center [62, 339] width 8 height 6
click at [71, 497] on icon "Dropdown" at bounding box center [73, 500] width 8 height 6
click at [85, 536] on icon "Dropdown" at bounding box center [83, 539] width 8 height 6
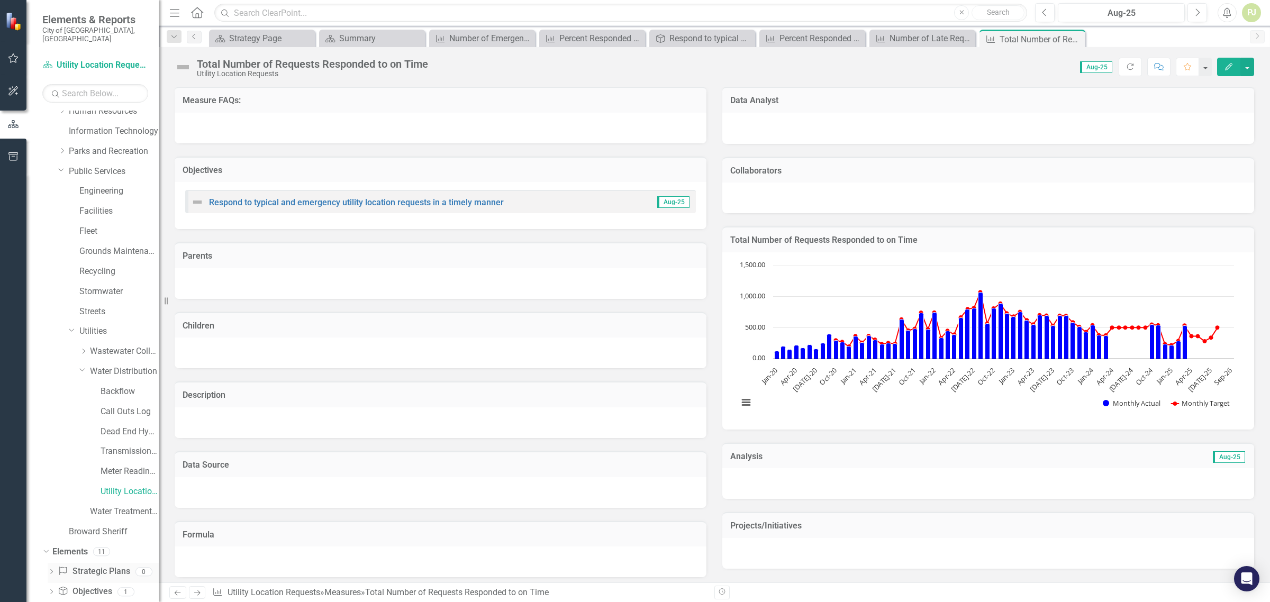
scroll to position [199, 0]
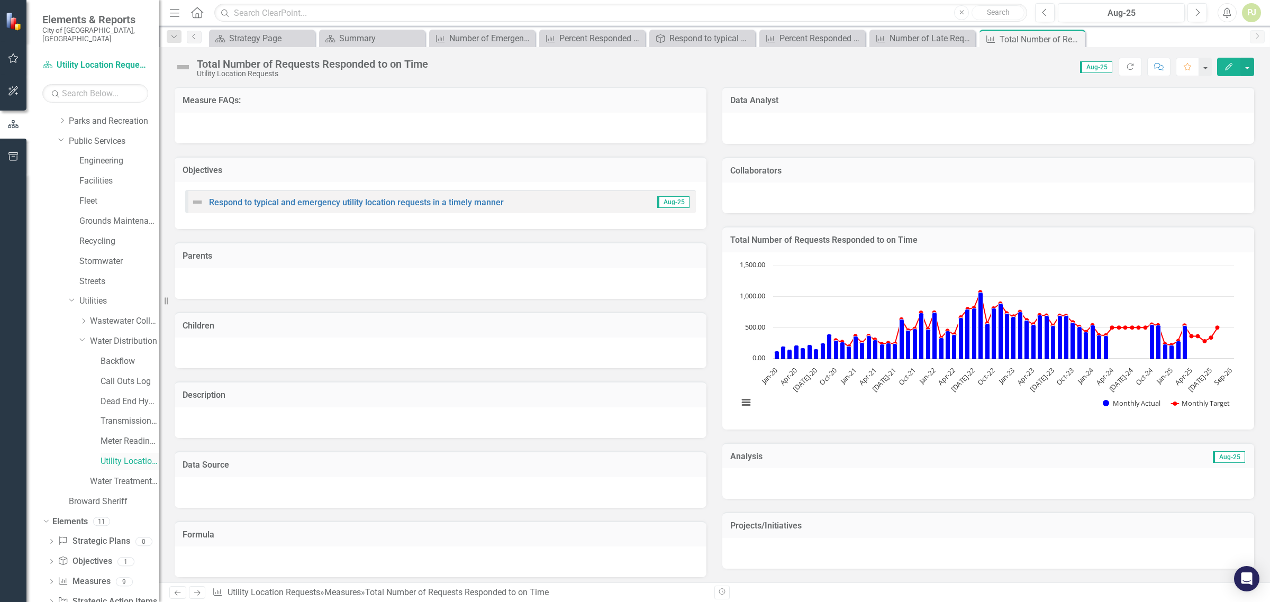
click at [118, 456] on link "Utility Location Requests" at bounding box center [130, 462] width 58 height 12
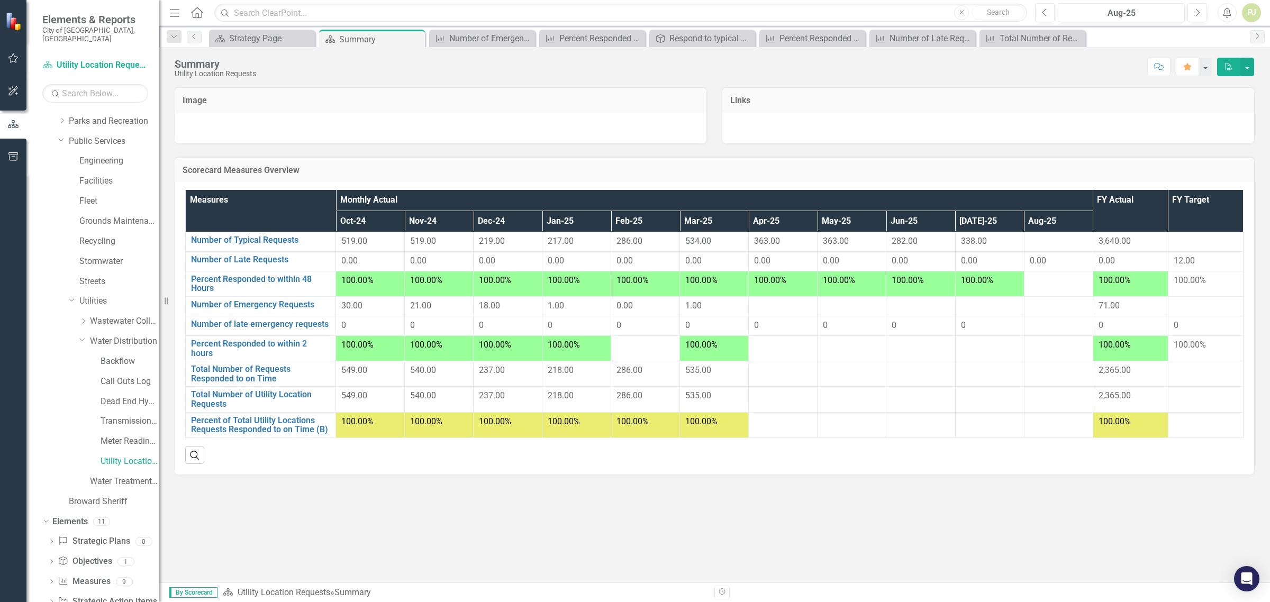
click at [774, 378] on td at bounding box center [783, 374] width 69 height 25
click at [248, 379] on link "Total Number of Requests Responded to on Time" at bounding box center [260, 374] width 139 height 19
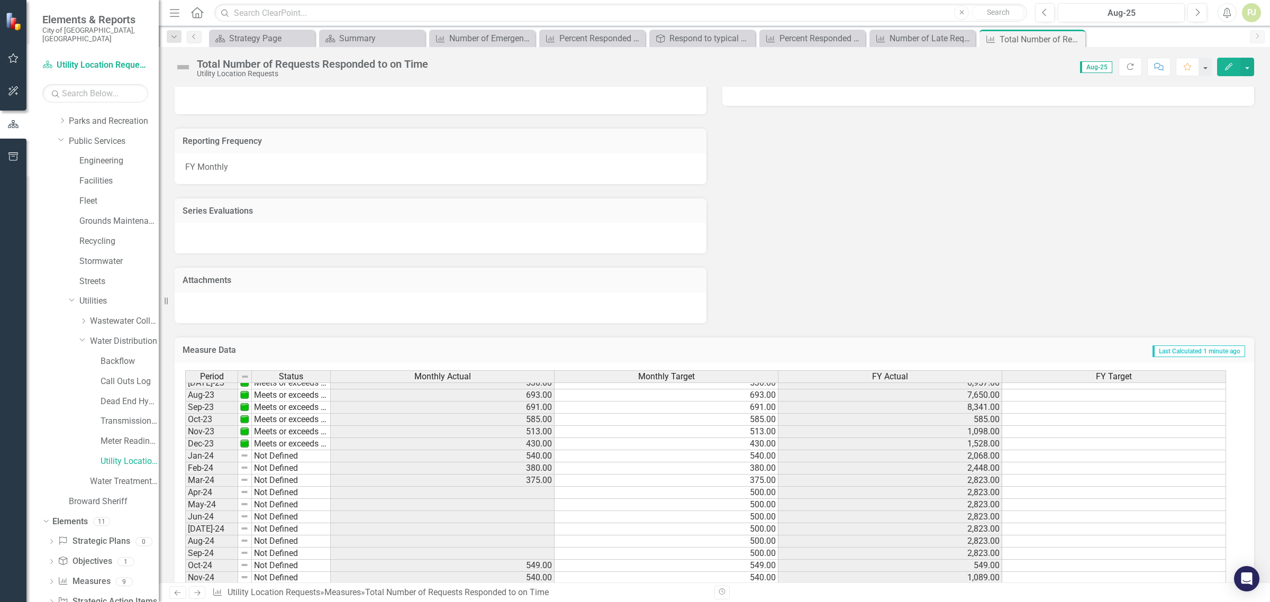
scroll to position [394, 0]
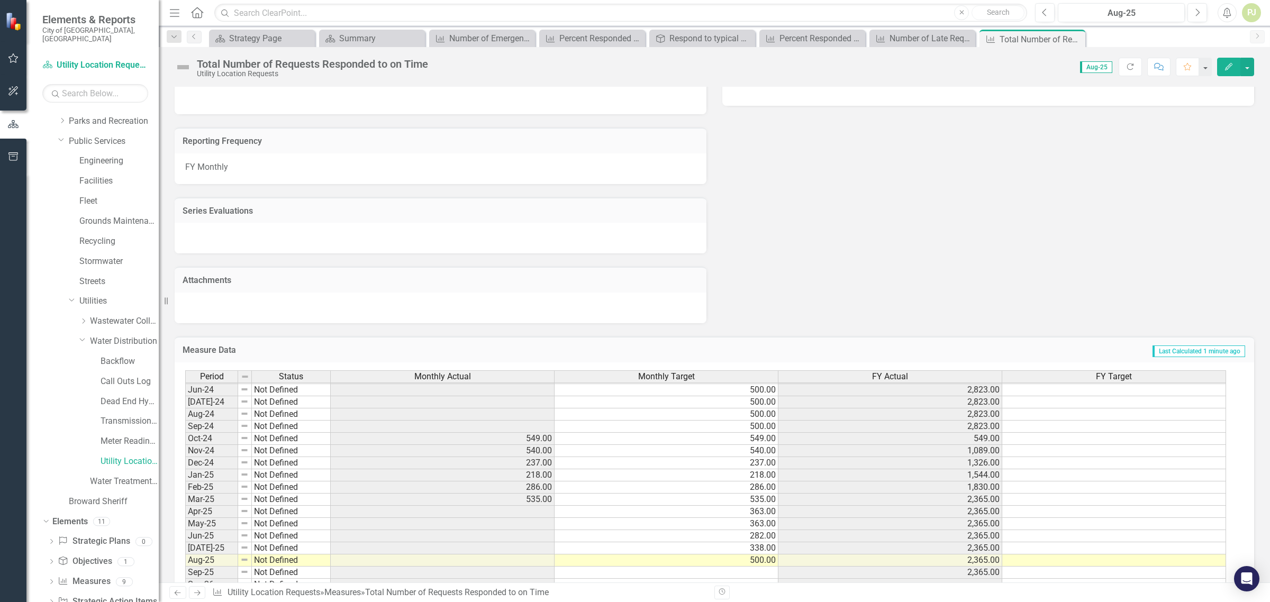
click at [286, 471] on tbody "Sept - 22 Meets or exceeds target Oct-22 Meets or exceeds target Nov-22 Meets o…" at bounding box center [258, 365] width 146 height 475
click at [286, 471] on td "Not Defined" at bounding box center [291, 476] width 79 height 12
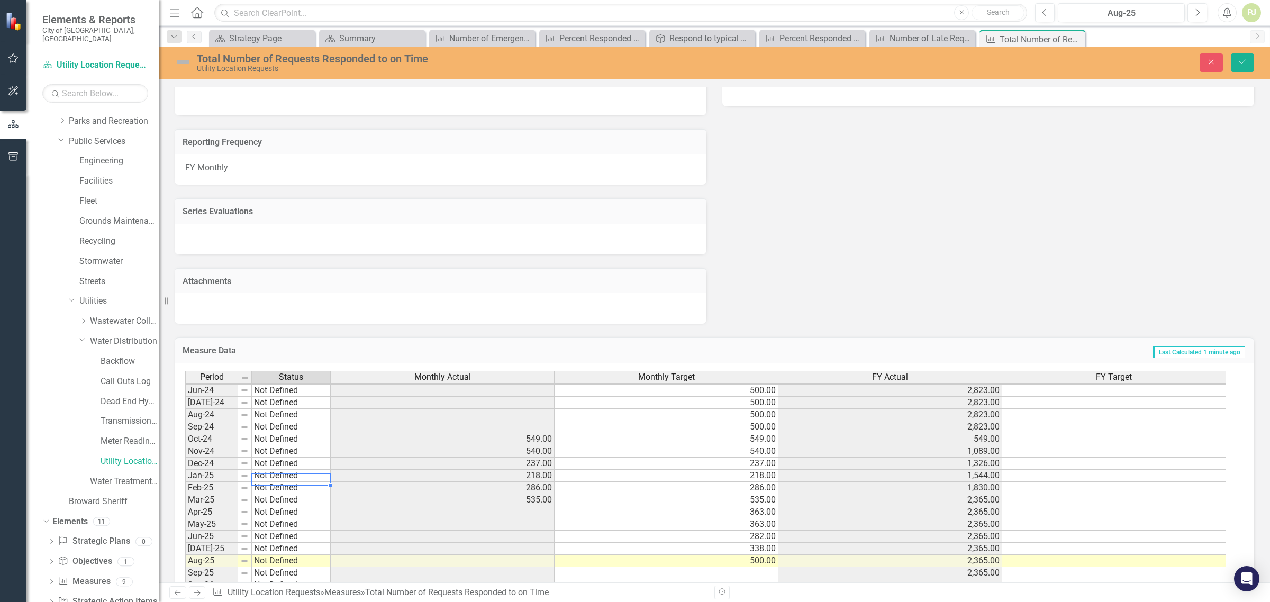
click at [286, 470] on td "Not Defined" at bounding box center [291, 476] width 79 height 12
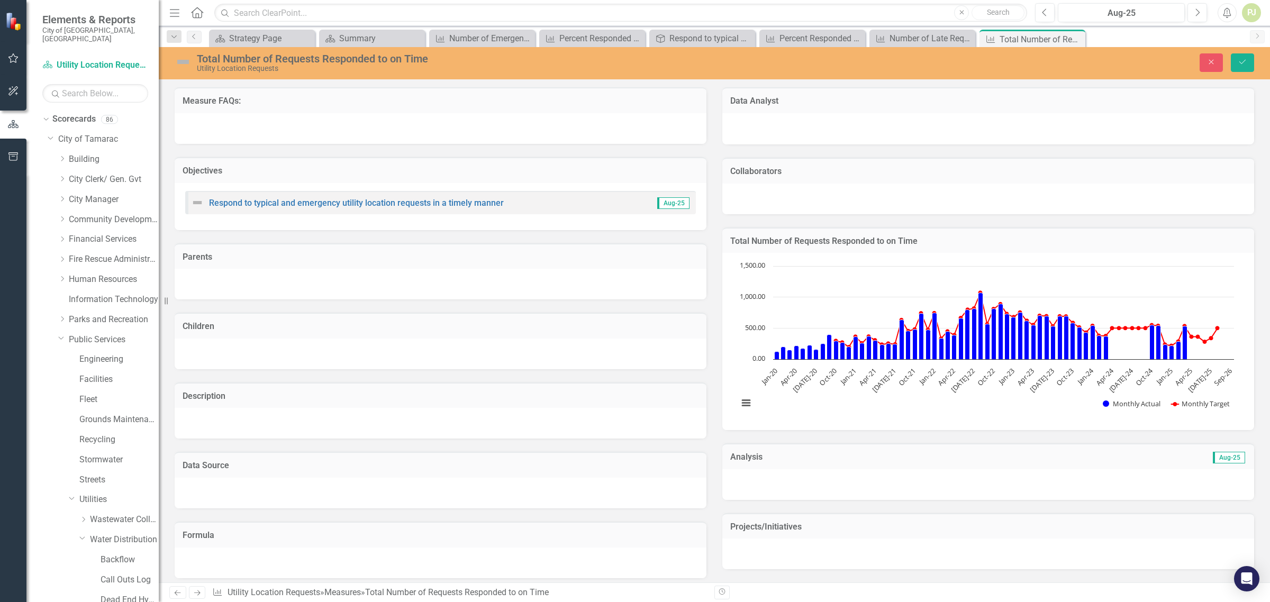
scroll to position [393, 0]
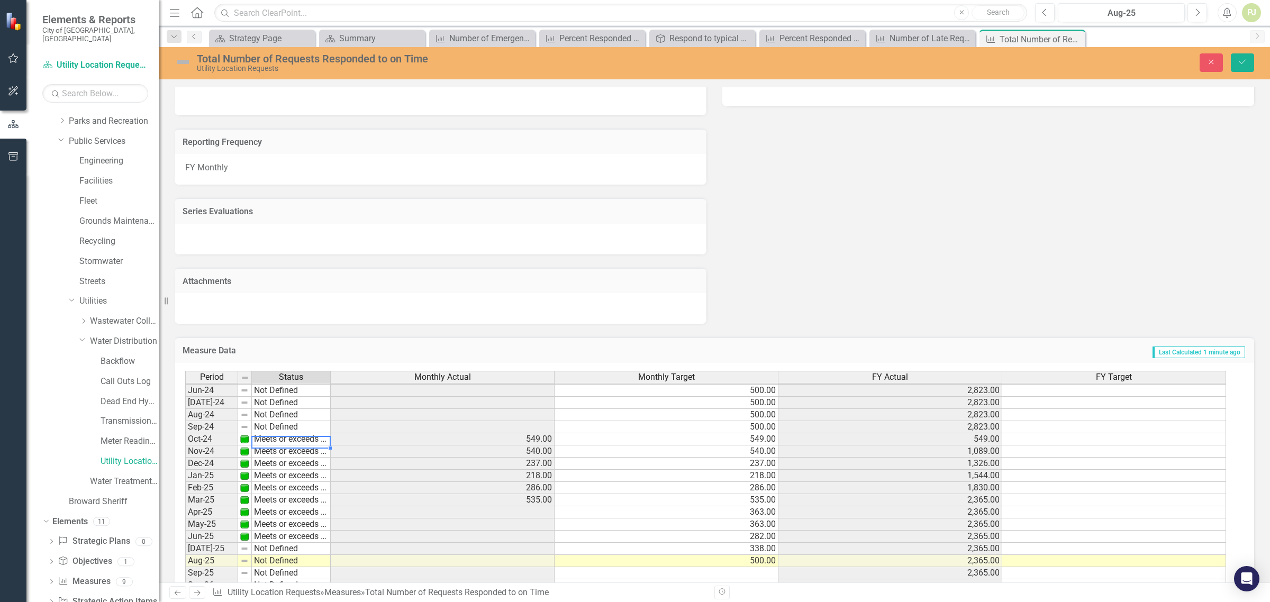
click at [285, 543] on td "Not Defined" at bounding box center [291, 549] width 79 height 12
type textarea "Meets or exceeds target"
click at [287, 494] on div "Period Status Monthly Actual Monthly Target FY Actual FY Target May-23 Meets or…" at bounding box center [710, 487] width 1051 height 233
click at [509, 507] on td at bounding box center [443, 513] width 224 height 12
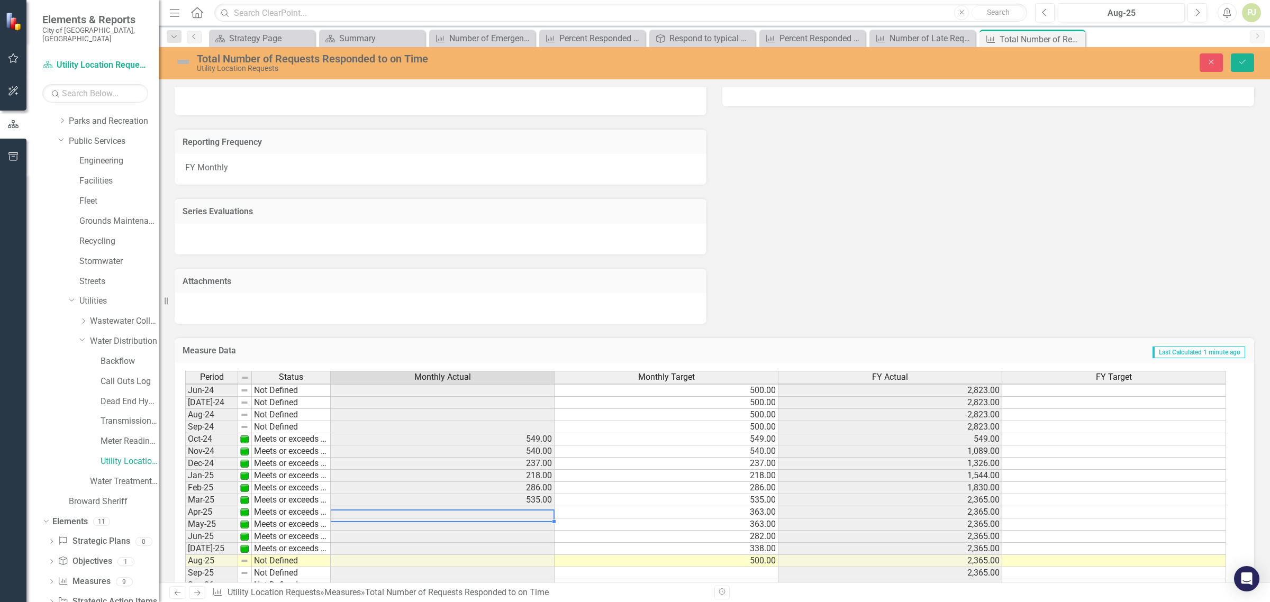
click at [509, 507] on td at bounding box center [443, 513] width 224 height 12
click at [692, 507] on td "363.00" at bounding box center [667, 513] width 224 height 12
click at [572, 509] on td "363.00" at bounding box center [667, 513] width 224 height 12
click at [1239, 57] on button "Save" at bounding box center [1242, 62] width 23 height 19
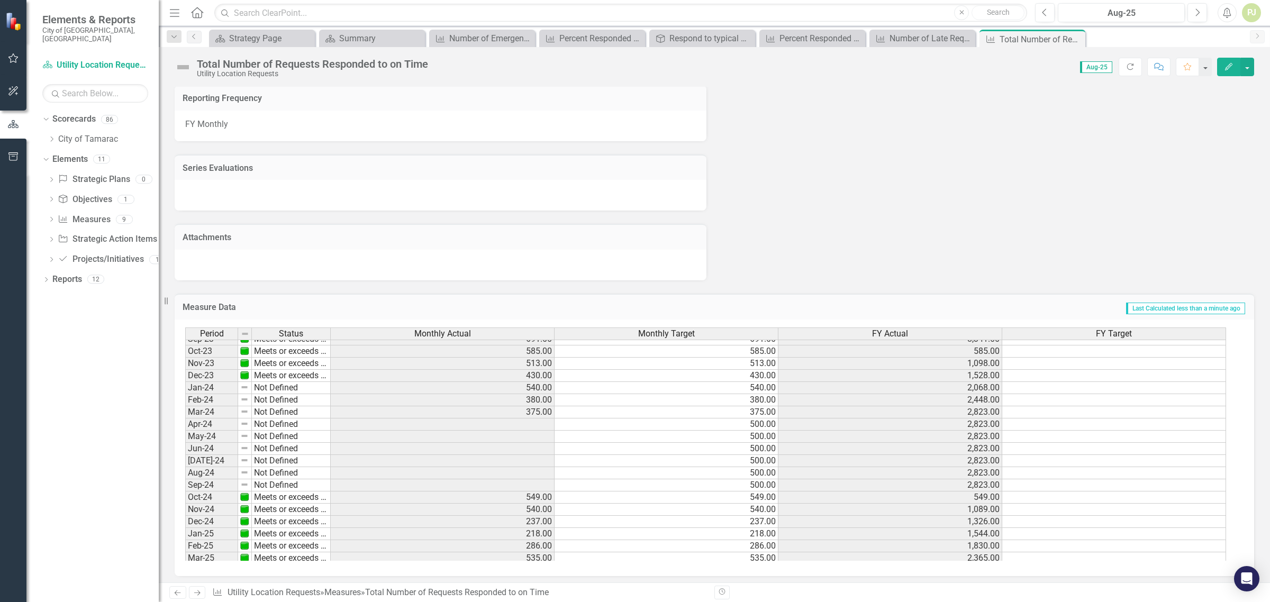
scroll to position [265, 0]
click at [1253, 70] on button "button" at bounding box center [1248, 67] width 14 height 19
